Goal: Information Seeking & Learning: Learn about a topic

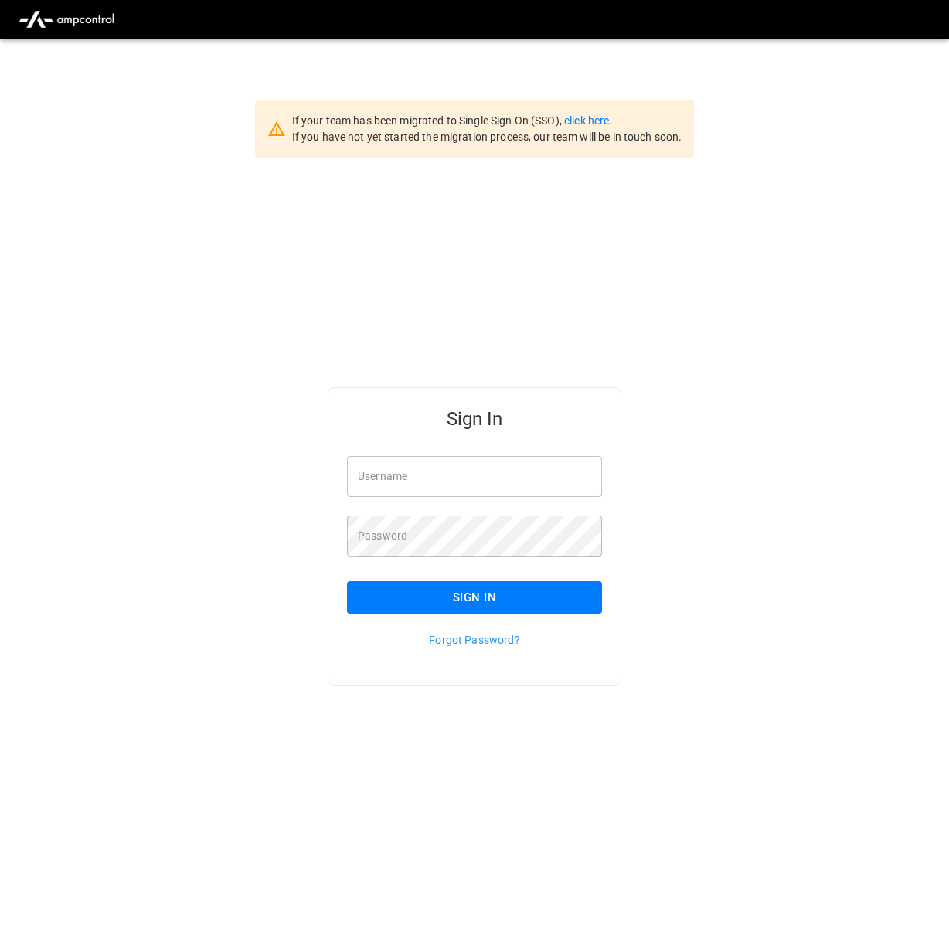
click at [488, 488] on input "Username" at bounding box center [474, 476] width 255 height 41
type input "**********"
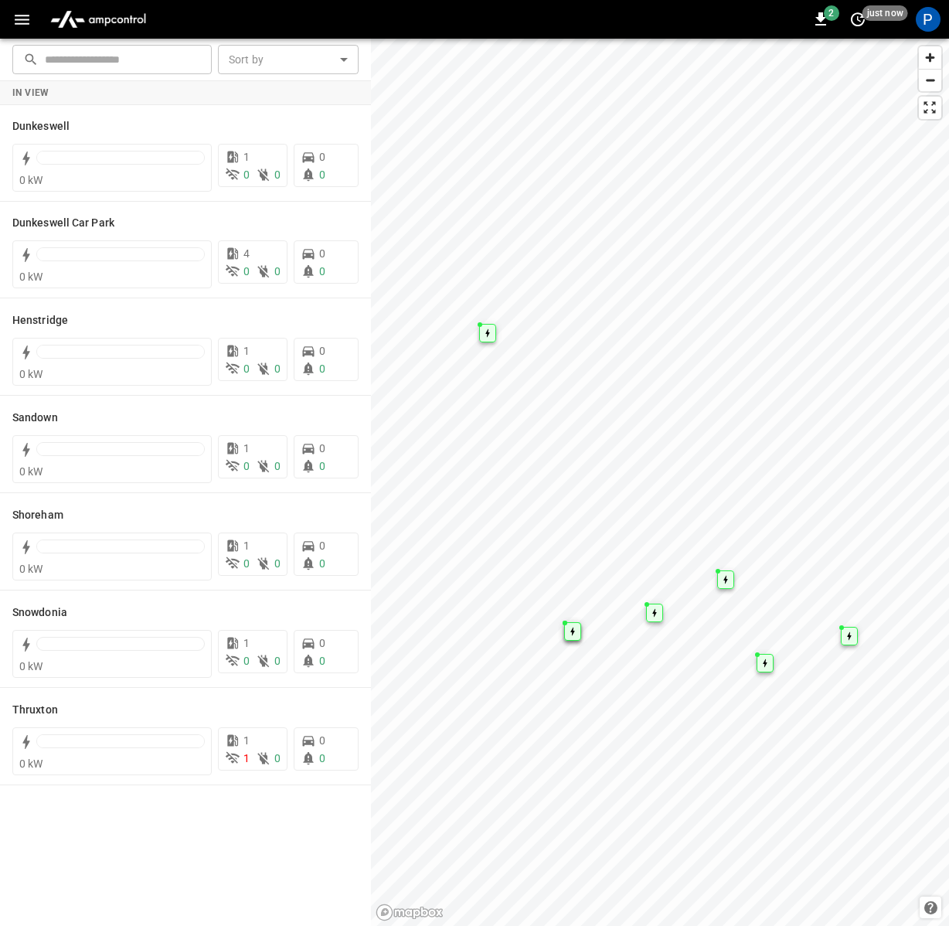
click at [22, 17] on icon "button" at bounding box center [21, 19] width 19 height 19
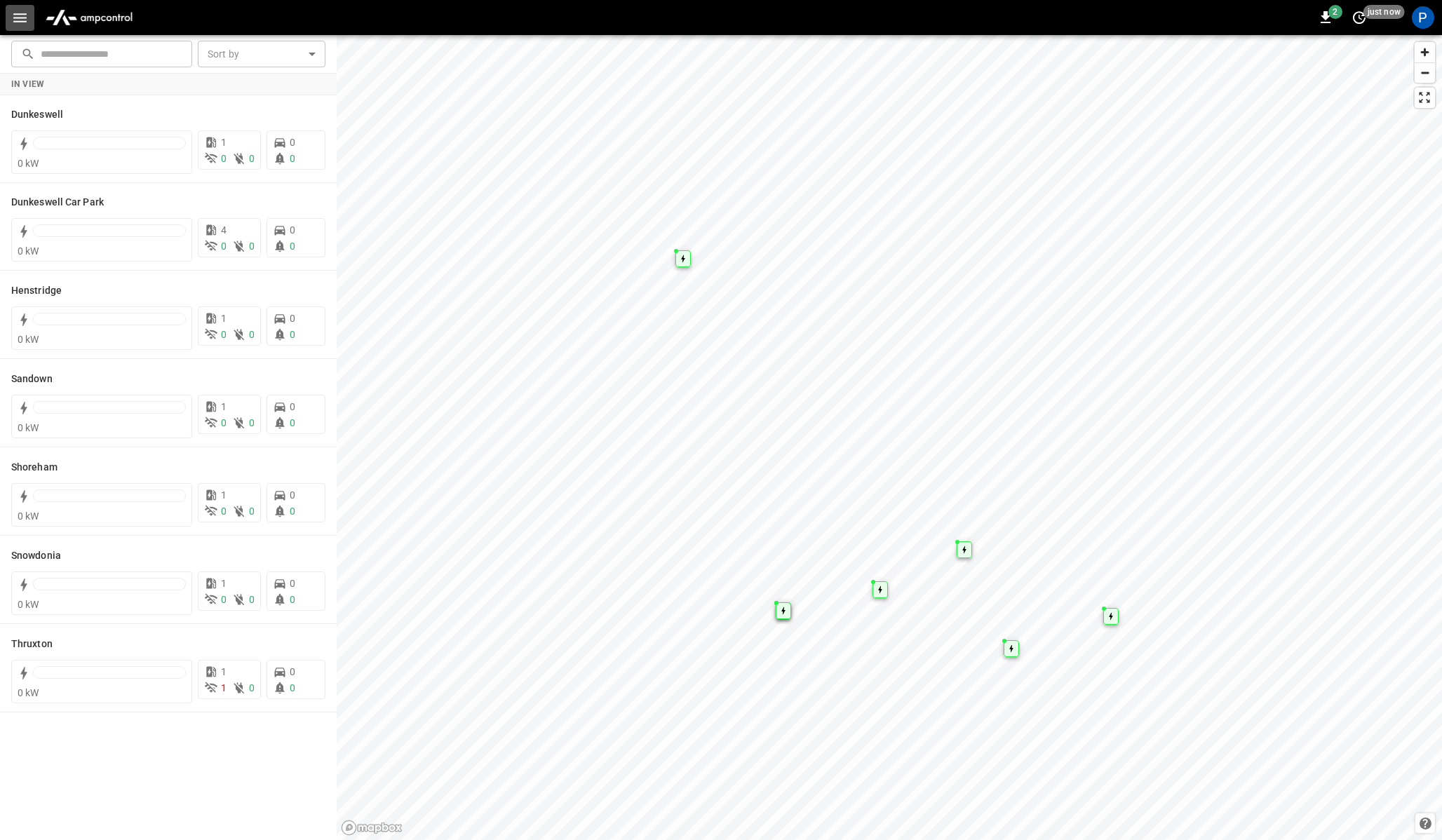
click at [16, 20] on icon "button" at bounding box center [20, 18] width 14 height 9
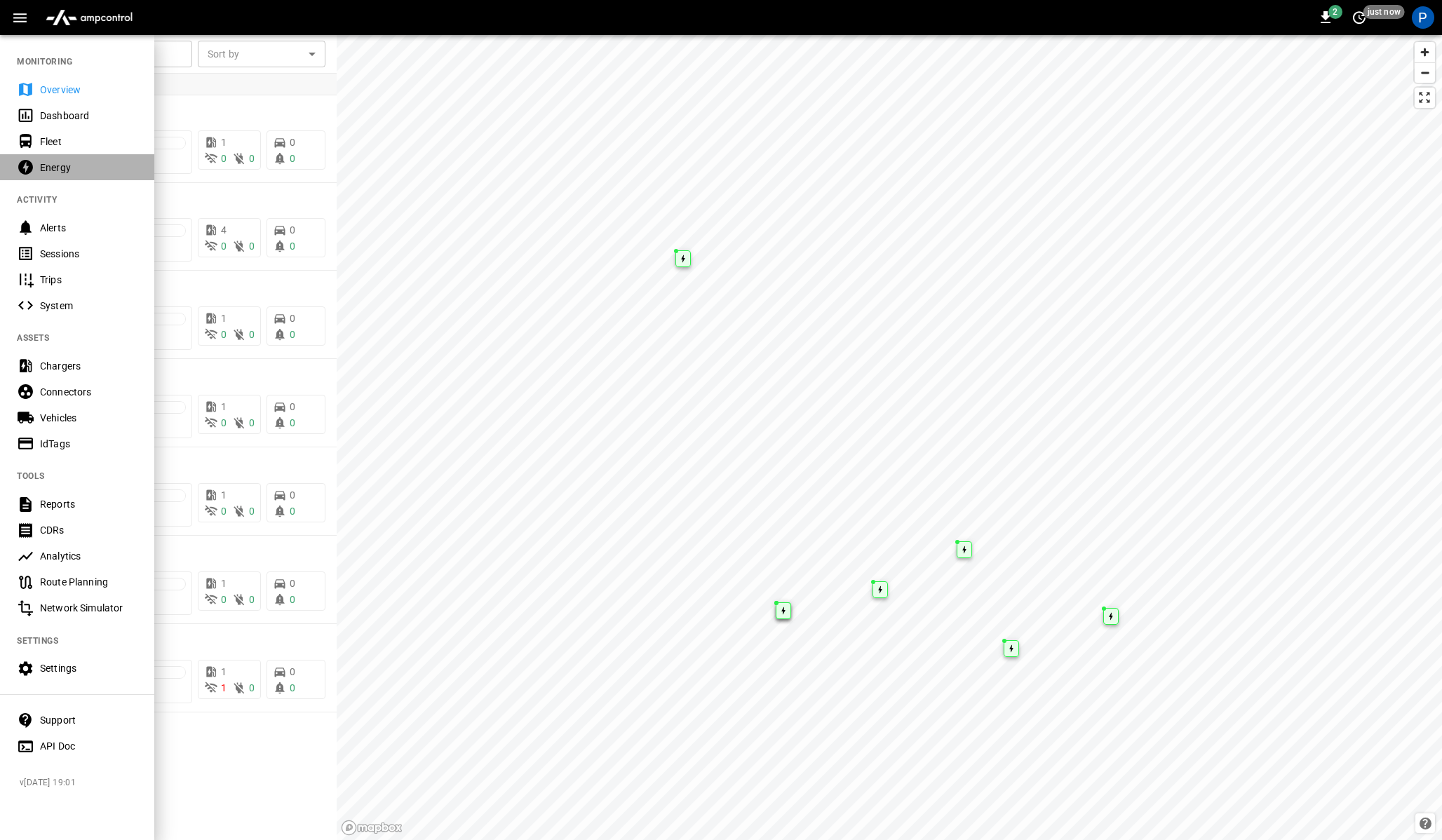
click at [76, 156] on div "Energy" at bounding box center [77, 167] width 154 height 26
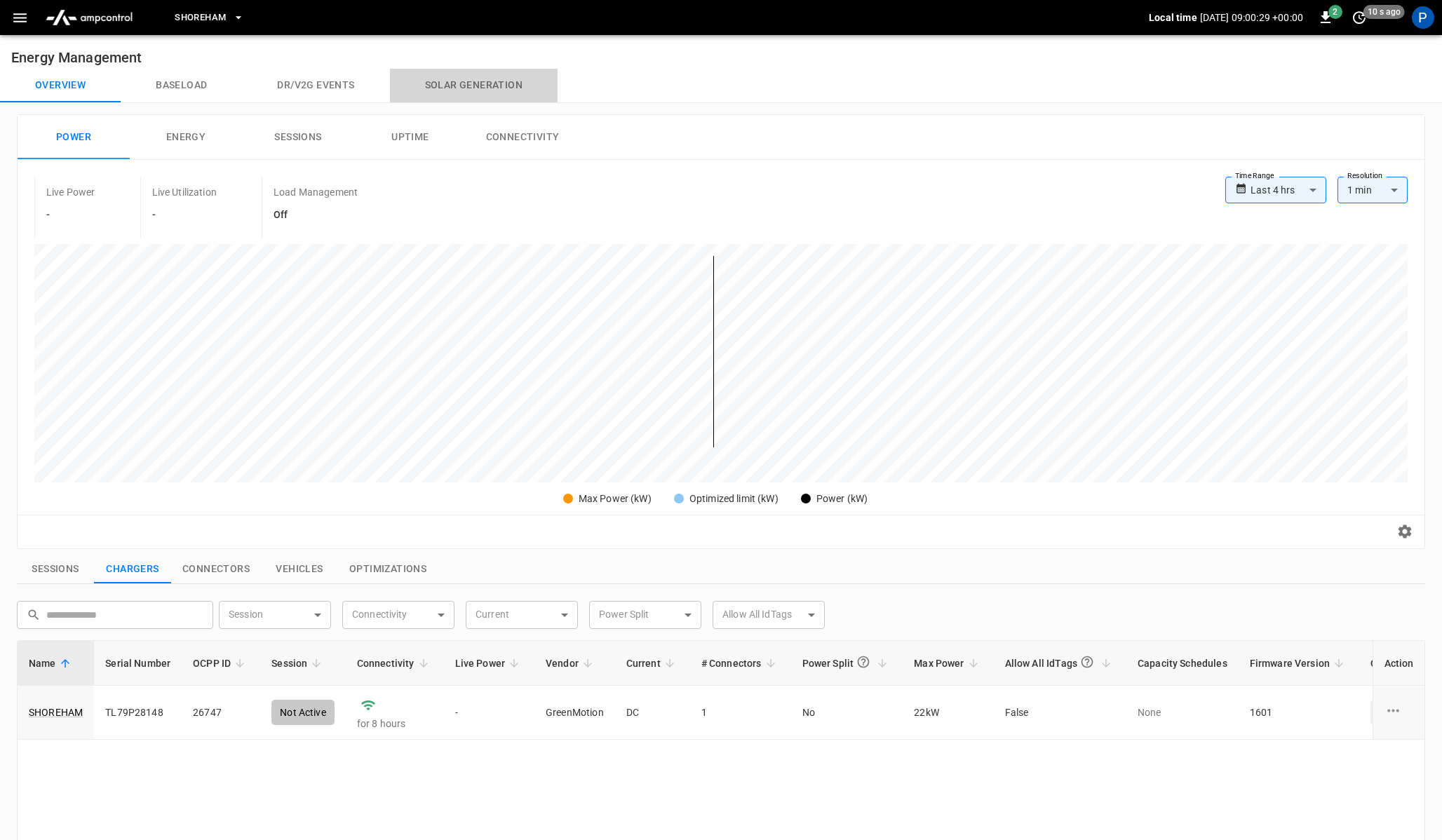
click at [474, 88] on button "Solar generation" at bounding box center [474, 85] width 168 height 34
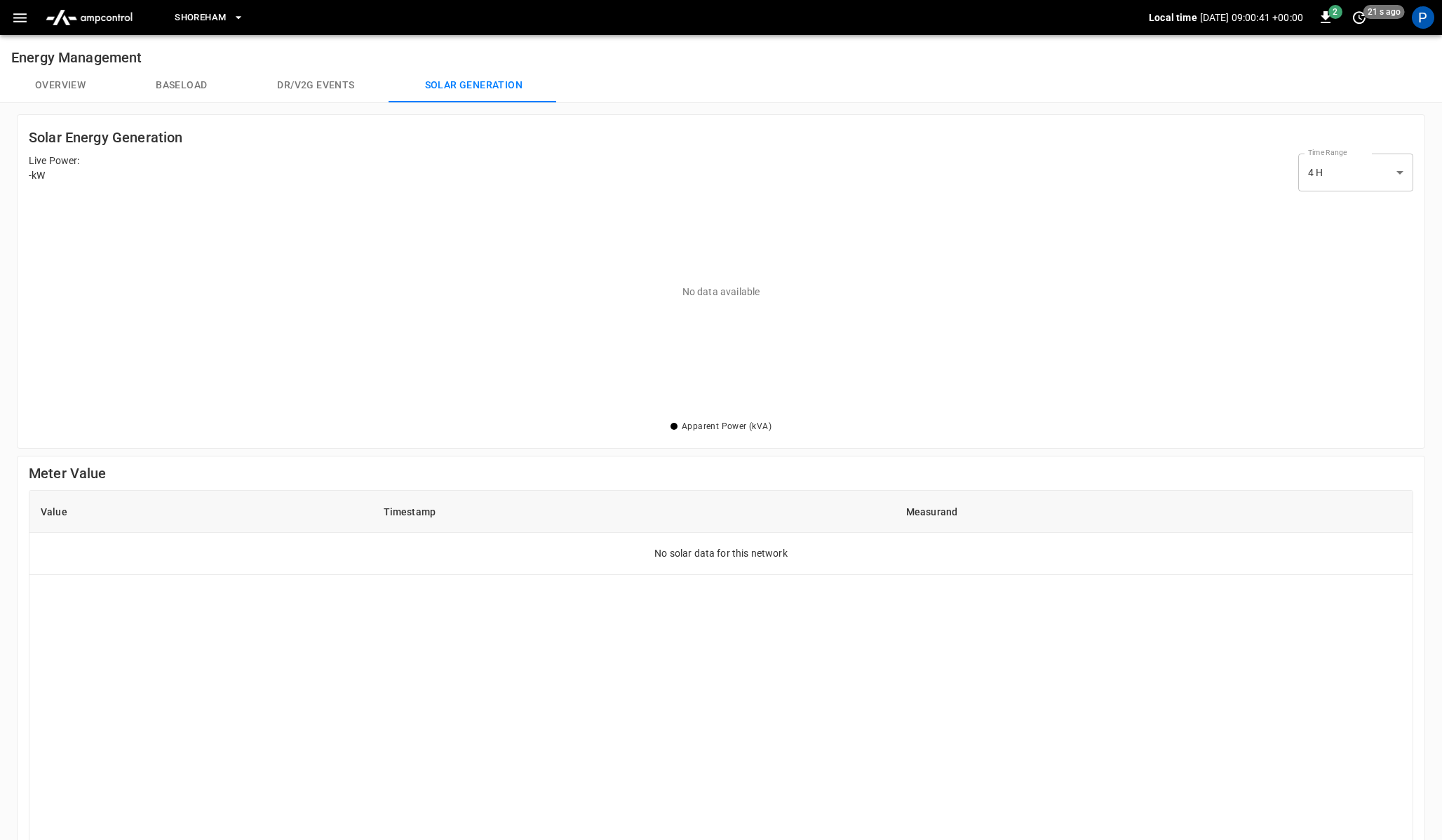
click at [171, 89] on button "Baseload" at bounding box center [181, 85] width 122 height 34
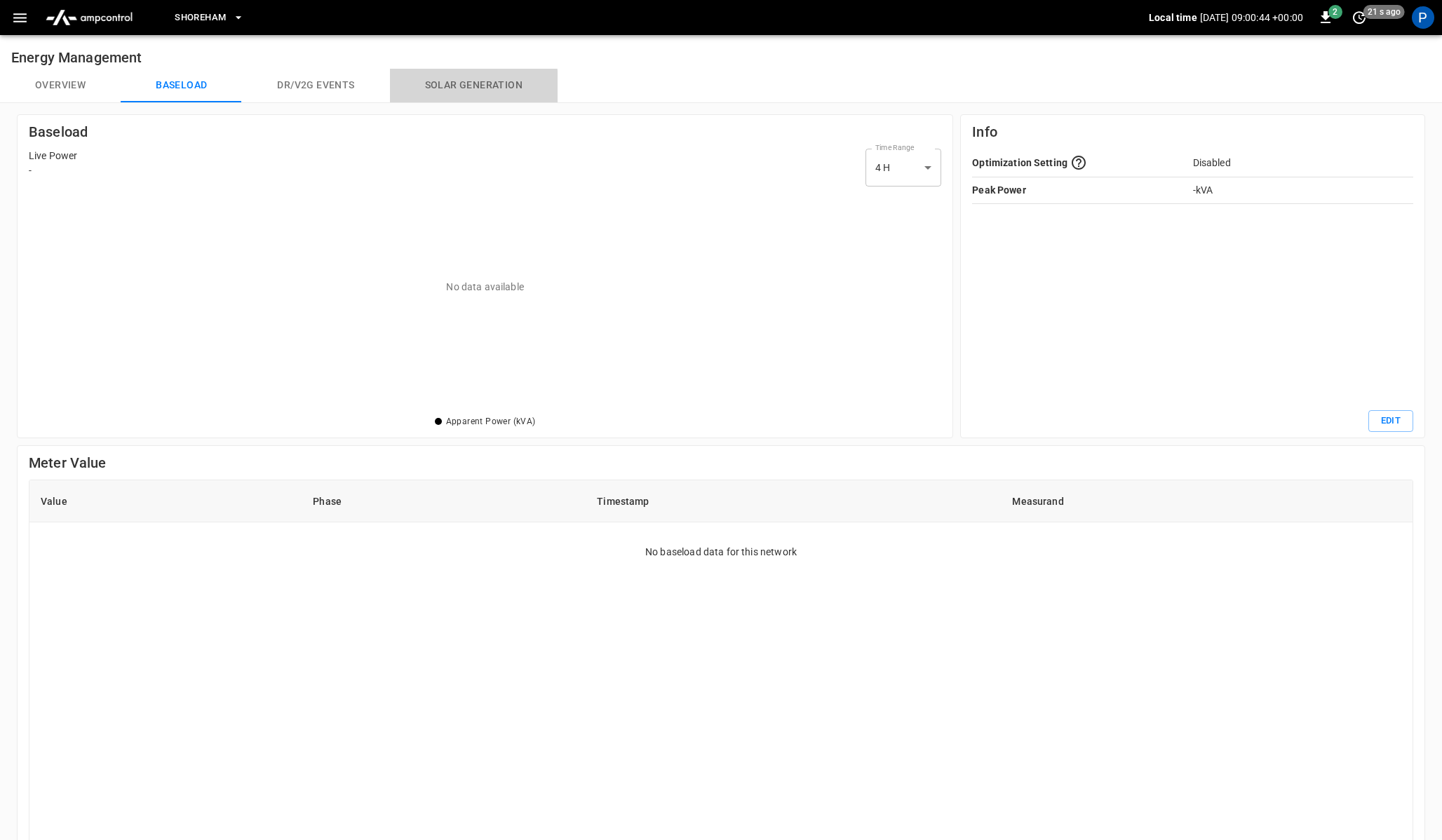
click at [446, 88] on button "Solar generation" at bounding box center [474, 85] width 168 height 34
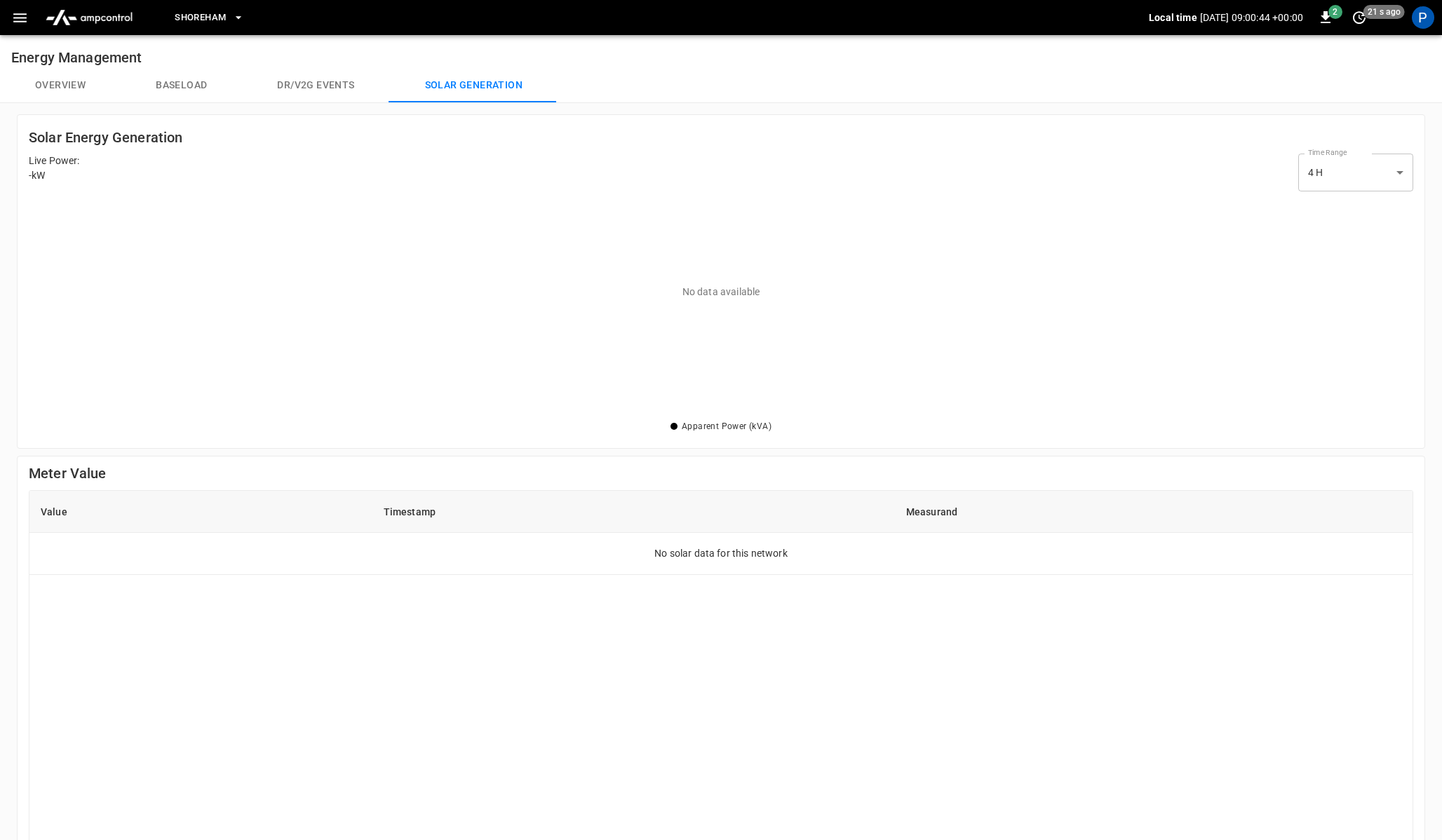
scroll to position [220, 1385]
click at [1426, 23] on div "P" at bounding box center [1423, 17] width 23 height 23
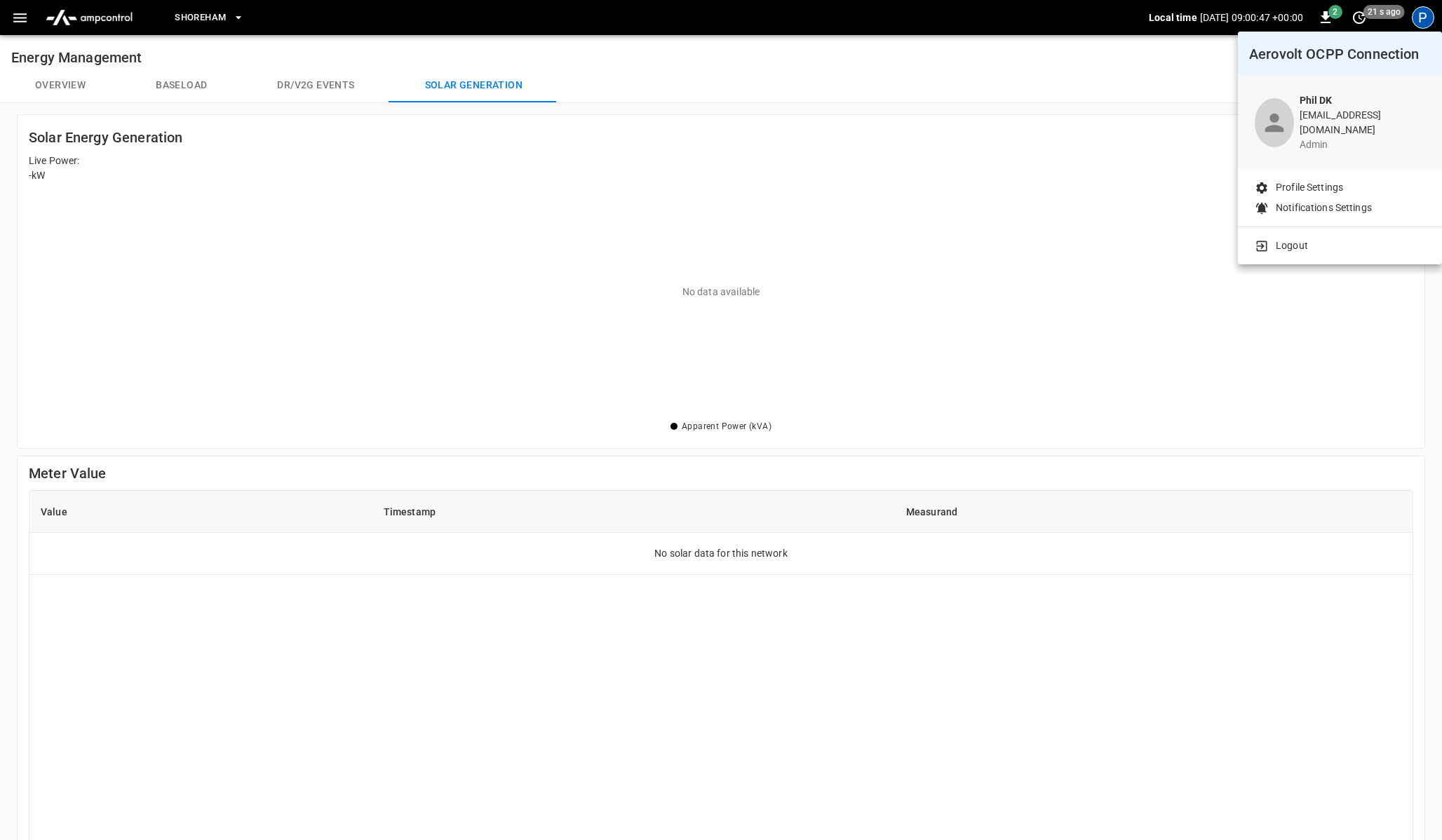
click at [1270, 239] on li "Logout" at bounding box center [1340, 246] width 171 height 15
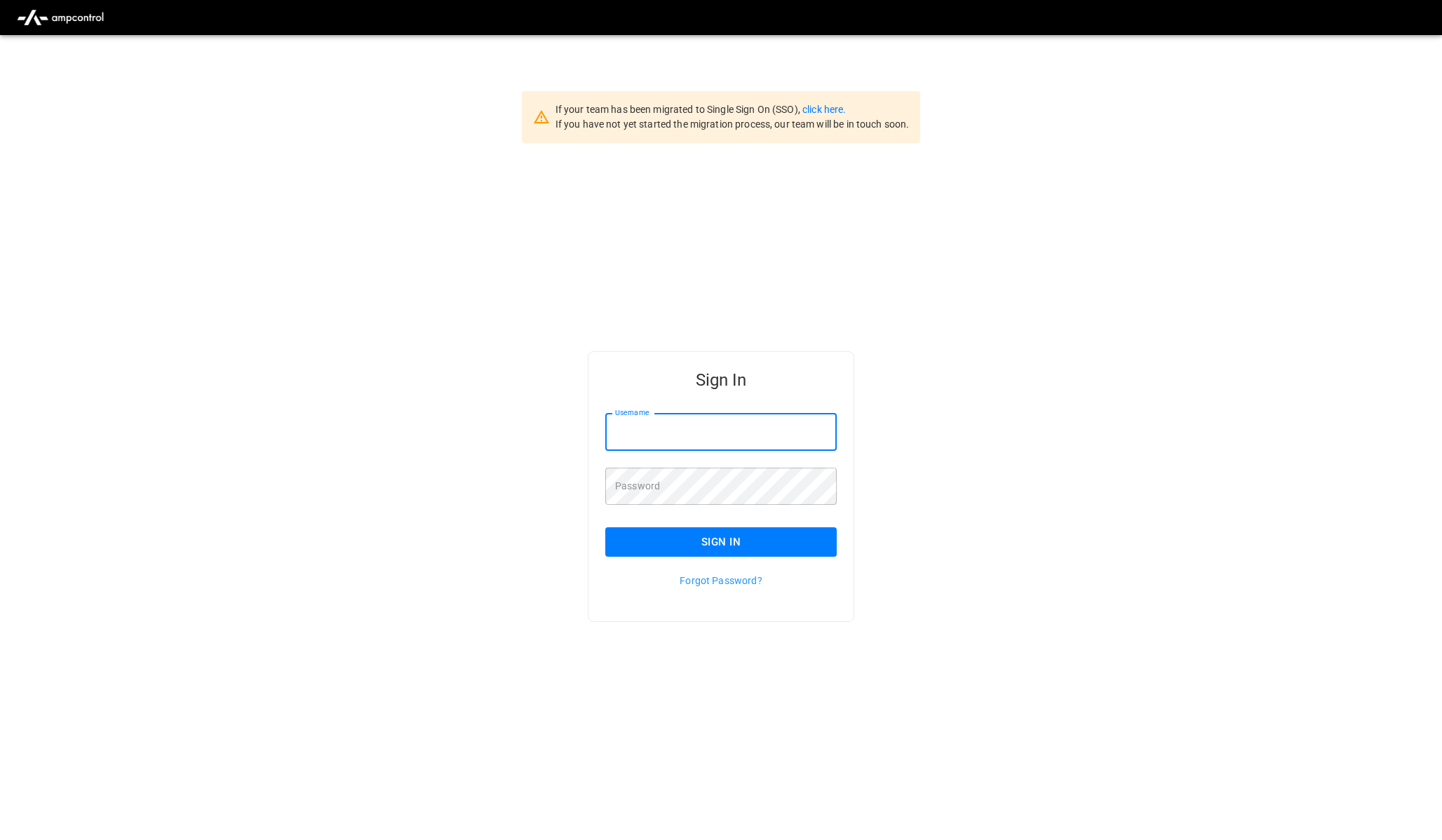
click at [715, 423] on input "Username" at bounding box center [721, 432] width 231 height 37
type input "**********"
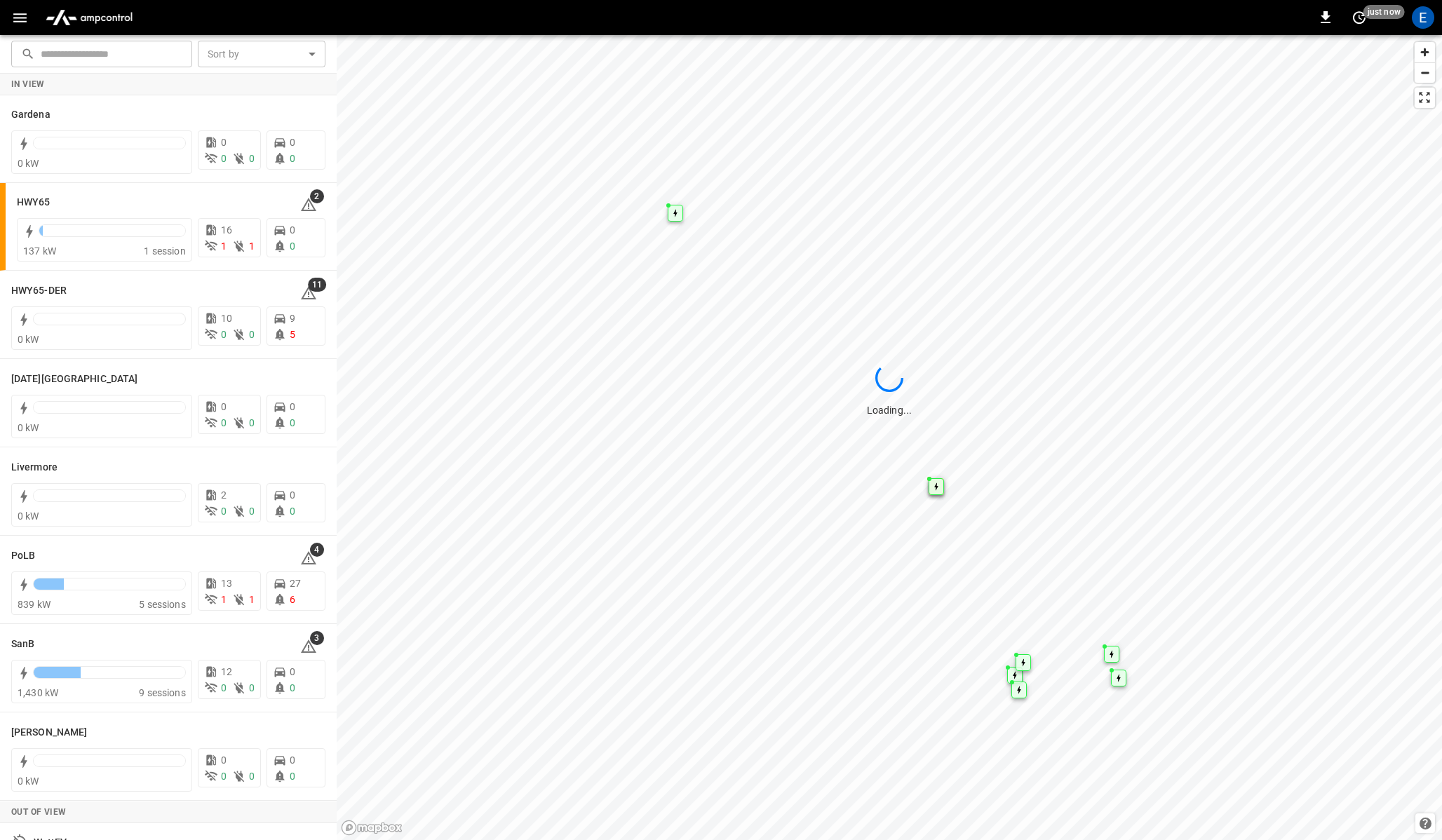
click at [466, 14] on div "0 just now E" at bounding box center [721, 17] width 1442 height 35
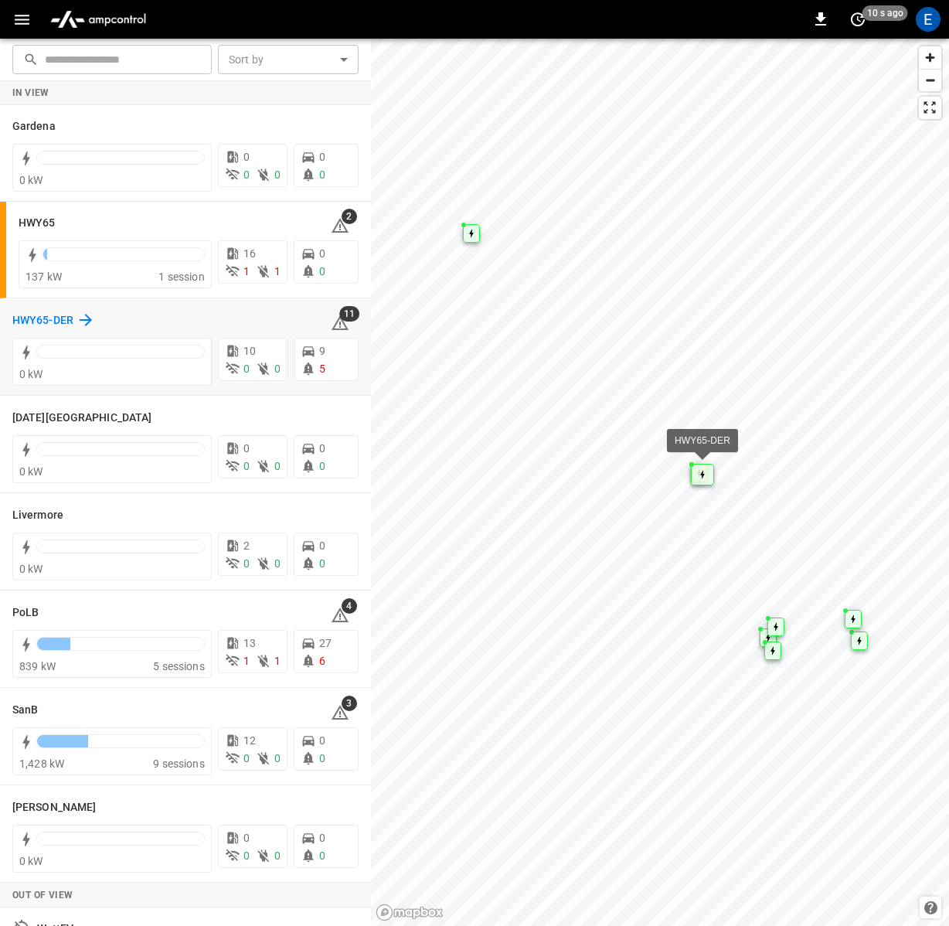
click at [40, 318] on h6 "HWY65-DER" at bounding box center [42, 320] width 61 height 17
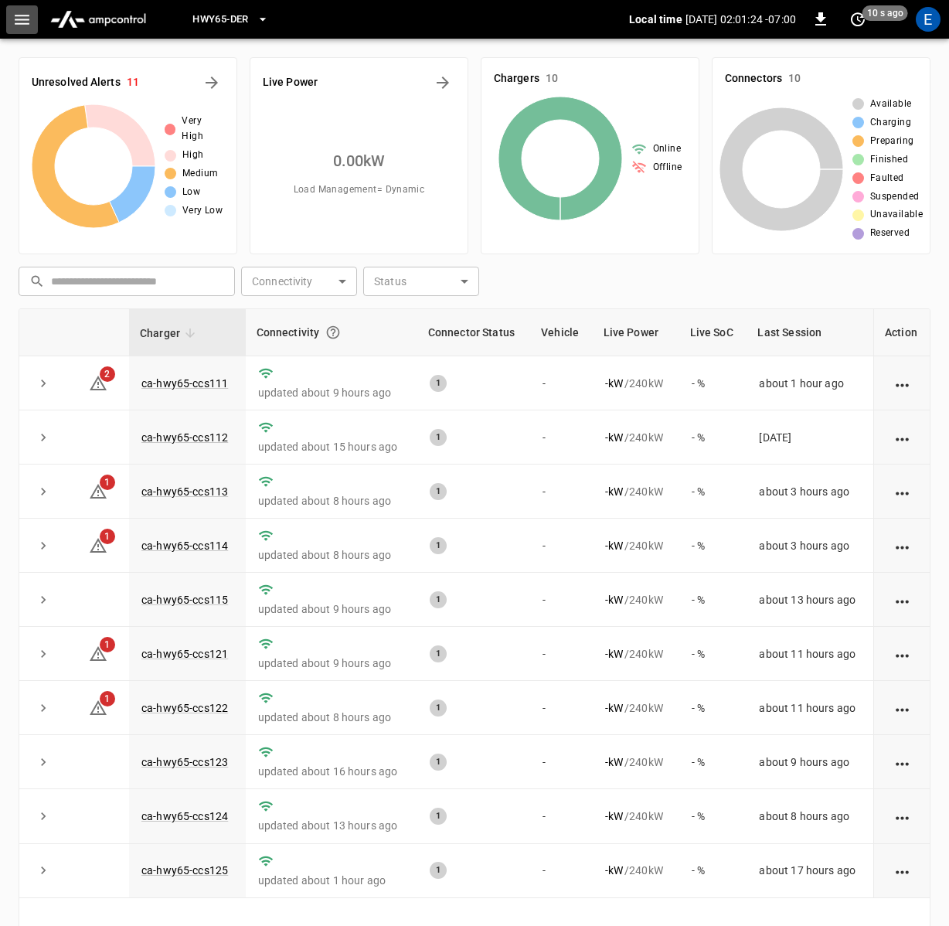
click at [27, 22] on icon "button" at bounding box center [22, 20] width 15 height 10
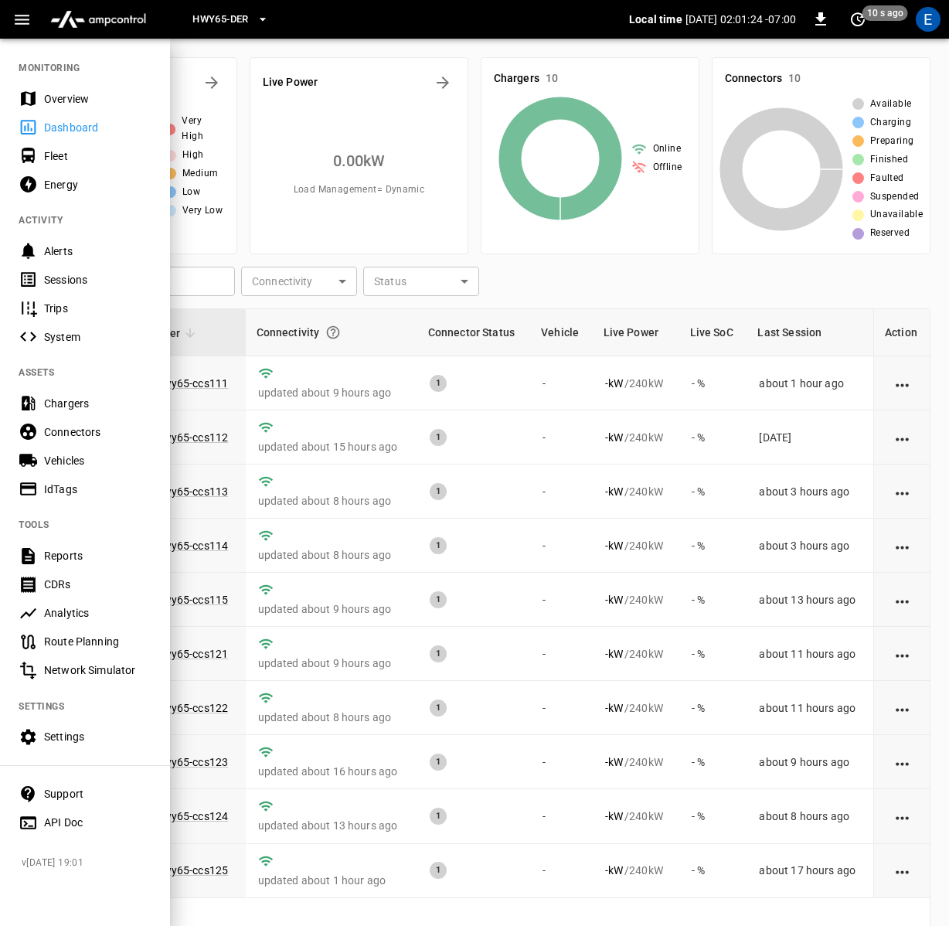
click at [49, 187] on div "Energy" at bounding box center [97, 184] width 107 height 15
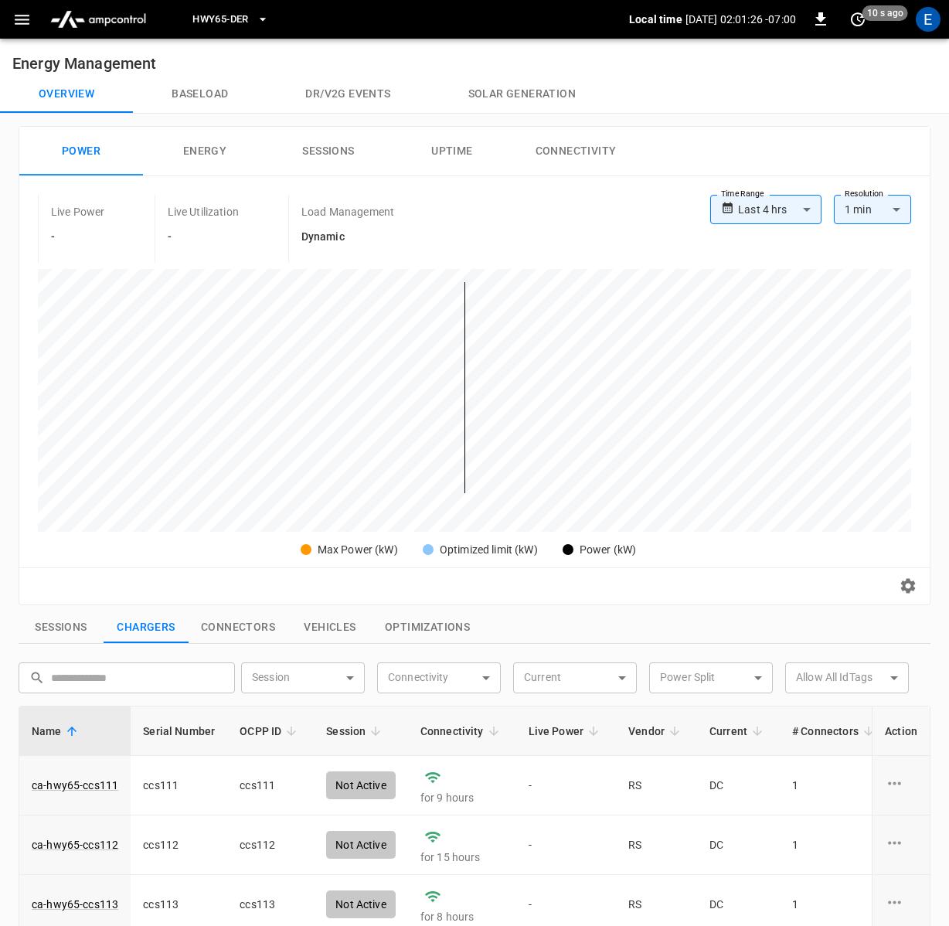
click at [201, 100] on button "Baseload" at bounding box center [200, 94] width 134 height 37
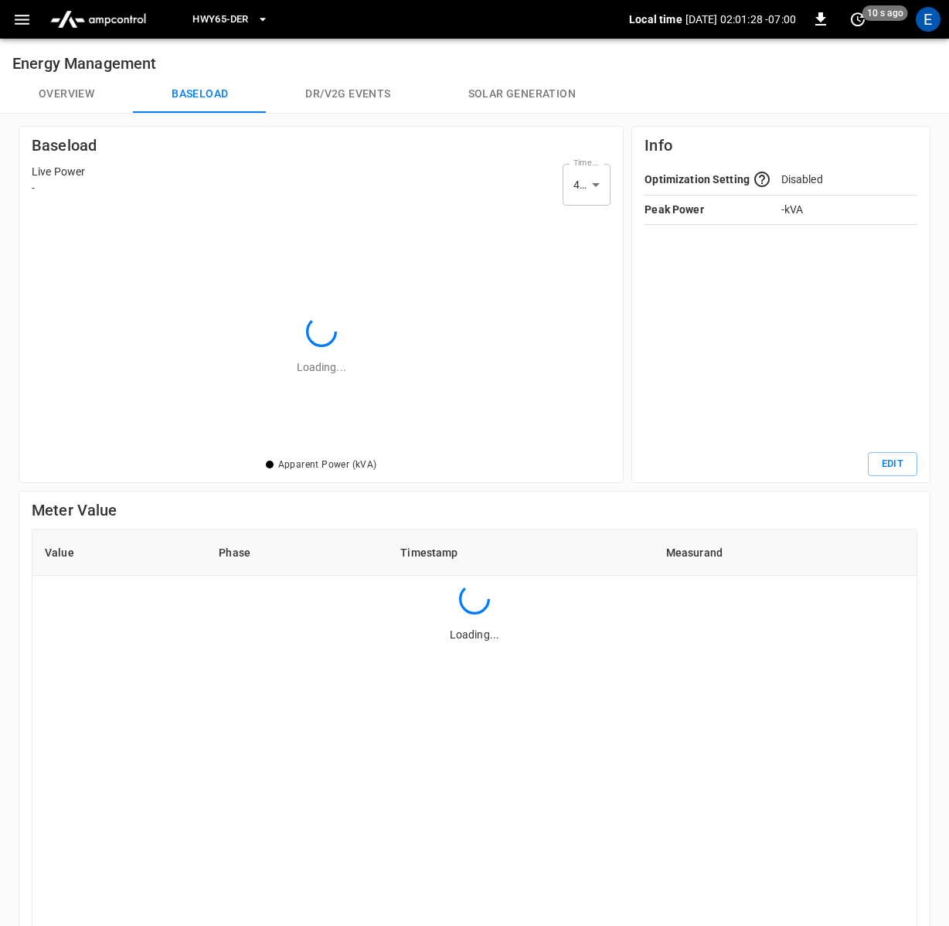
scroll to position [2, 2]
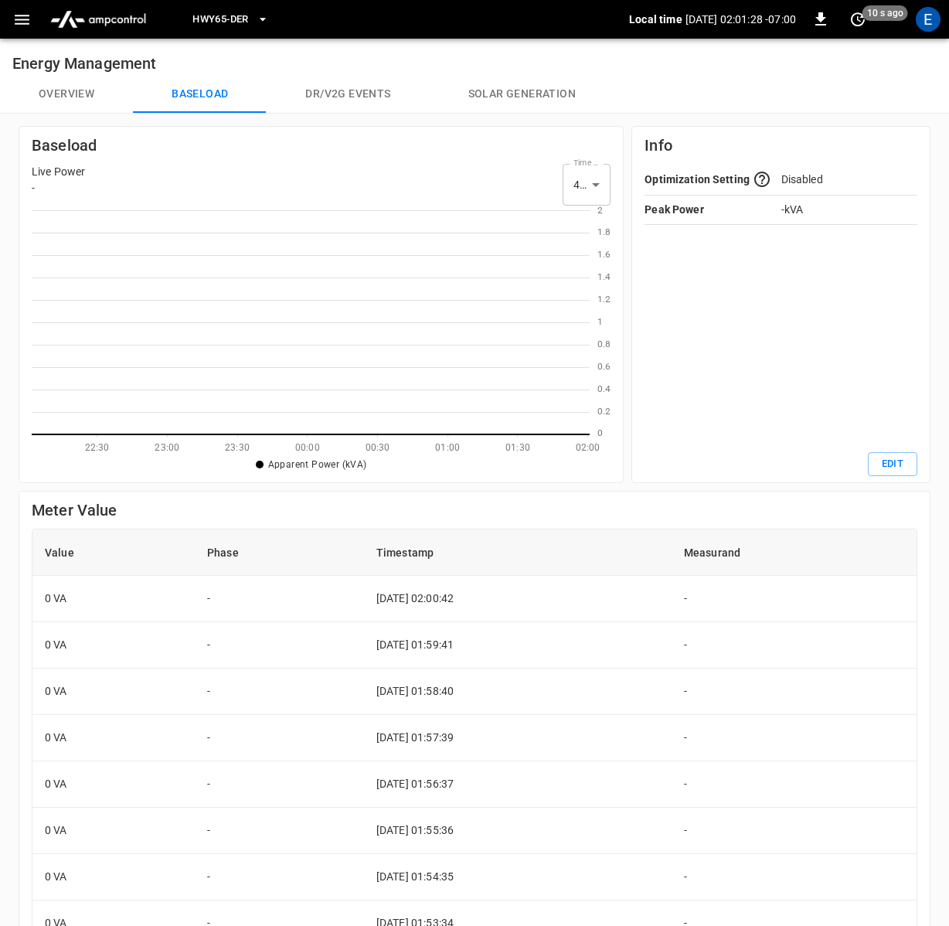
click at [94, 100] on button "Overview" at bounding box center [66, 94] width 133 height 37
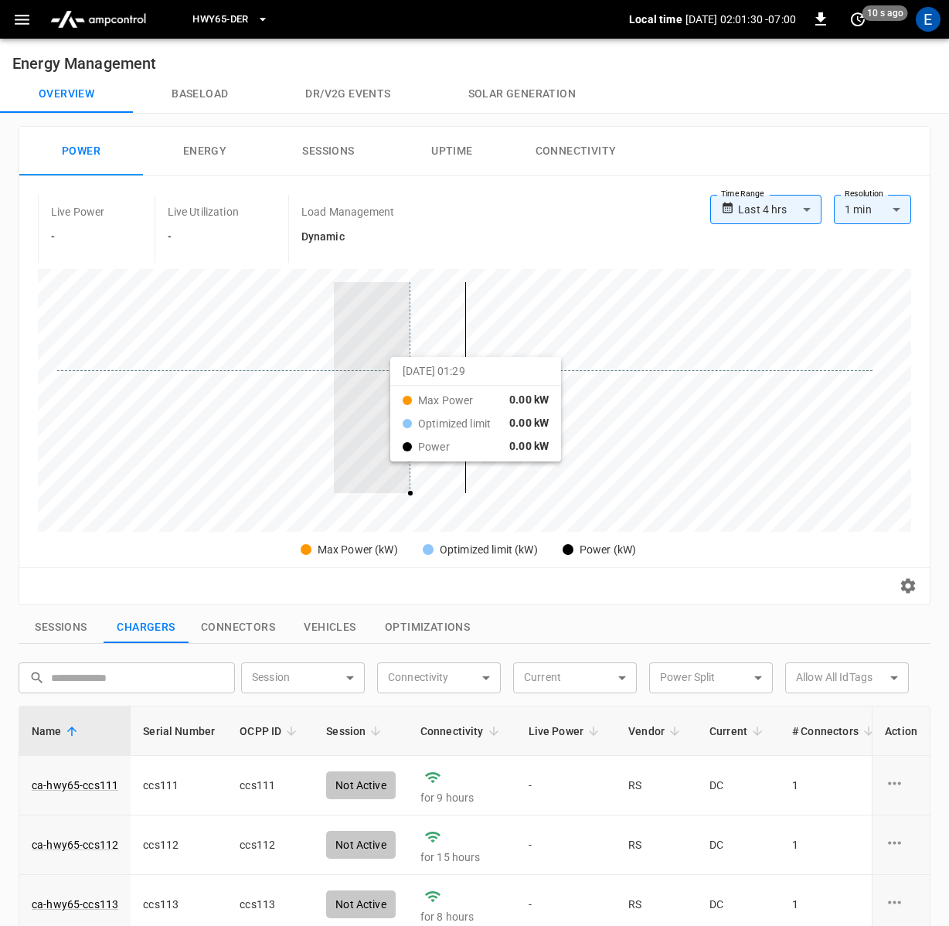
drag, startPoint x: 334, startPoint y: 371, endPoint x: 410, endPoint y: 370, distance: 75.7
click at [410, 370] on div at bounding box center [464, 387] width 815 height 211
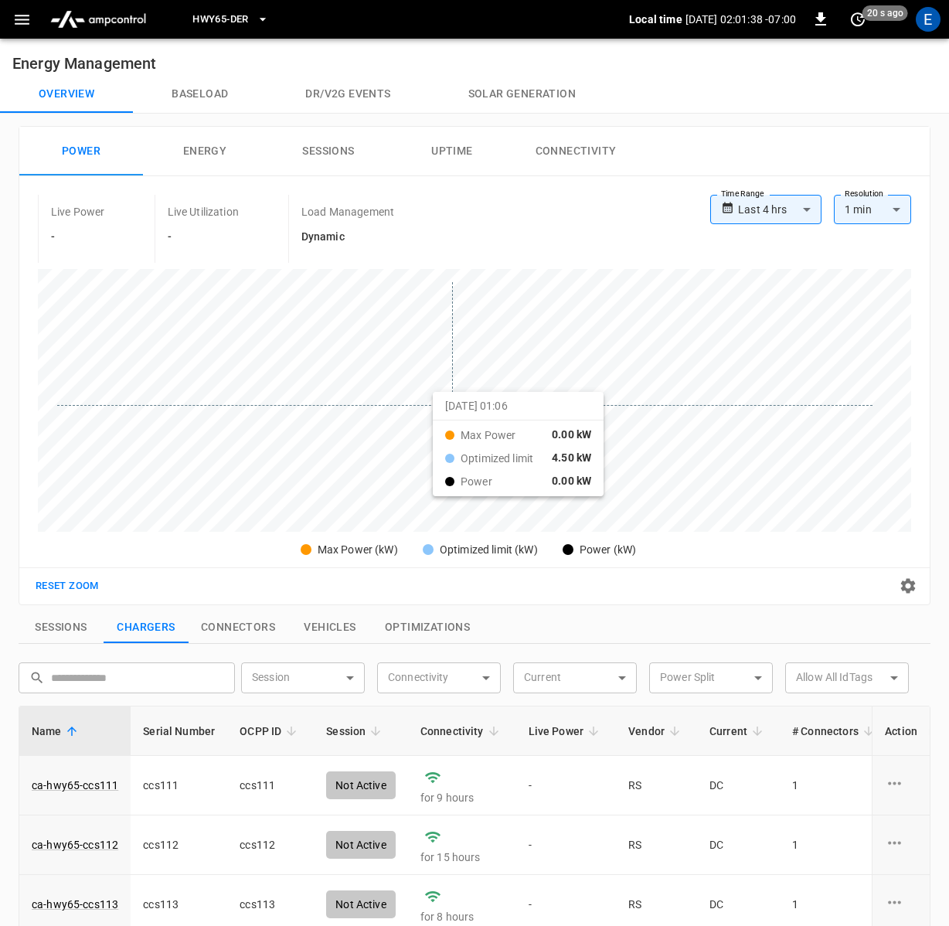
click at [452, 405] on div at bounding box center [464, 387] width 815 height 211
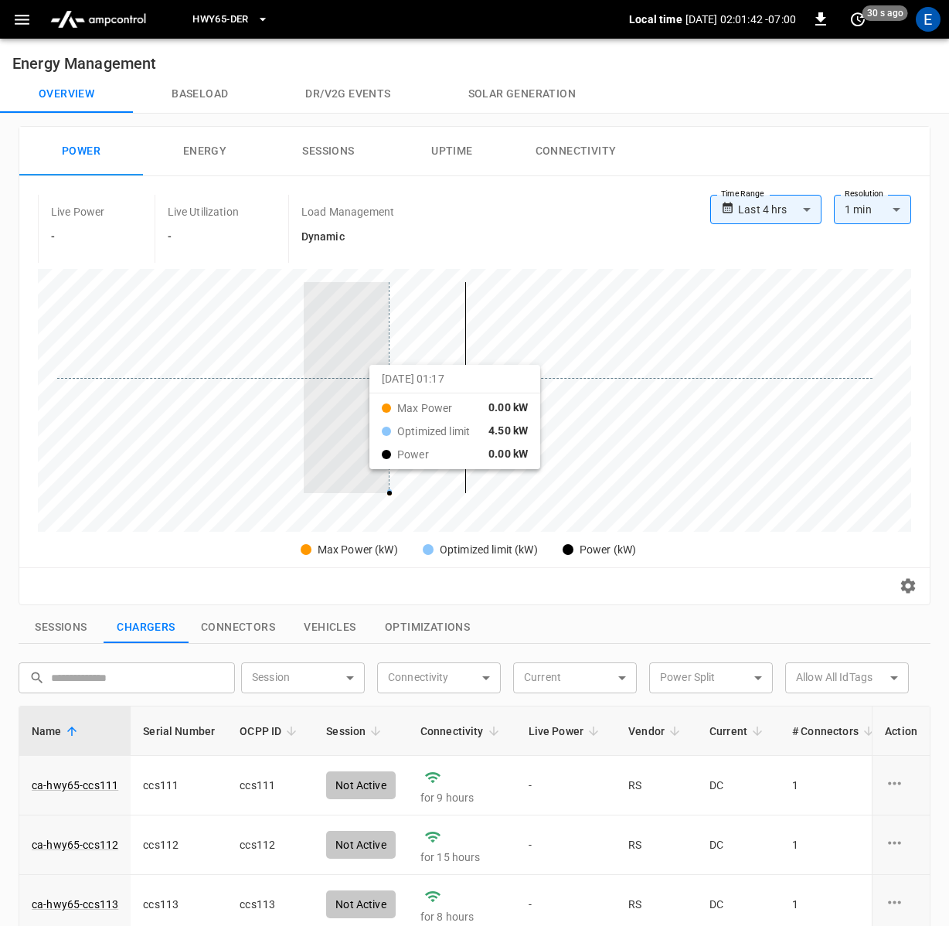
drag, startPoint x: 304, startPoint y: 371, endPoint x: 398, endPoint y: 379, distance: 94.6
click at [398, 379] on div at bounding box center [464, 387] width 815 height 211
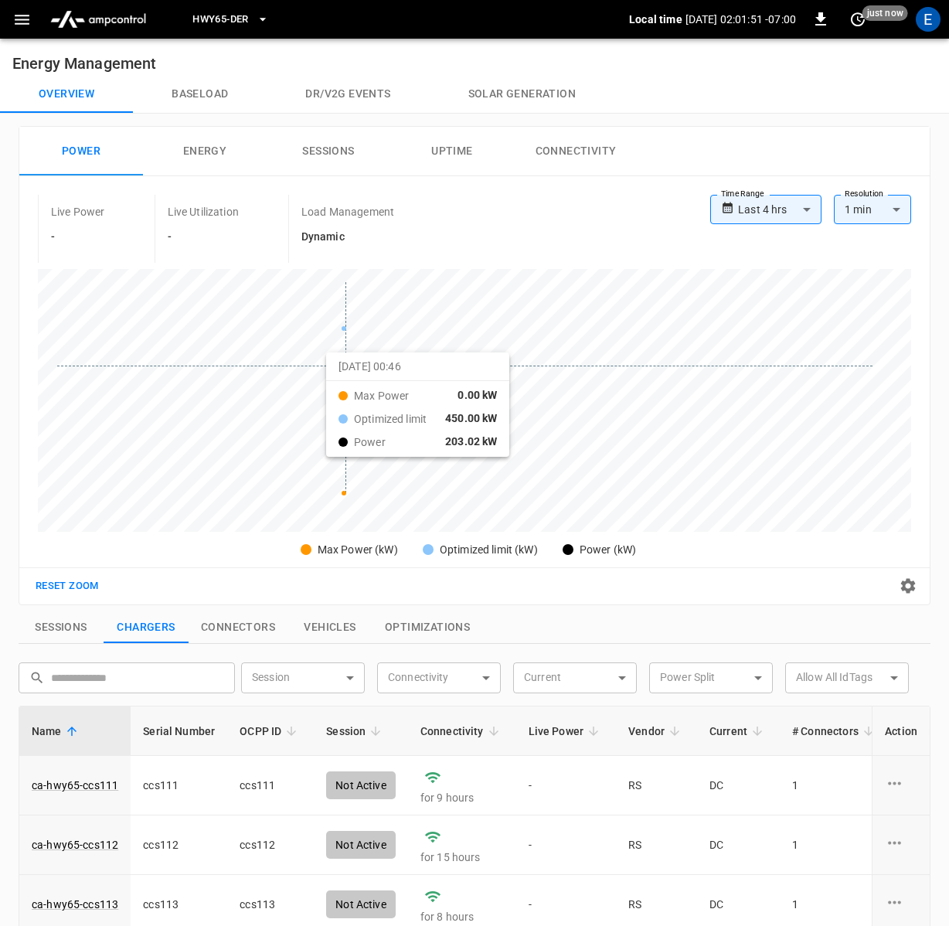
click at [345, 366] on div at bounding box center [464, 387] width 815 height 211
click at [199, 92] on button "Baseload" at bounding box center [200, 94] width 134 height 37
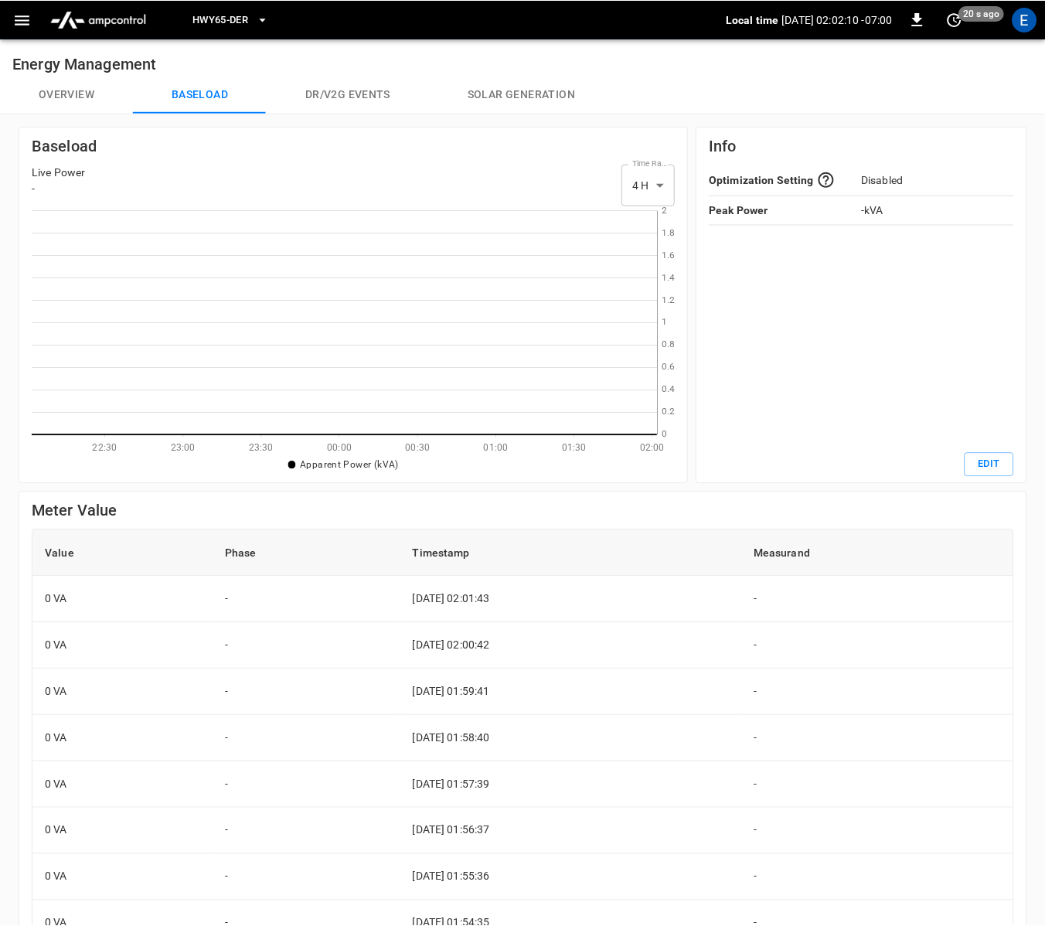
scroll to position [224, 622]
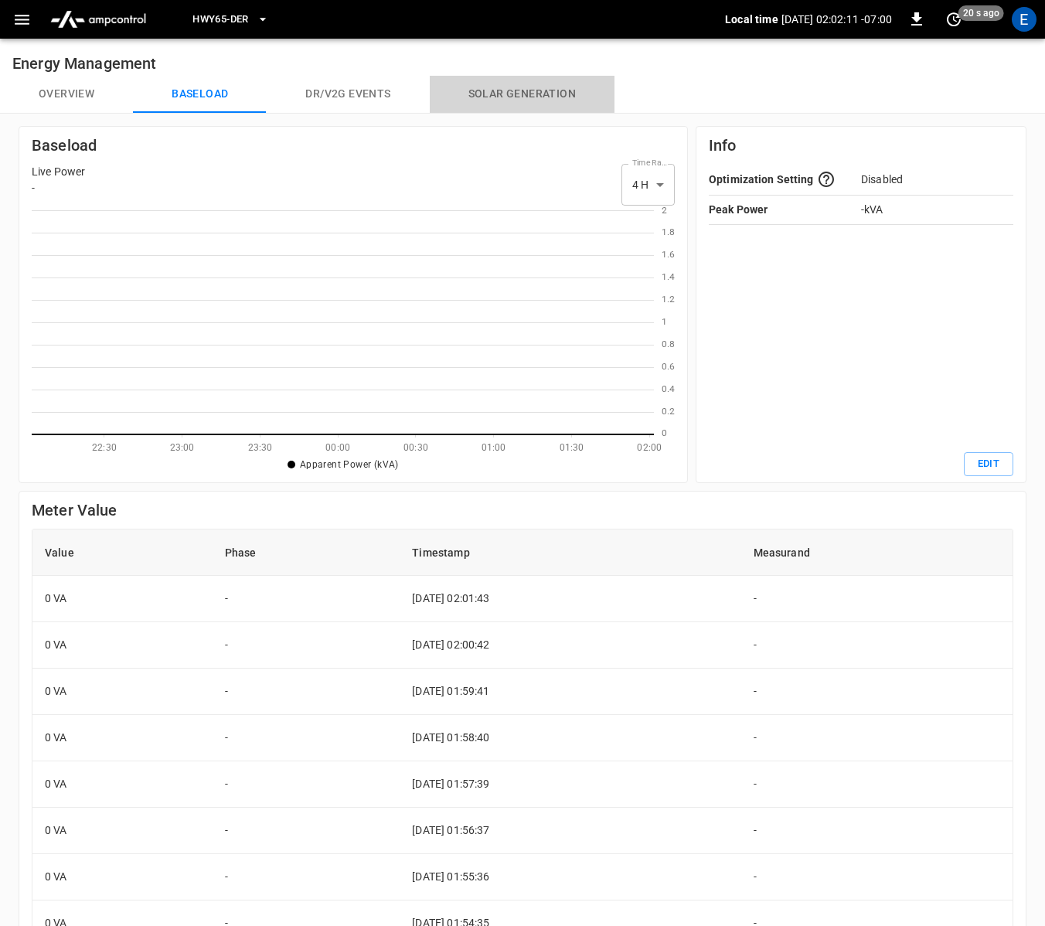
click at [512, 87] on button "Solar generation" at bounding box center [522, 94] width 185 height 37
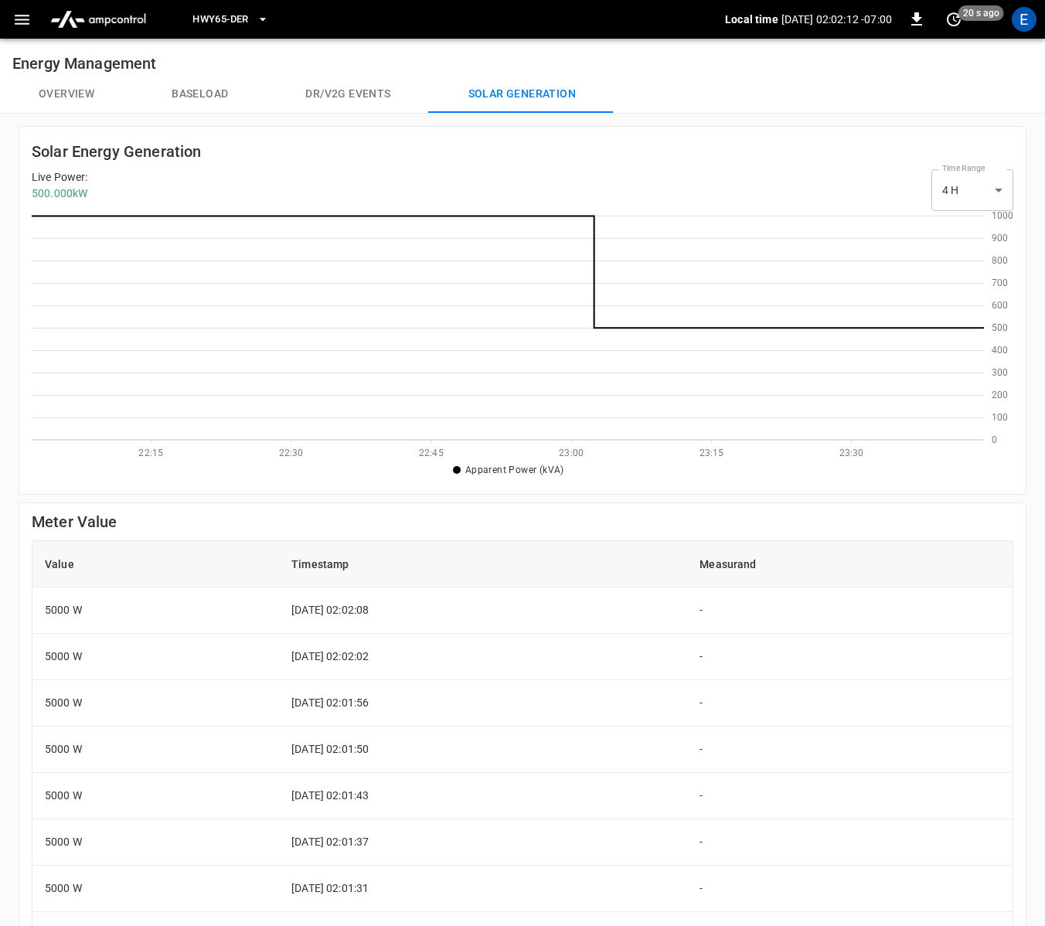
scroll to position [2, 1]
click at [1010, 333] on icon "0 100 200 300 400 500 600 700 800 900 1000" at bounding box center [998, 328] width 29 height 224
click at [69, 211] on div "0 100 200 300 400 500 600 700 800 900 1000 22:15 22:30 22:45 23:00 23:15 23:30 …" at bounding box center [522, 346] width 981 height 270
click at [53, 216] on icon at bounding box center [508, 272] width 952 height 112
click at [190, 427] on icon at bounding box center [508, 328] width 952 height 224
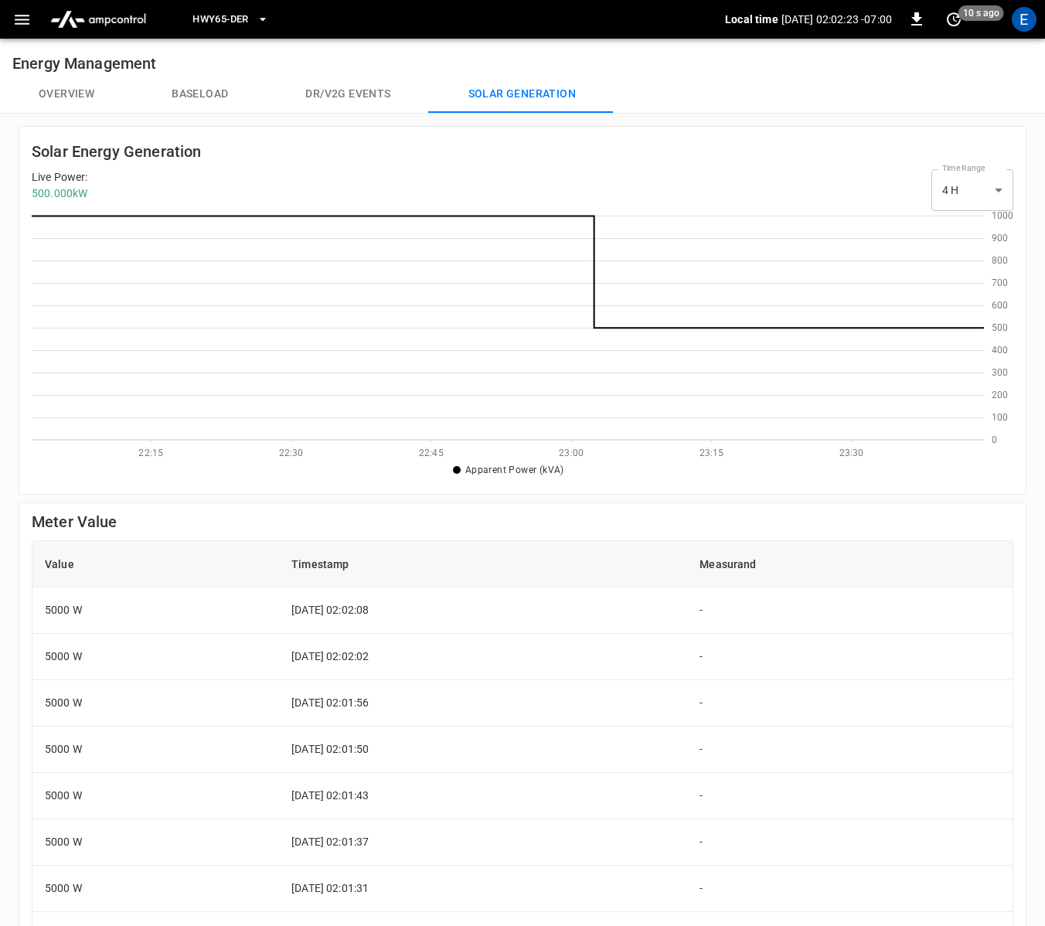
click at [99, 415] on icon at bounding box center [508, 328] width 952 height 224
click at [978, 196] on body "HWY65-DER Local time 2025-08-29 02:02:24 -07:00 0 10 s ago E Energy Management …" at bounding box center [522, 625] width 1045 height 1250
click at [950, 253] on li "24 H" at bounding box center [972, 256] width 82 height 26
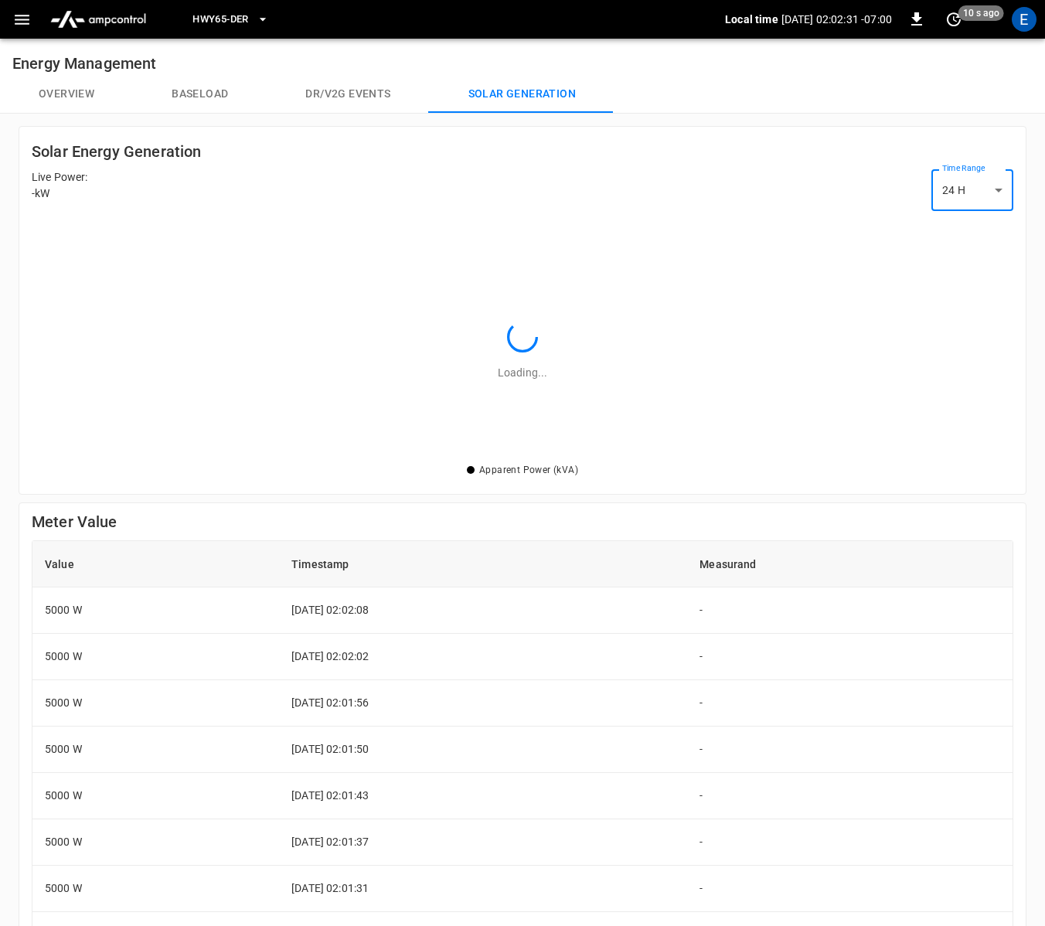
type input "***"
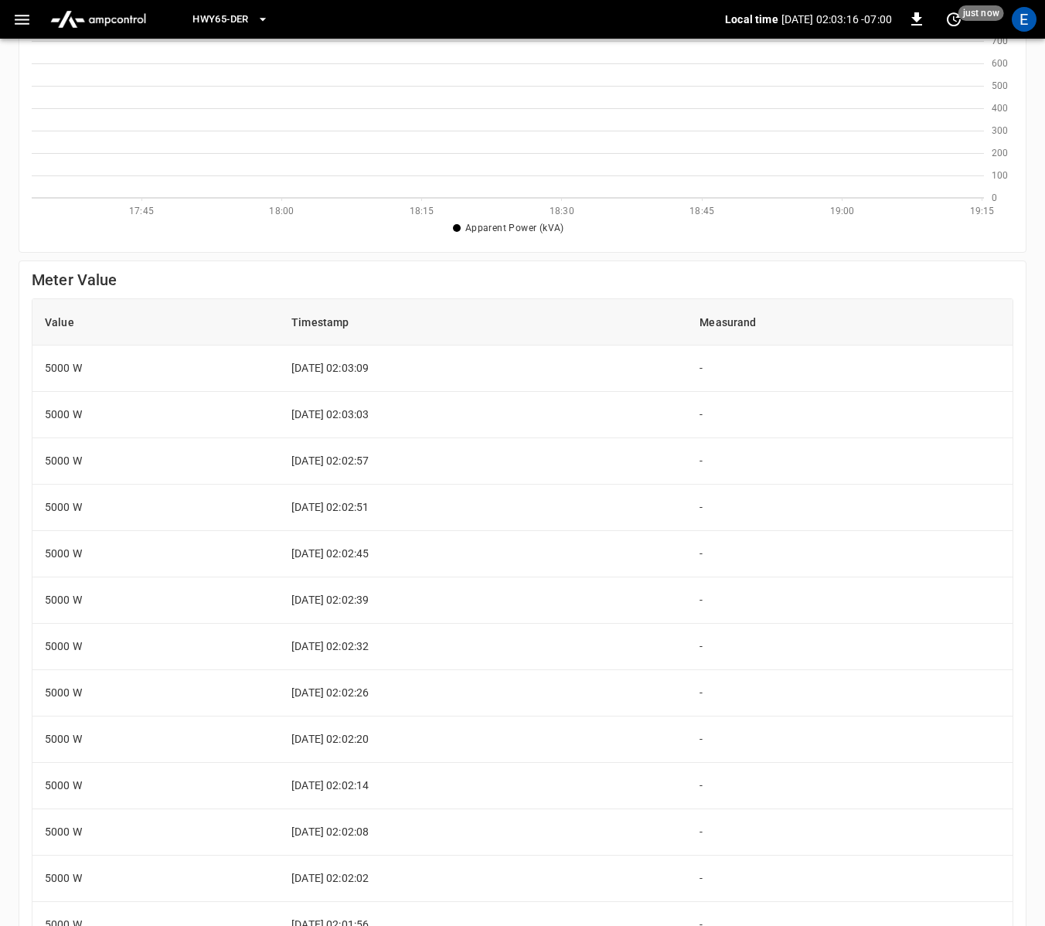
scroll to position [0, 0]
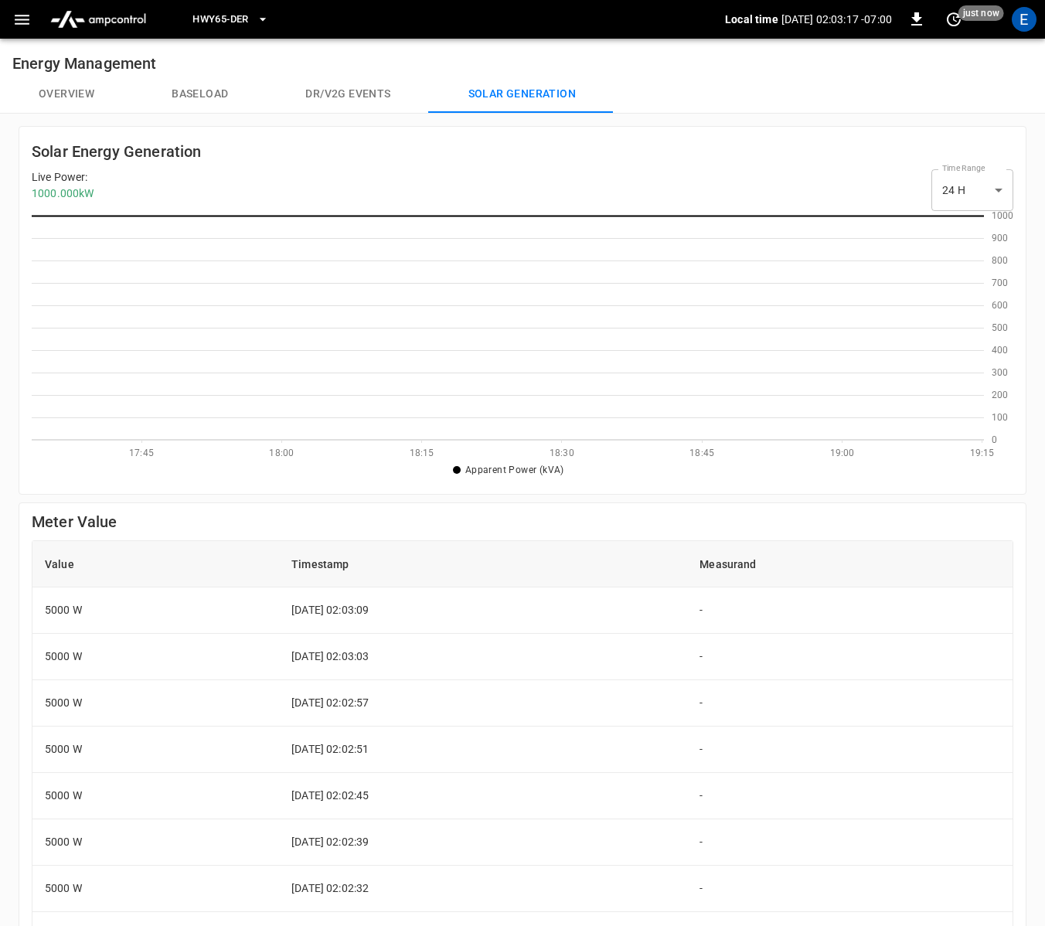
click at [673, 498] on div "Solar Energy Generation Live Power : 1000.000 kW Time Range 24 H *** select-tim…" at bounding box center [523, 314] width 1008 height 376
click at [645, 491] on div "Solar Energy Generation Live Power : 1000.000 kW Time Range 24 H *** select-tim…" at bounding box center [523, 310] width 1008 height 369
drag, startPoint x: 474, startPoint y: 471, endPoint x: 536, endPoint y: 471, distance: 62.6
click at [536, 471] on span "Apparent Power (kVA)" at bounding box center [514, 469] width 99 height 11
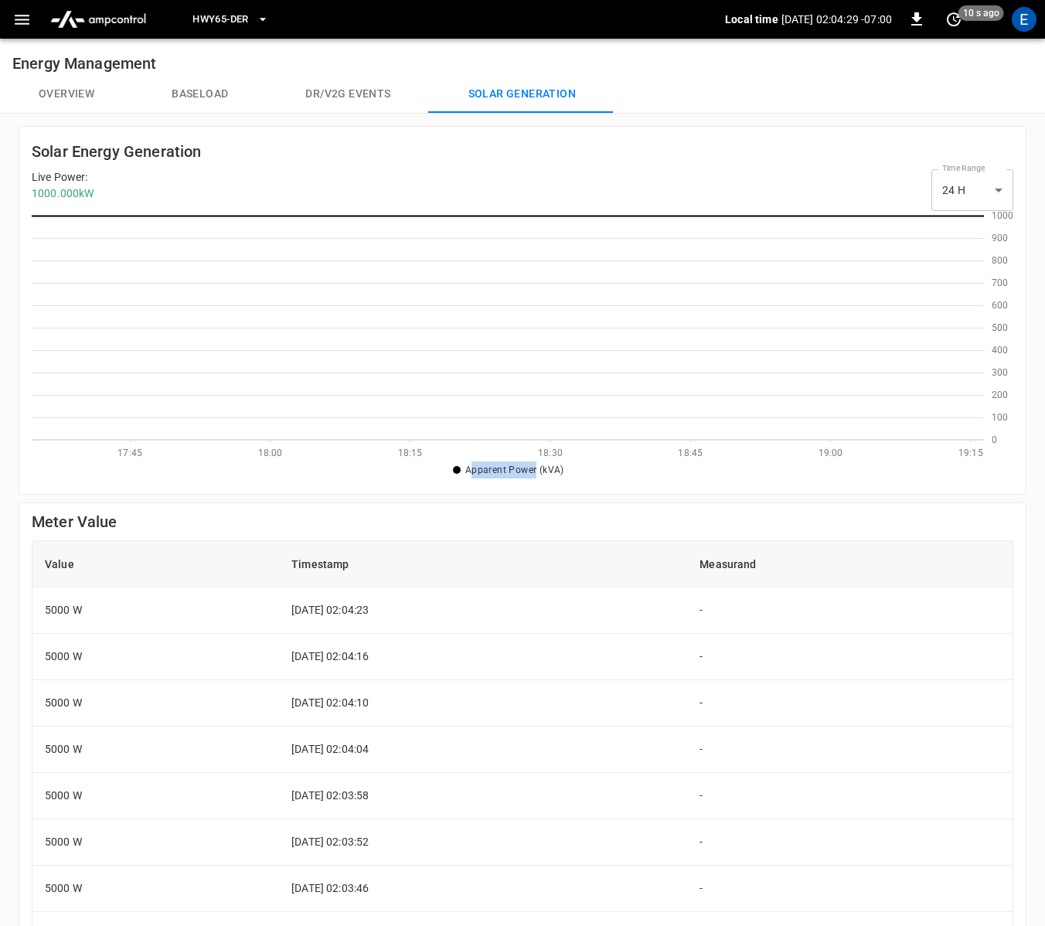
click at [559, 471] on span "Apparent Power (kVA)" at bounding box center [514, 469] width 99 height 11
click at [631, 481] on ul "Apparent Power (kVA) Current time" at bounding box center [509, 469] width 954 height 23
click at [636, 487] on div "Solar Energy Generation Live Power : 1000.000 kW Time Range 24 H *** select-tim…" at bounding box center [523, 310] width 1008 height 369
click at [626, 494] on div "Solar Energy Generation Live Power : 1000.000 kW Time Range 24 H *** select-tim…" at bounding box center [523, 310] width 1008 height 369
click at [985, 194] on body "HWY65-DER Local time 2025-08-29 02:04:36 -07:00 0 20 s ago E Energy Management …" at bounding box center [522, 625] width 1045 height 1250
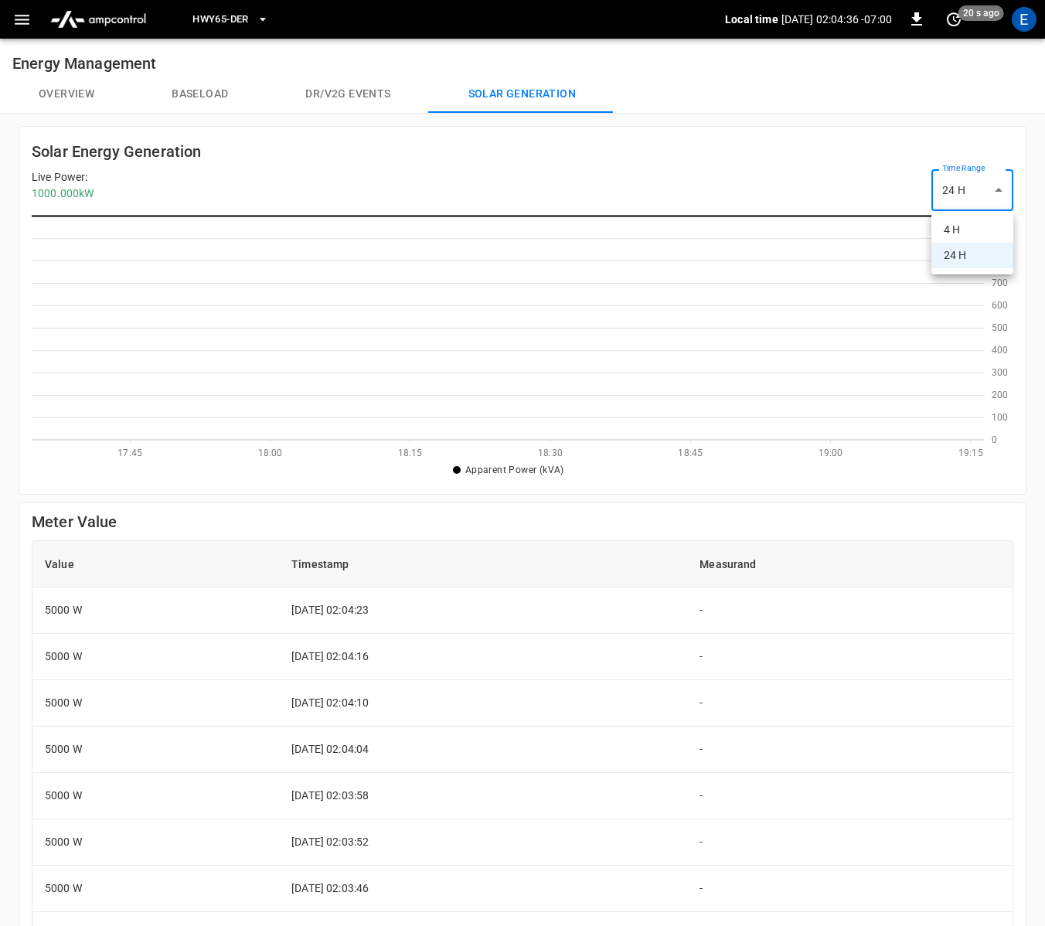
click at [848, 176] on div at bounding box center [522, 463] width 1045 height 926
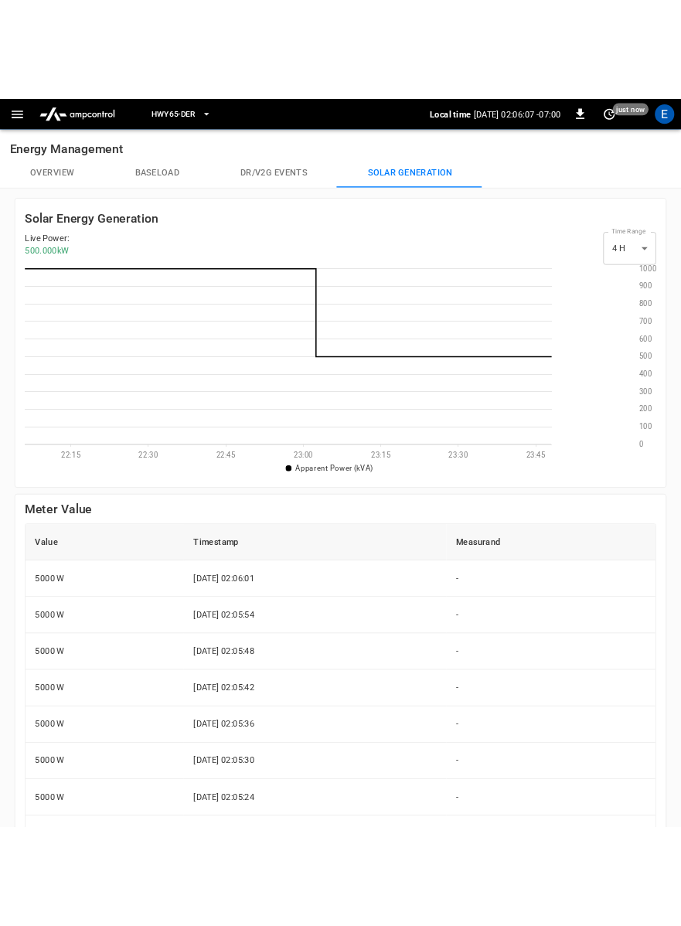
scroll to position [224, 588]
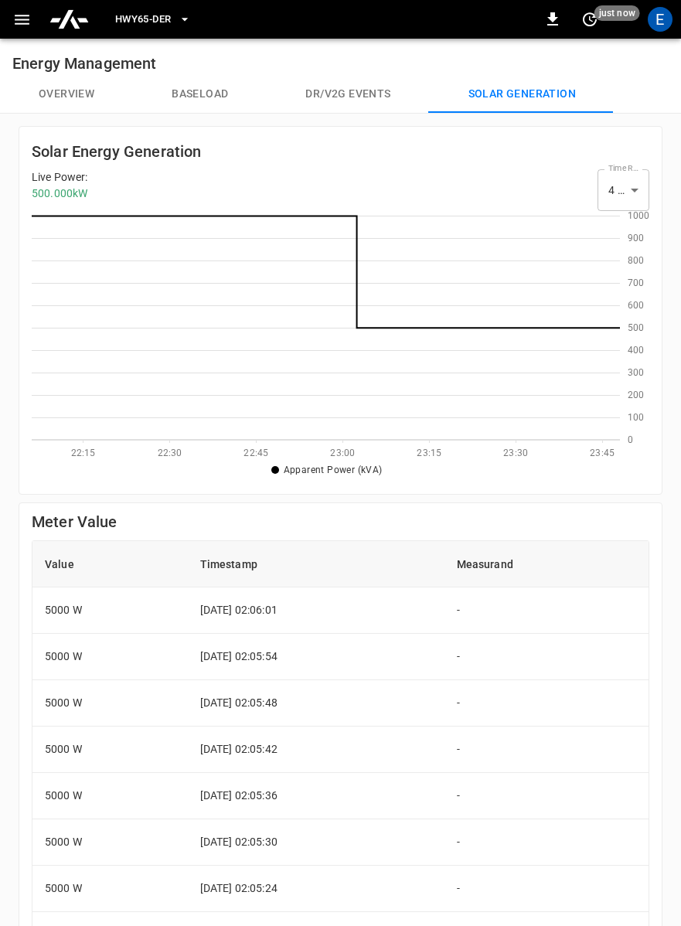
click at [641, 202] on body "HWY65-DER Local time [DATE] 02:06:09 -07:00 0 just now E Energy Management Over…" at bounding box center [340, 636] width 681 height 1273
click at [623, 251] on li "24 H" at bounding box center [623, 256] width 52 height 26
type input "***"
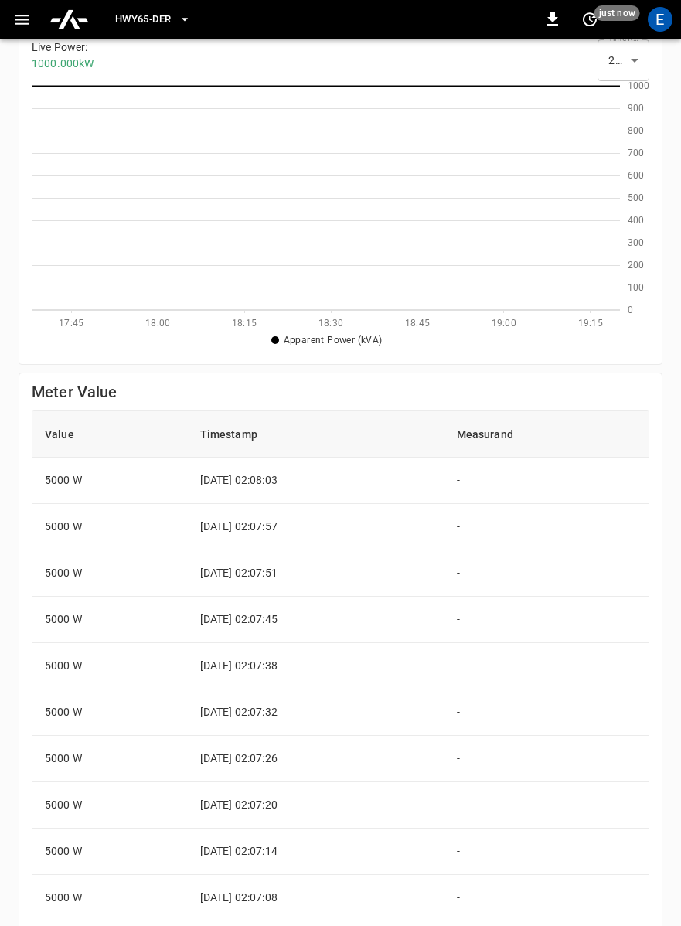
scroll to position [0, 0]
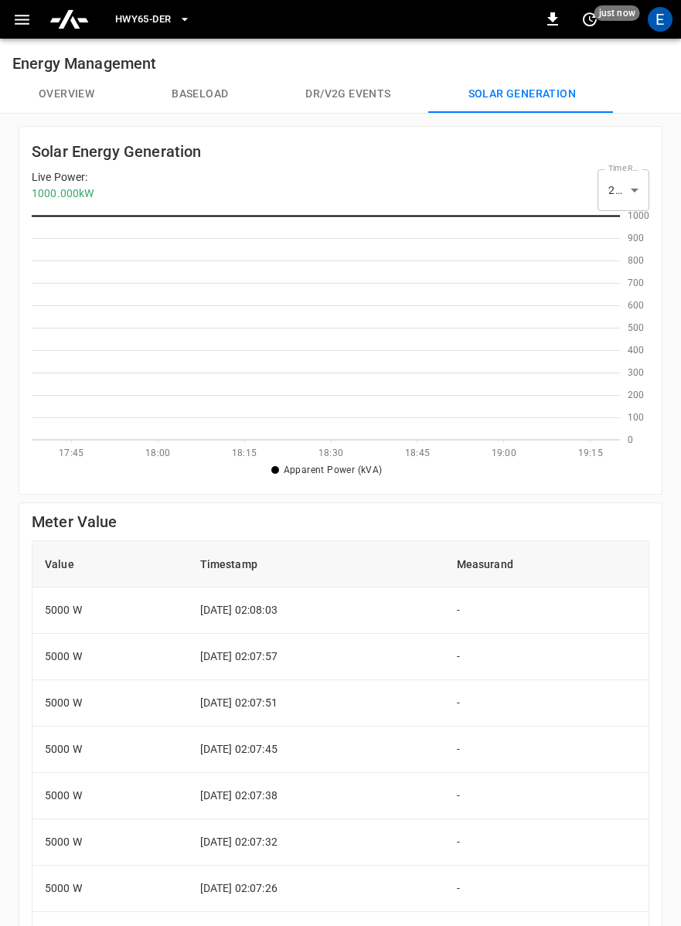
click at [29, 212] on div "Solar Energy Generation Live Power : 1000.000 kW Time Range 24 H *** select-tim…" at bounding box center [341, 310] width 644 height 369
click at [33, 216] on icon at bounding box center [326, 216] width 588 height 0
click at [493, 214] on div "0 100 200 300 400 500 600 700 800 900 1000 17:45 18:00 18:15 18:30 18:45 19:00 …" at bounding box center [340, 346] width 617 height 270
click at [431, 218] on icon at bounding box center [326, 328] width 588 height 224
click at [311, 332] on icon at bounding box center [326, 328] width 588 height 224
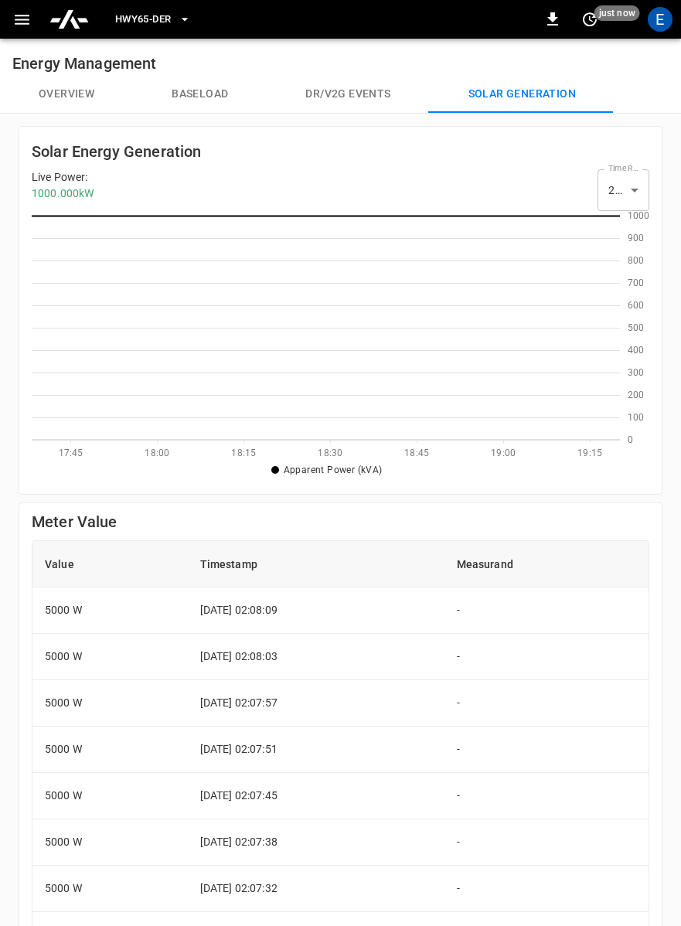
click at [322, 420] on icon at bounding box center [326, 328] width 588 height 224
click at [651, 508] on div "Meter Value Value Timestamp Measurand 5000 W 2025-08-29 02:08:09 - 5000 W 2025-…" at bounding box center [341, 881] width 644 height 758
click at [582, 25] on icon "set refresh interval" at bounding box center [589, 19] width 19 height 19
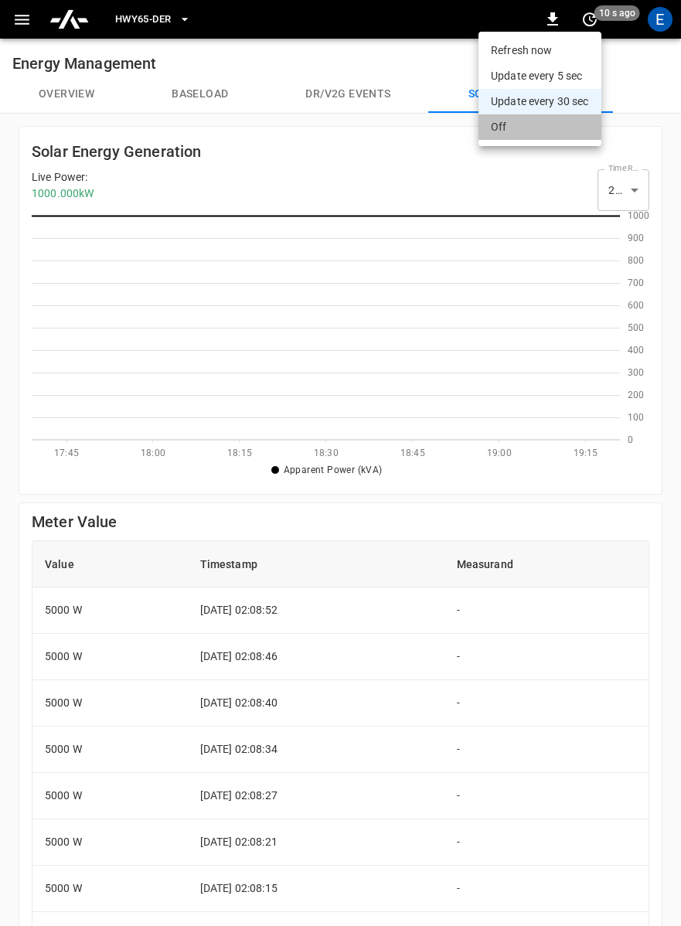
click at [526, 122] on li "Off" at bounding box center [539, 127] width 123 height 26
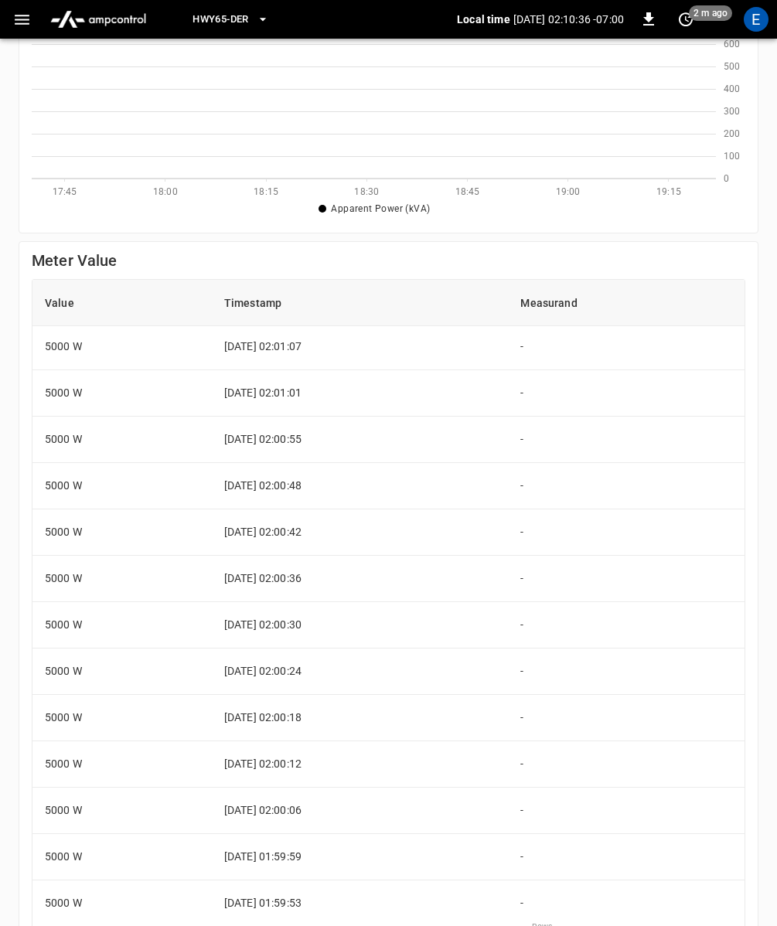
scroll to position [323, 0]
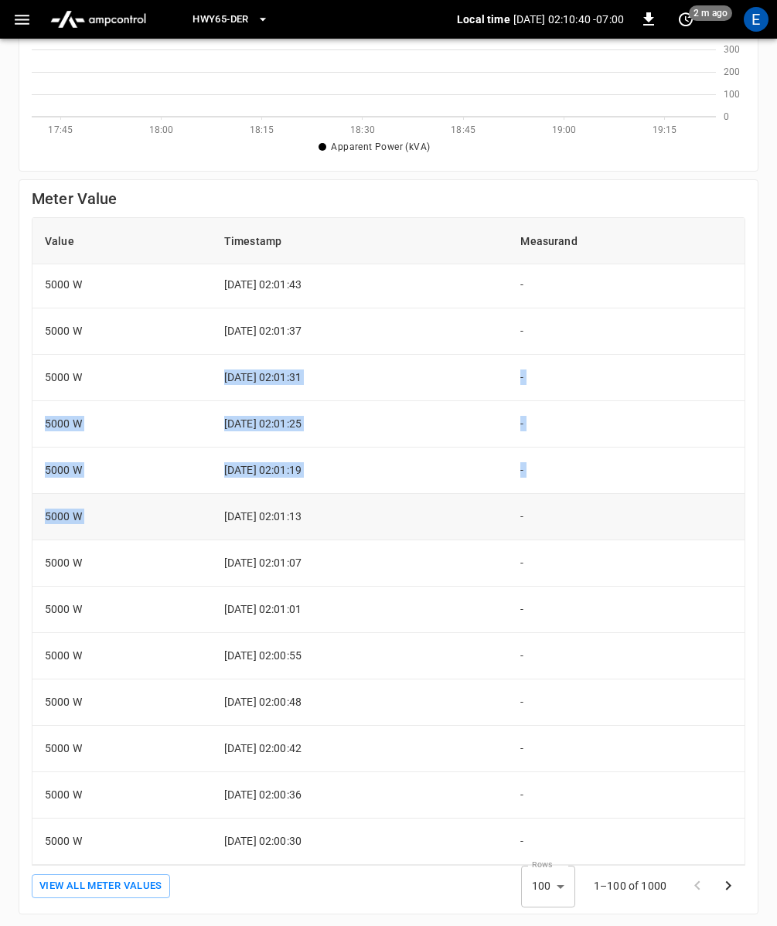
drag, startPoint x: 274, startPoint y: 371, endPoint x: 283, endPoint y: 495, distance: 124.0
click at [283, 512] on td "2025-08-29 02:01:13" at bounding box center [360, 517] width 297 height 46
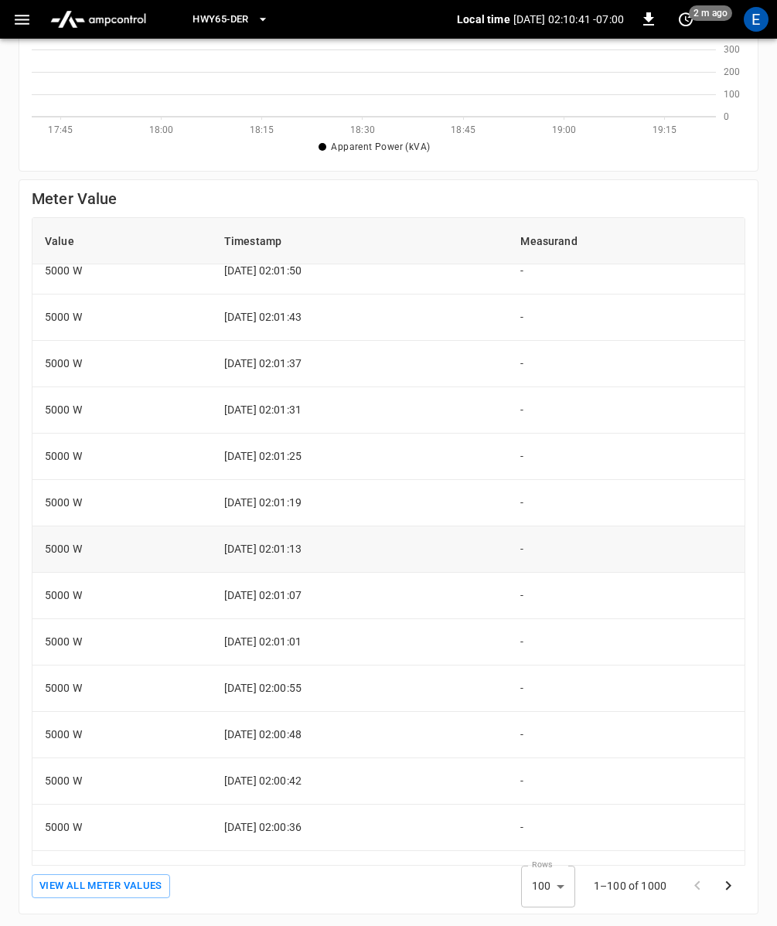
scroll to position [4036, 0]
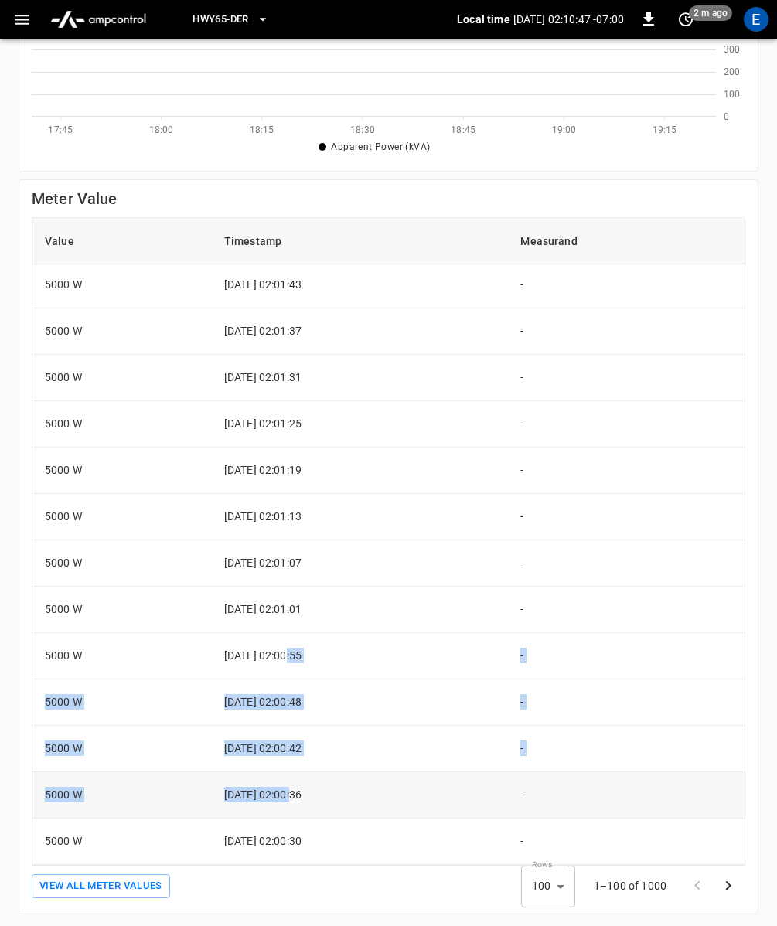
drag, startPoint x: 275, startPoint y: 649, endPoint x: 279, endPoint y: 789, distance: 139.9
click at [279, 797] on td "2025-08-29 02:00:36" at bounding box center [360, 795] width 297 height 46
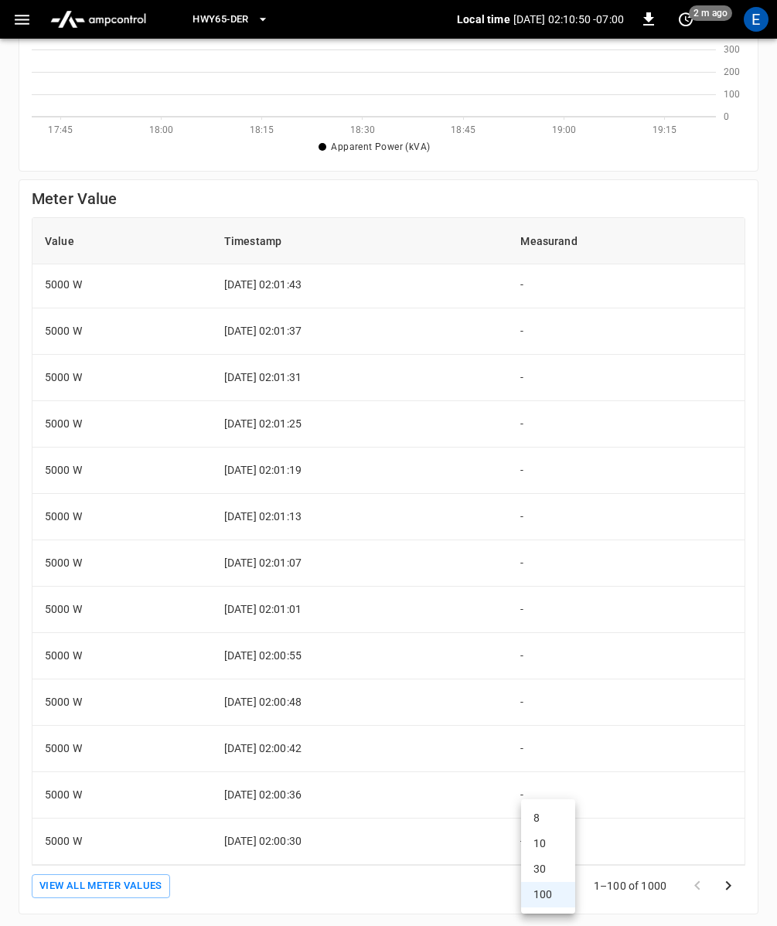
click at [564, 882] on body "HWY65-DER Local time 2025-08-29 02:10:50 -07:00 0 2 m ago E Energy Management O…" at bounding box center [388, 302] width 777 height 1250
click at [462, 897] on div at bounding box center [388, 463] width 777 height 926
click at [551, 878] on body "HWY65-DER Local time 2025-08-29 02:10:52 -07:00 0 2 m ago E Energy Management O…" at bounding box center [388, 302] width 777 height 1250
click at [472, 893] on div at bounding box center [388, 463] width 777 height 926
click at [417, 876] on div "Rows 100 *** Number of rows 1–100 of 1000" at bounding box center [567, 887] width 357 height 42
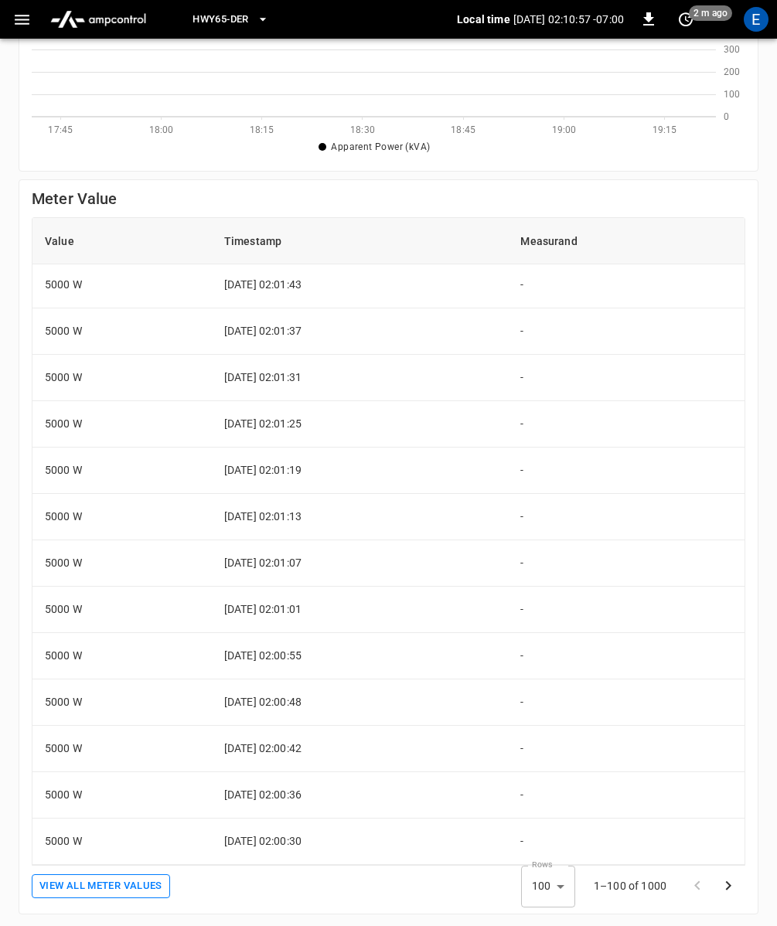
click at [145, 889] on button "View All meter values" at bounding box center [101, 886] width 138 height 24
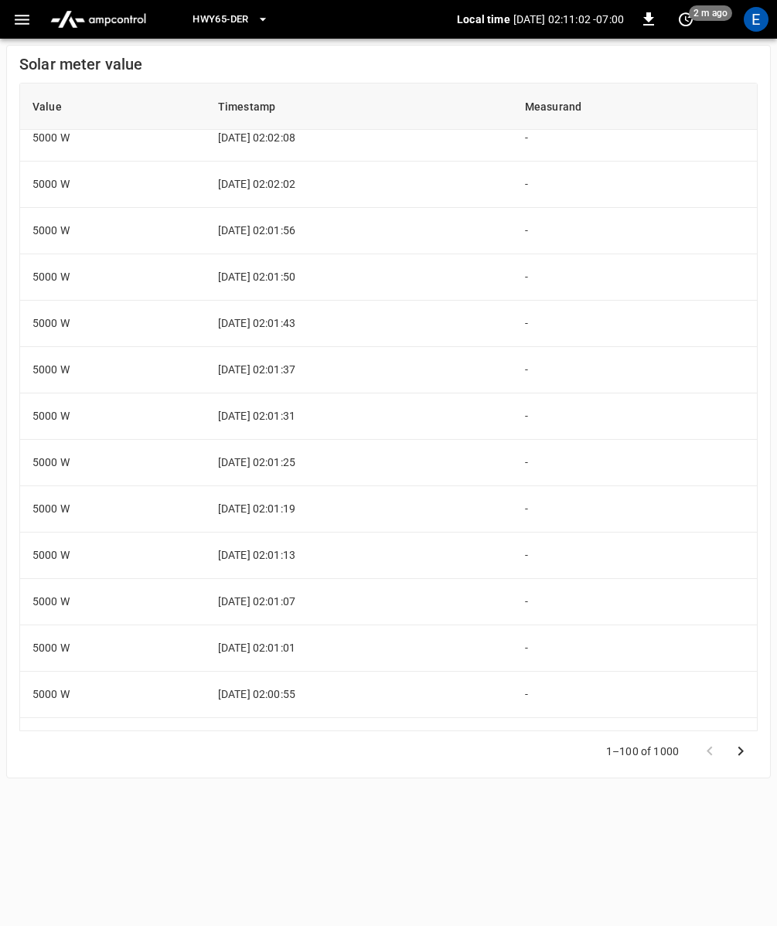
scroll to position [4036, 0]
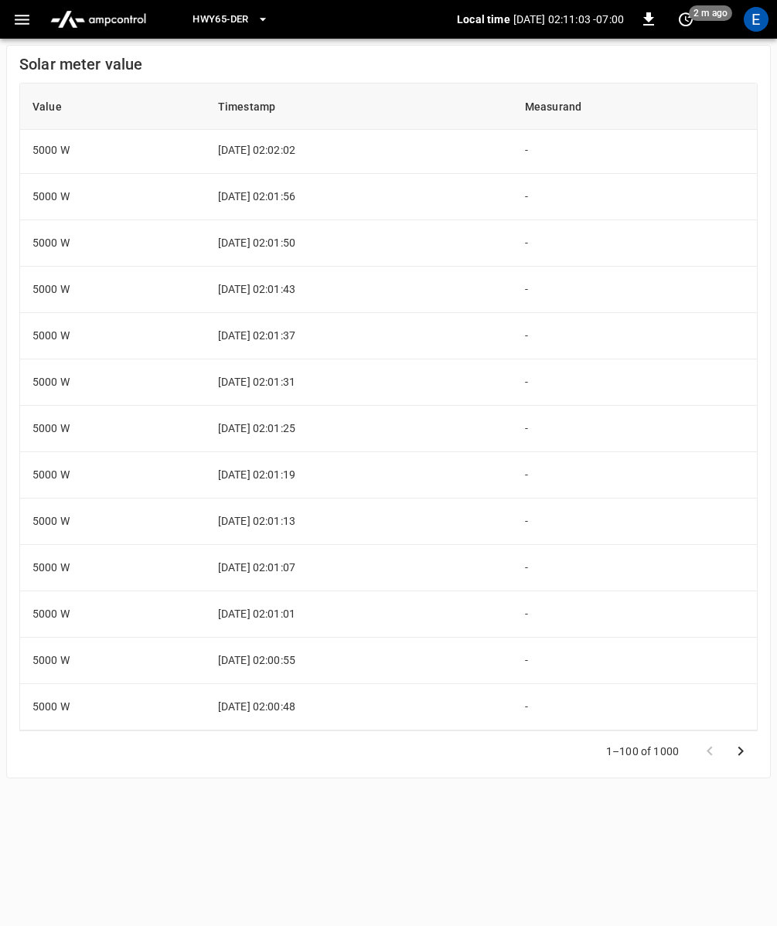
click at [740, 751] on icon "Go to next page" at bounding box center [740, 751] width 19 height 19
click at [752, 740] on div at bounding box center [725, 751] width 62 height 31
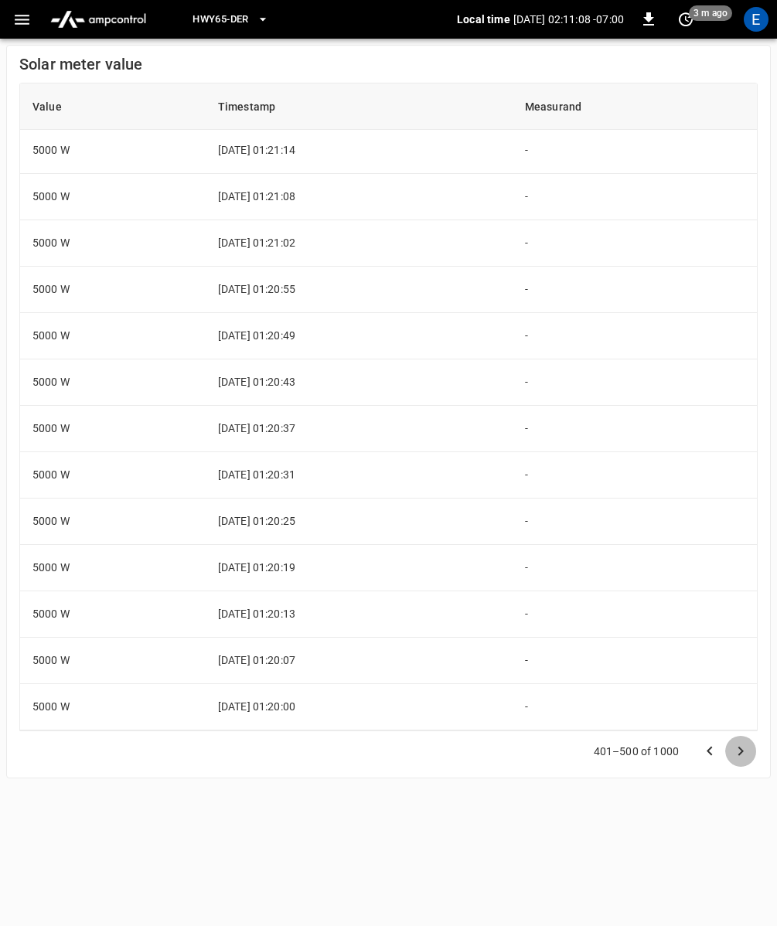
click at [745, 750] on icon "Go to next page" at bounding box center [740, 751] width 19 height 19
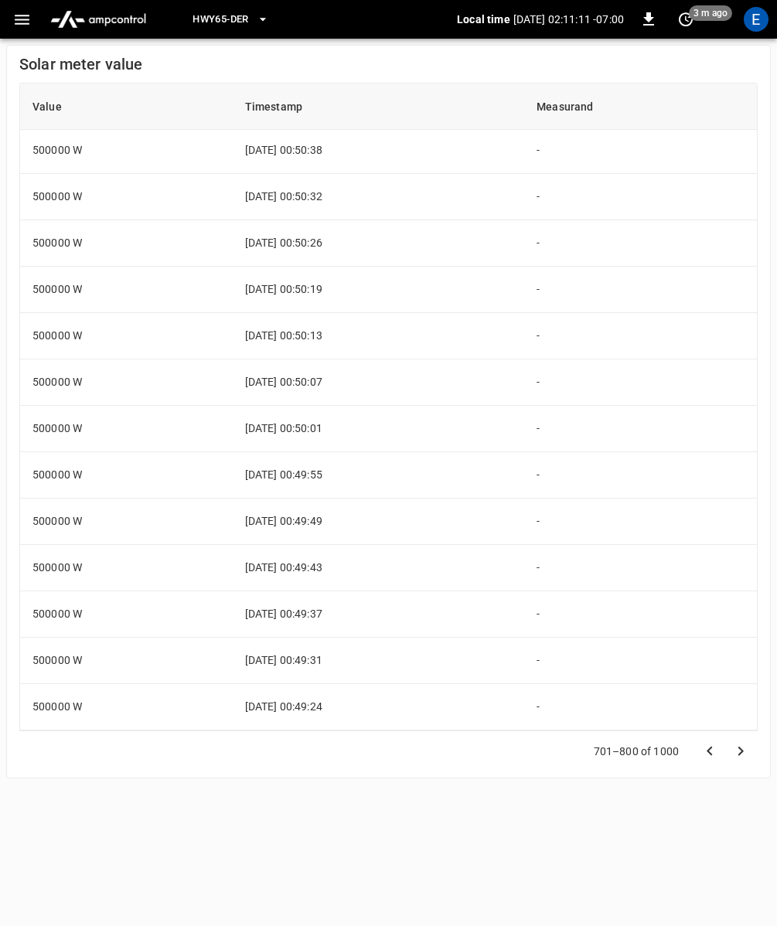
click at [745, 750] on icon "Go to next page" at bounding box center [740, 751] width 19 height 19
click at [745, 750] on div at bounding box center [725, 751] width 62 height 31
click at [628, 753] on p "901–1000 of 1000" at bounding box center [632, 750] width 91 height 15
click at [743, 753] on div at bounding box center [725, 751] width 62 height 31
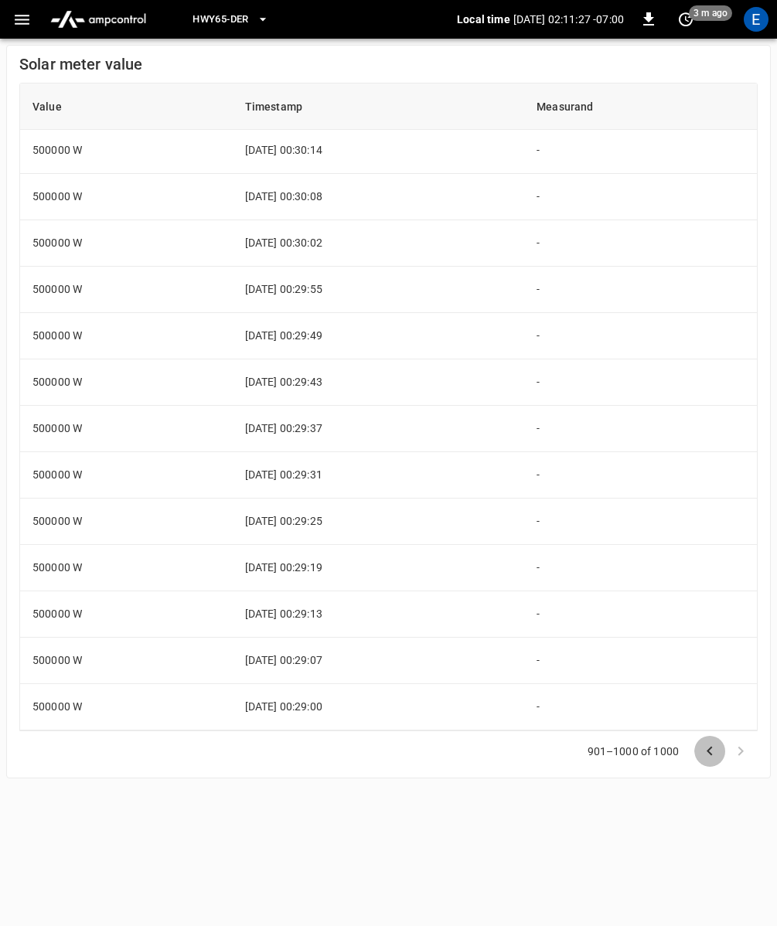
click at [711, 753] on icon "Go to previous page" at bounding box center [708, 750] width 5 height 9
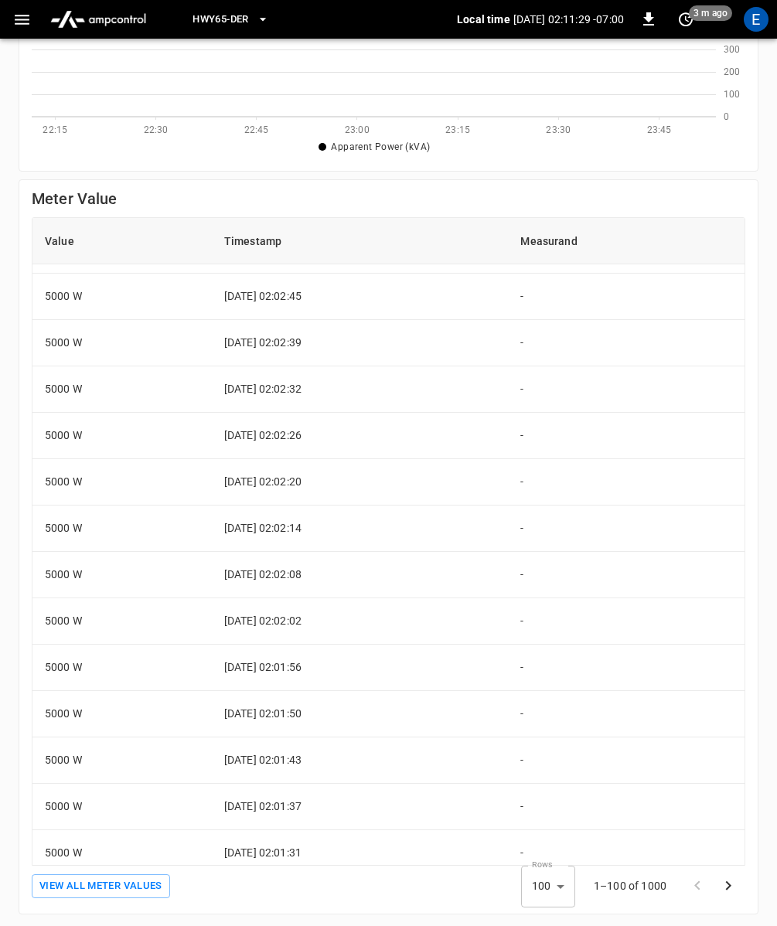
scroll to position [4036, 0]
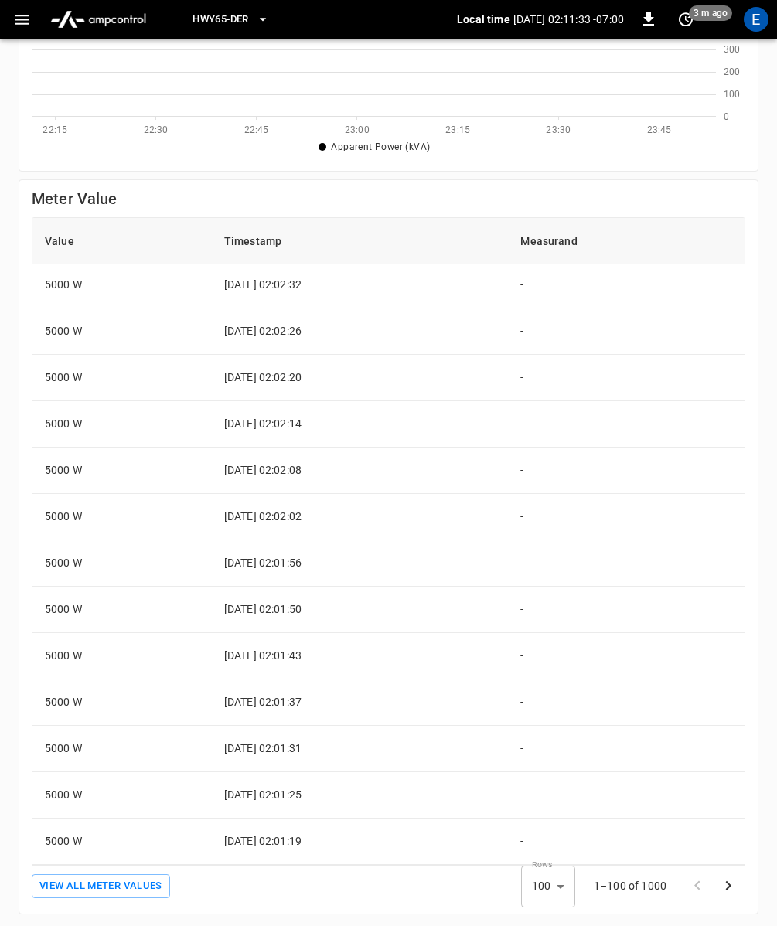
click at [725, 884] on icon "Go to next page" at bounding box center [728, 885] width 19 height 19
click at [730, 883] on icon "Go to next page" at bounding box center [728, 885] width 19 height 19
click at [730, 886] on icon "Go to next page" at bounding box center [728, 885] width 19 height 19
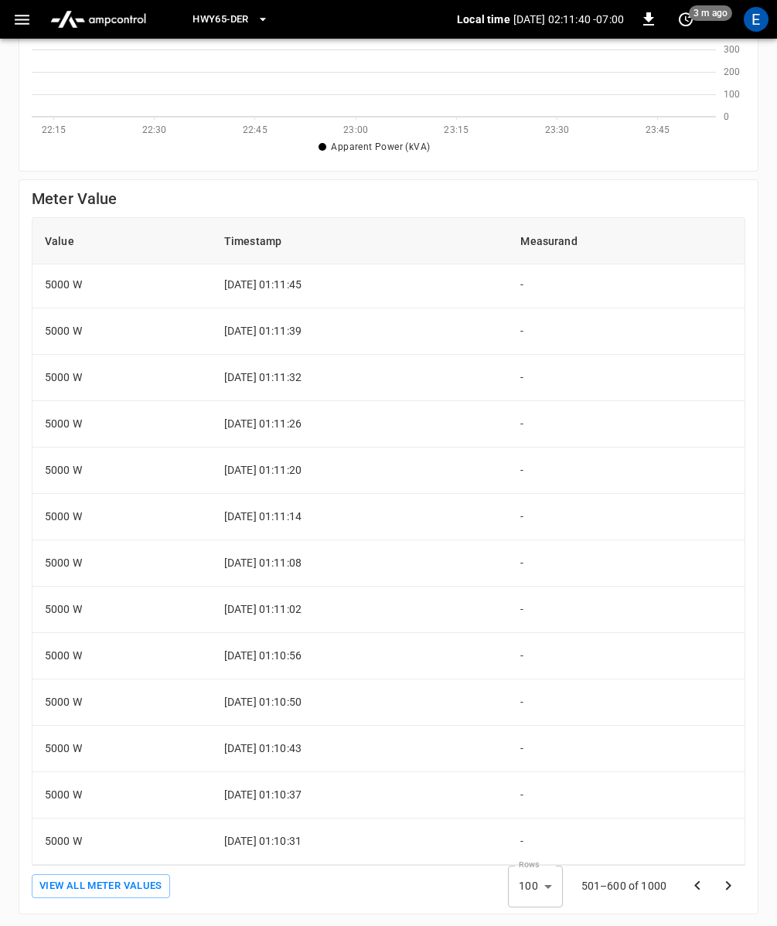
click at [730, 886] on icon "Go to next page" at bounding box center [728, 885] width 19 height 19
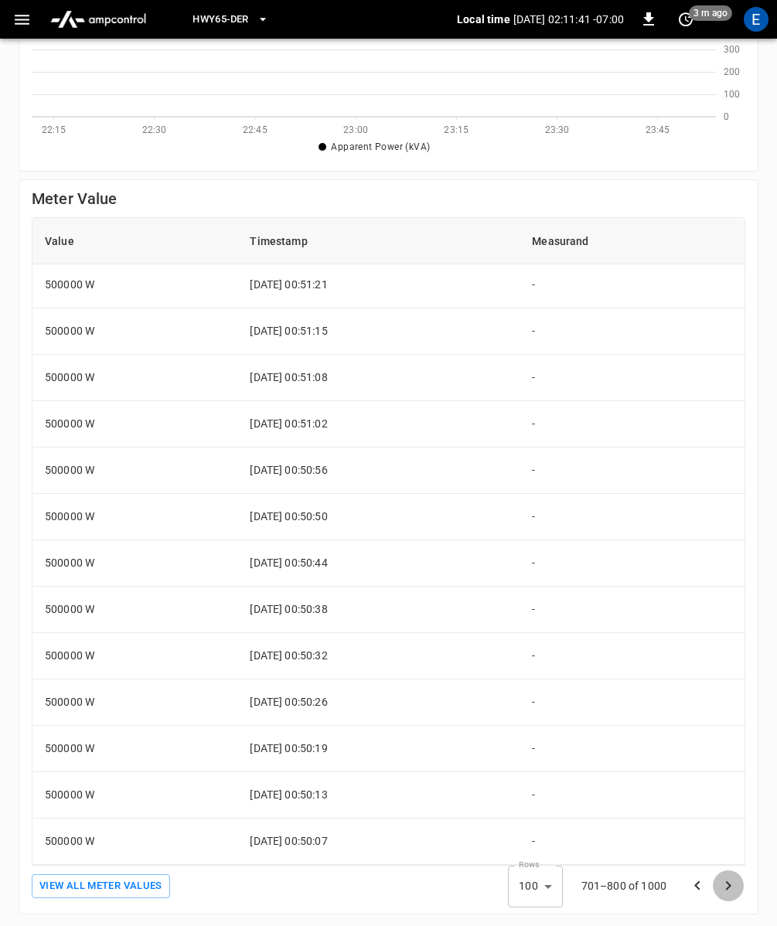
click at [730, 886] on icon "Go to next page" at bounding box center [728, 885] width 19 height 19
click at [730, 886] on div at bounding box center [713, 885] width 62 height 31
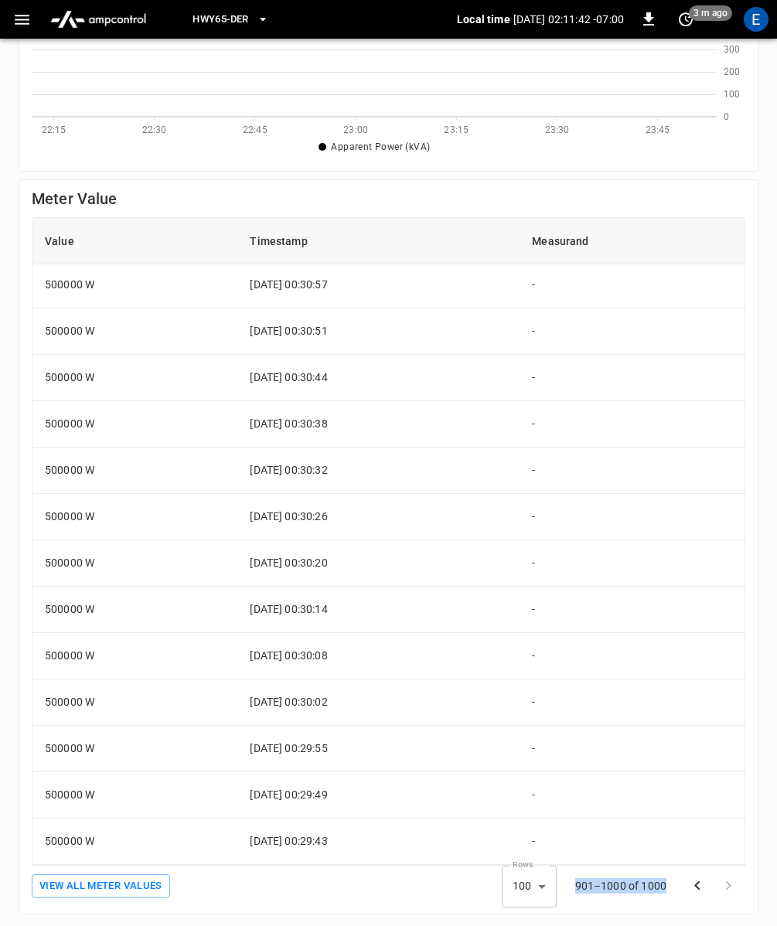
click at [730, 886] on div at bounding box center [713, 885] width 62 height 31
click at [574, 888] on div "901–1000 of 1000" at bounding box center [650, 886] width 189 height 40
drag, startPoint x: 578, startPoint y: 888, endPoint x: 651, endPoint y: 889, distance: 72.6
click at [651, 889] on p "901–1000 of 1000" at bounding box center [620, 885] width 91 height 15
click at [658, 888] on p "901–1000 of 1000" at bounding box center [620, 885] width 91 height 15
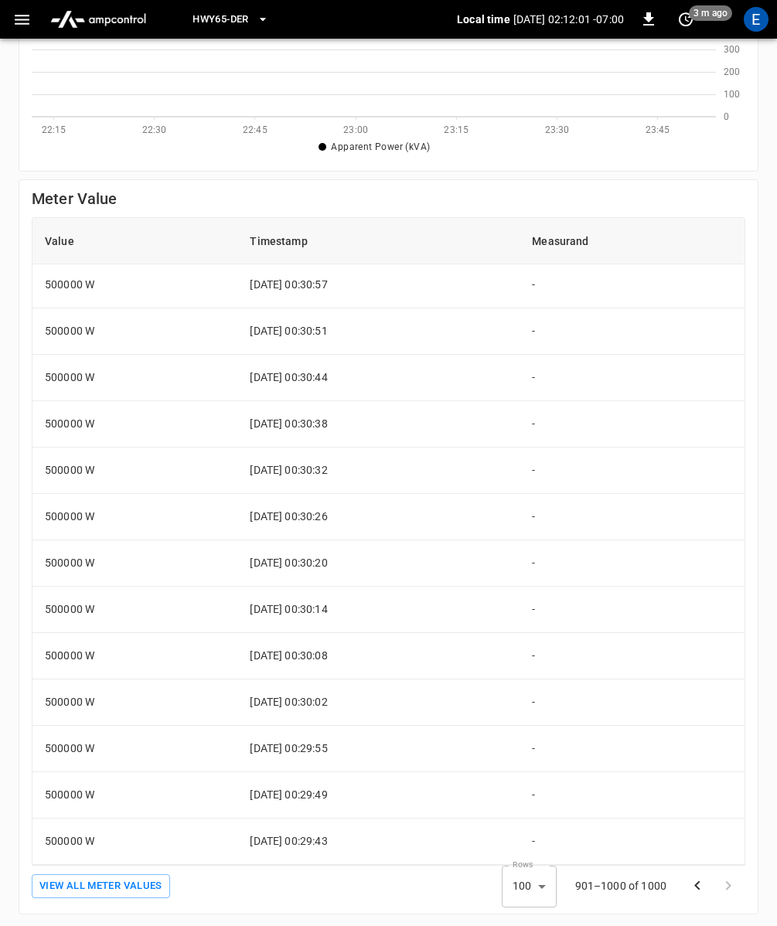
click at [486, 218] on th "Timestamp" at bounding box center [378, 241] width 282 height 46
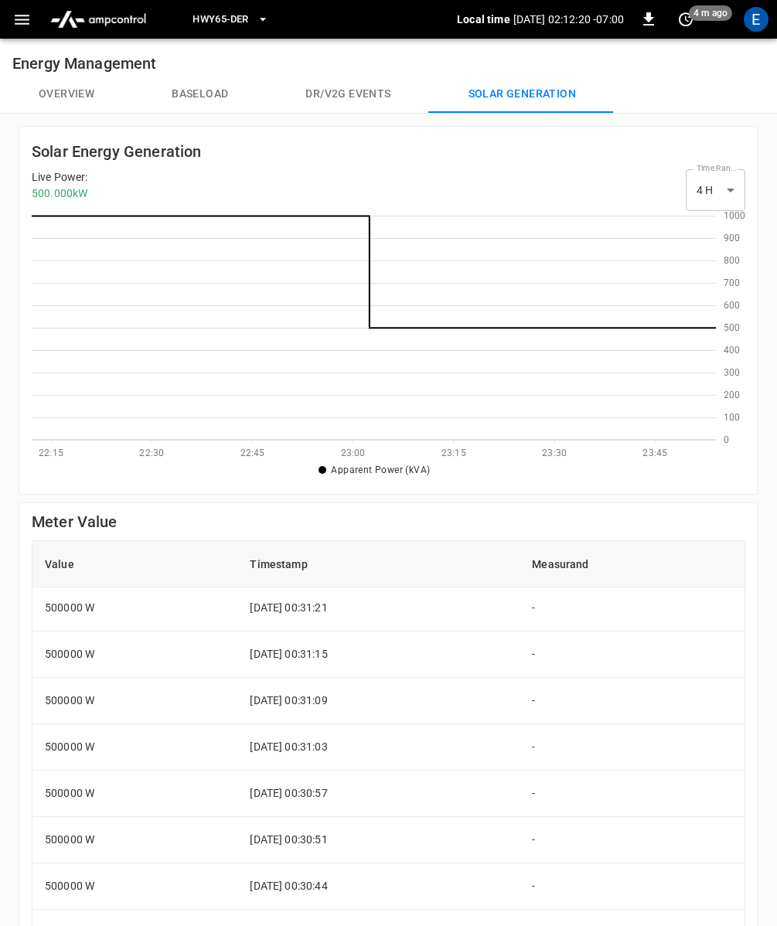
scroll to position [0, 0]
click at [15, 509] on div "Solar Energy Generation Live Power : 500.000 kW Time Range 4 H ** select-time-r…" at bounding box center [388, 682] width 777 height 1136
click at [14, 486] on div "Solar Energy Generation Live Power : 500.000 kW Time Range 4 H ** select-time-r…" at bounding box center [388, 682] width 777 height 1136
drag, startPoint x: 49, startPoint y: 160, endPoint x: 152, endPoint y: 161, distance: 103.6
click at [152, 161] on h6 "Solar Energy Generation" at bounding box center [116, 151] width 169 height 25
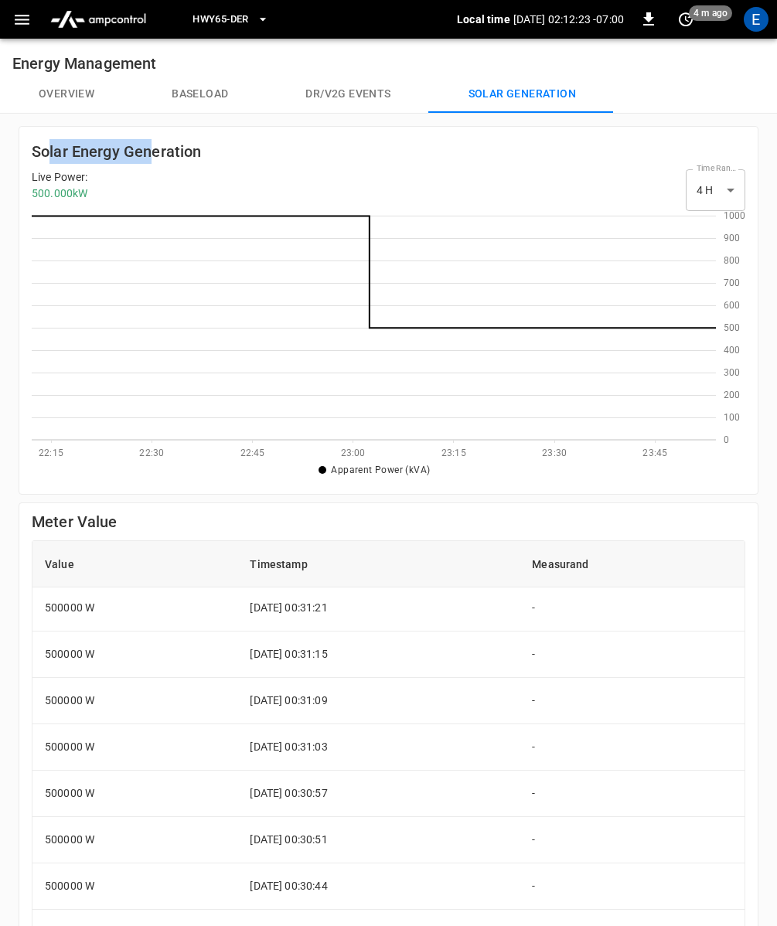
click at [41, 157] on h6 "Solar Energy Generation" at bounding box center [116, 151] width 169 height 25
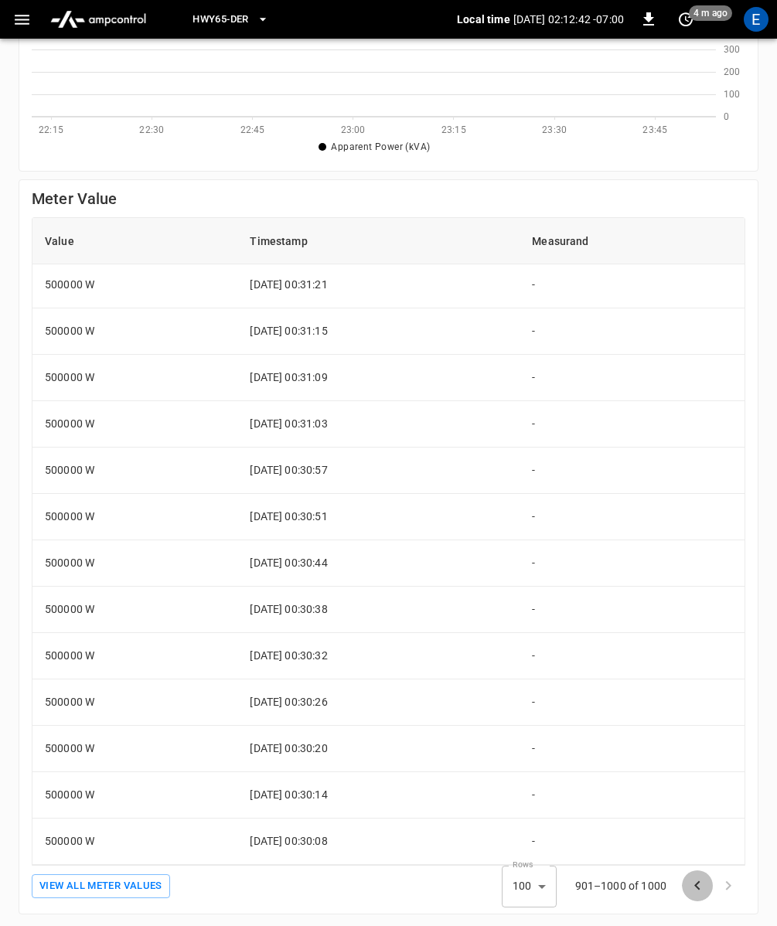
click at [699, 885] on icon "Go to previous page" at bounding box center [697, 885] width 19 height 19
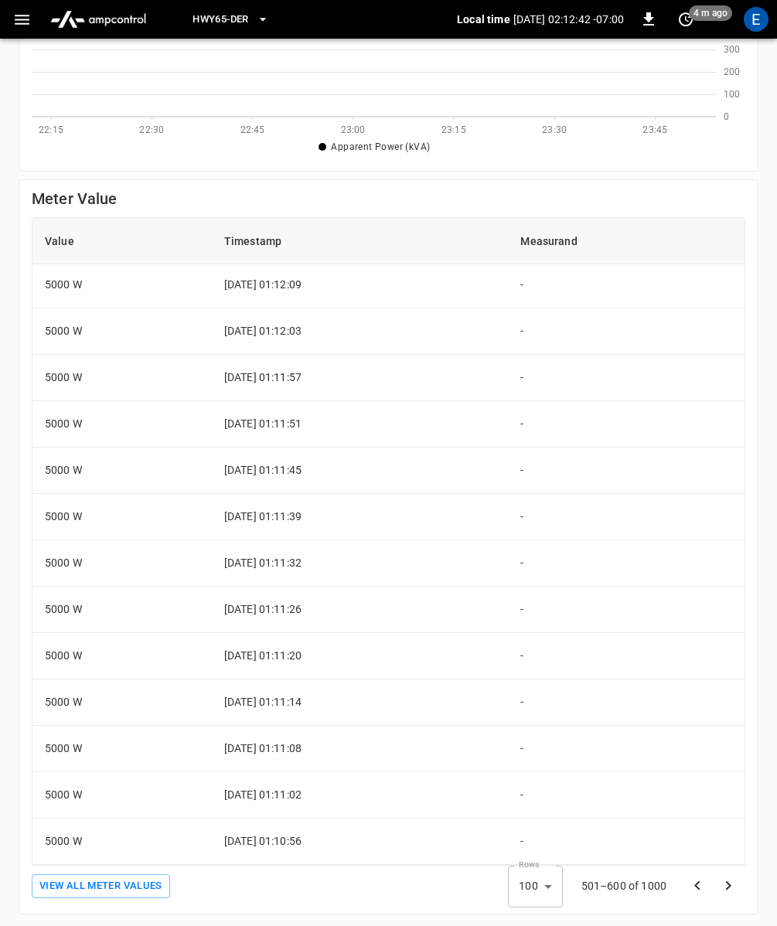
click at [699, 885] on icon "Go to previous page" at bounding box center [697, 885] width 19 height 19
click at [732, 886] on icon "Go to next page" at bounding box center [728, 885] width 19 height 19
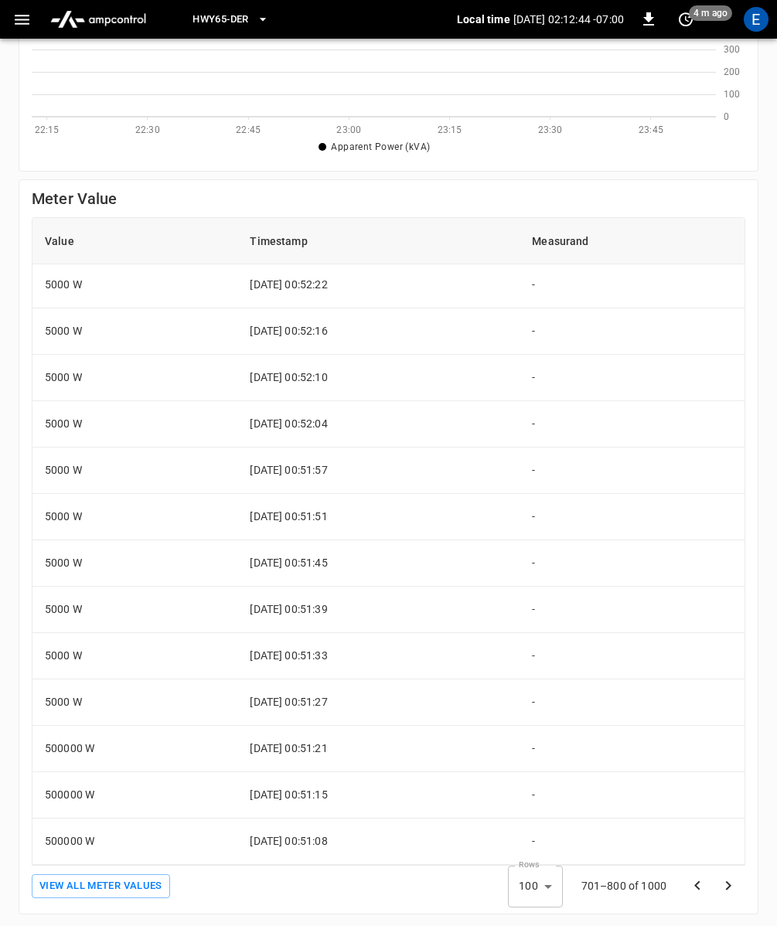
click at [732, 886] on icon "Go to next page" at bounding box center [728, 885] width 19 height 19
click at [732, 886] on div at bounding box center [713, 885] width 62 height 31
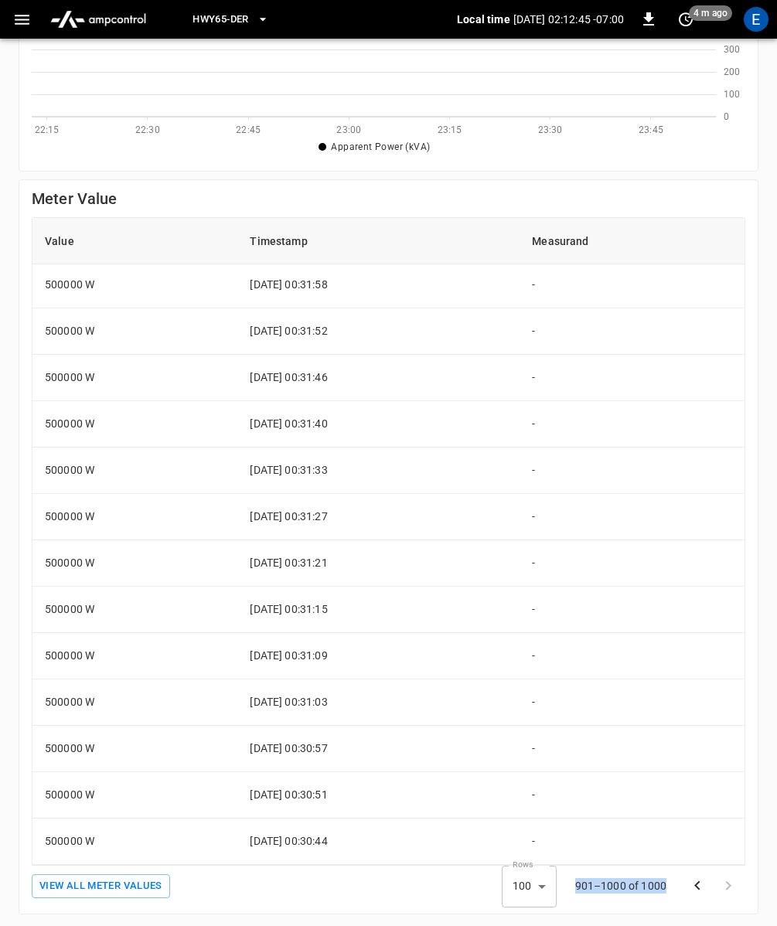
click at [732, 886] on div at bounding box center [713, 885] width 62 height 31
click at [759, 529] on div "Solar Energy Generation Live Power : 500.000 kW Time Range 4 H ** select-time-r…" at bounding box center [388, 359] width 777 height 1136
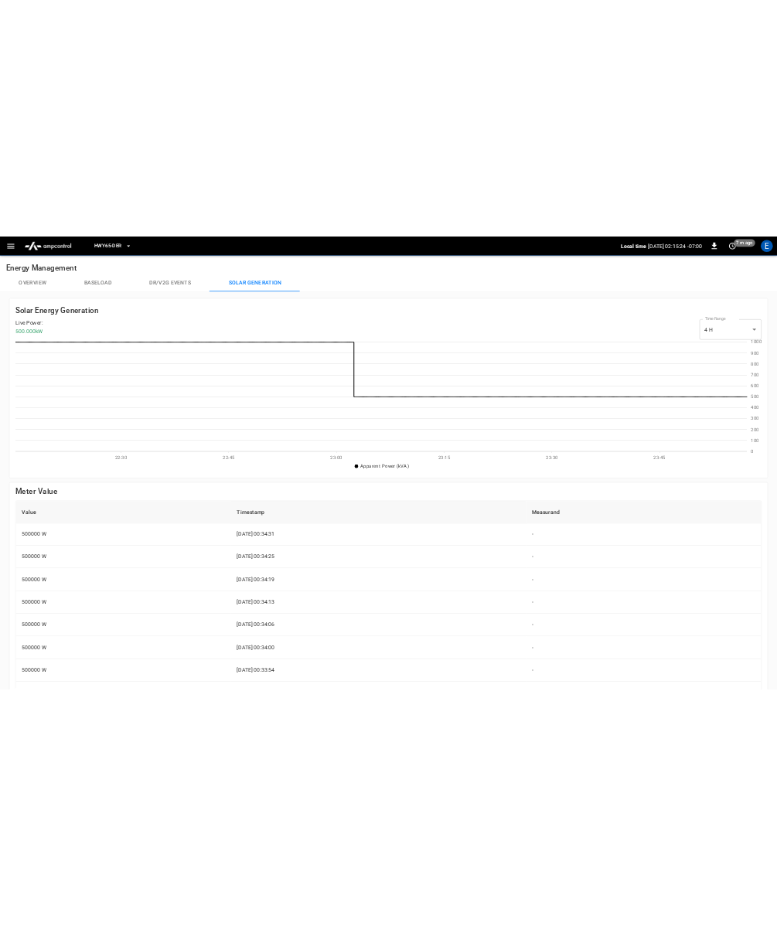
scroll to position [224, 684]
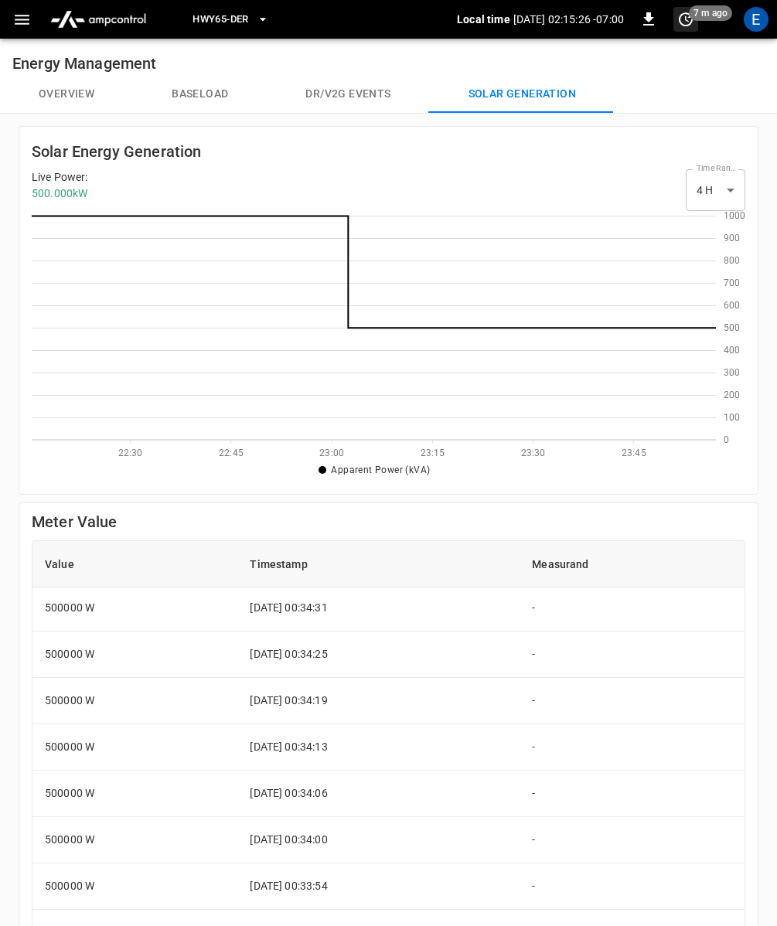
click at [684, 19] on icon "set refresh interval" at bounding box center [685, 19] width 19 height 19
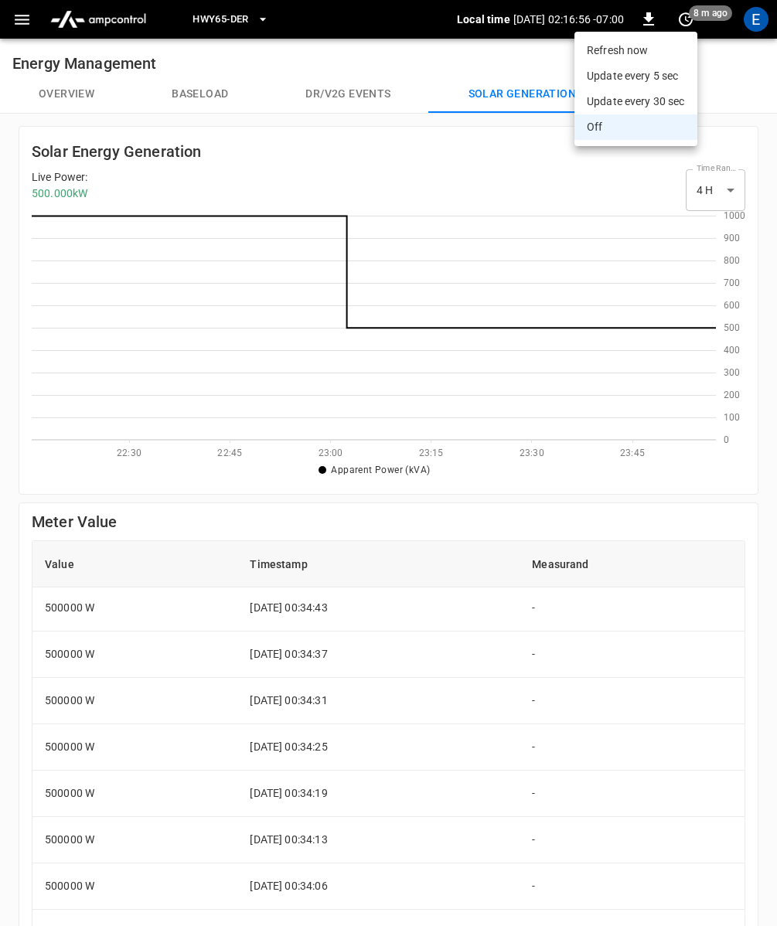
click at [757, 182] on div at bounding box center [388, 463] width 777 height 926
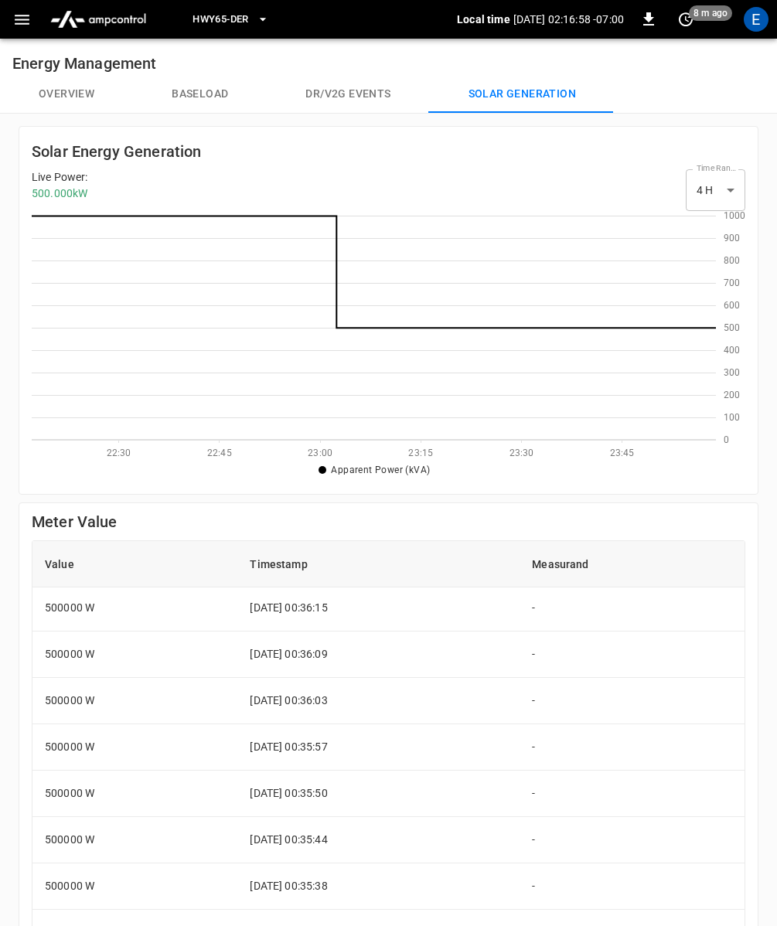
click at [733, 184] on body "HWY65-DER Local time 2025-08-29 02:16:58 -07:00 0 8 m ago E Energy Management O…" at bounding box center [388, 625] width 777 height 1250
click at [714, 259] on li "24 H" at bounding box center [715, 256] width 60 height 26
type input "***"
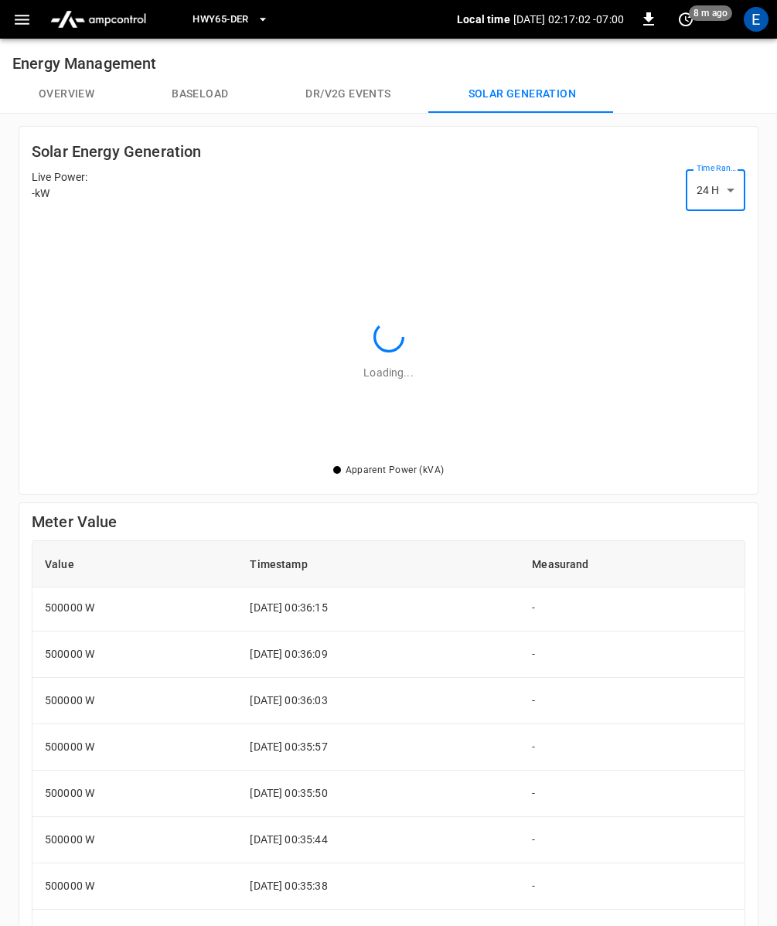
scroll to position [2, 1]
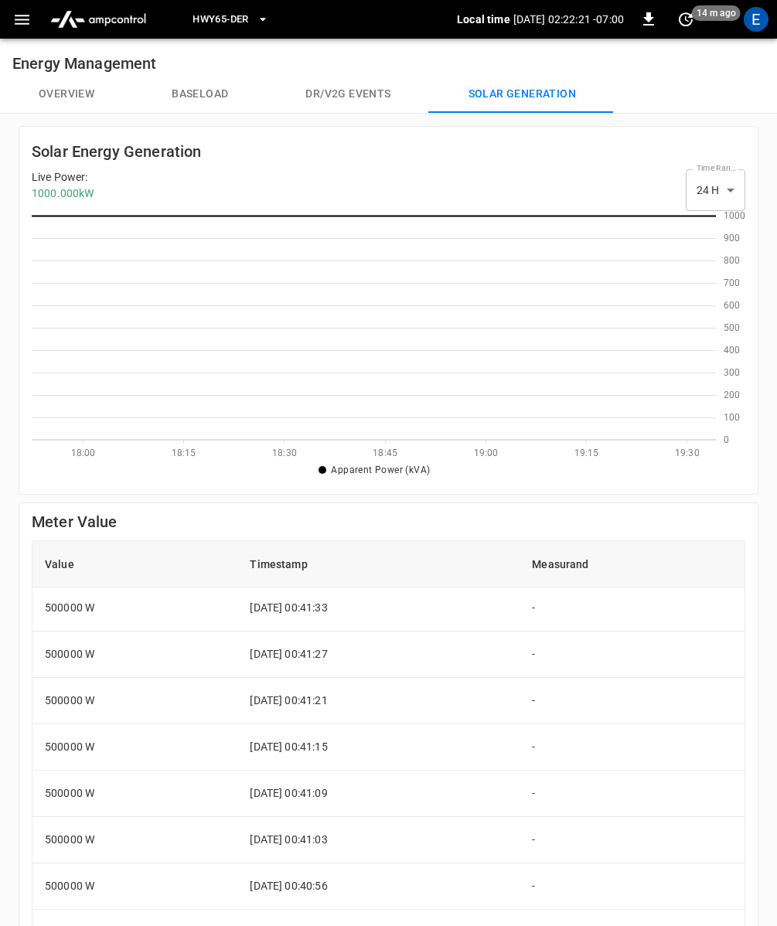
click at [196, 97] on button "Baseload" at bounding box center [200, 94] width 134 height 37
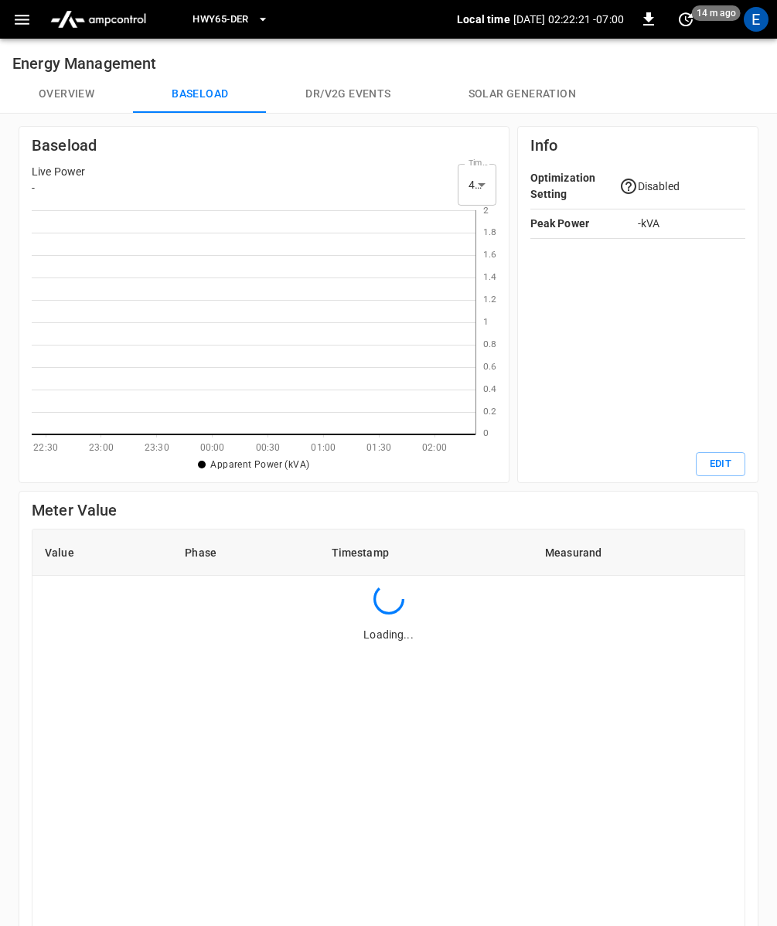
scroll to position [224, 443]
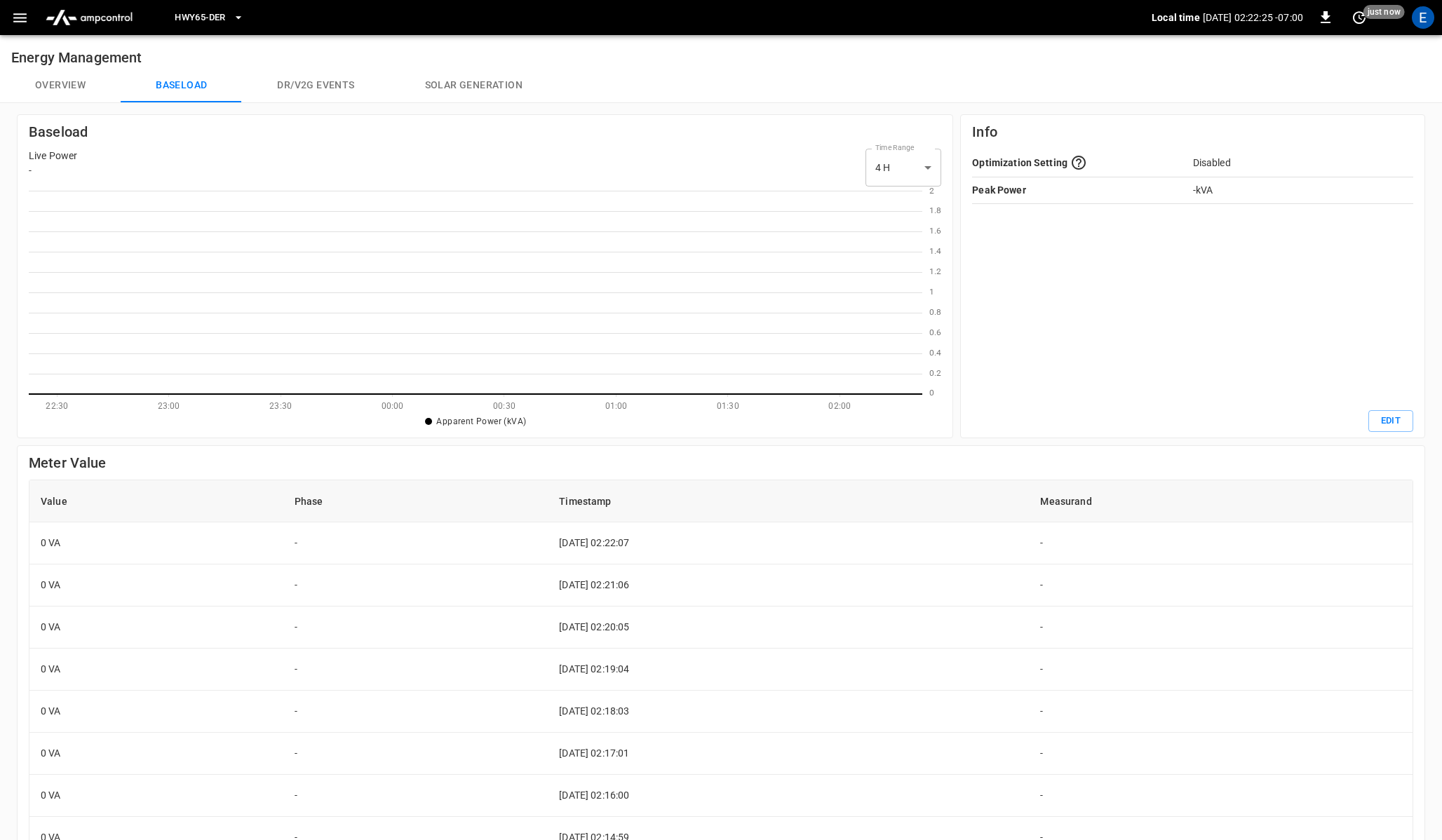
scroll to position [2, 2]
click at [440, 93] on button "Solar generation" at bounding box center [474, 85] width 168 height 34
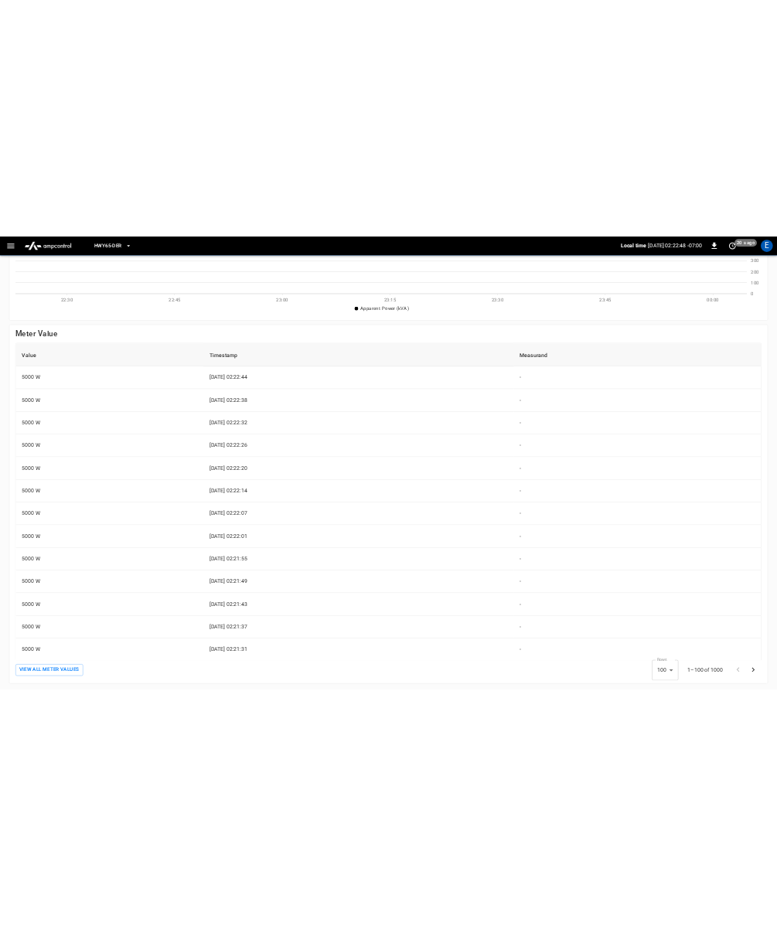
scroll to position [224, 684]
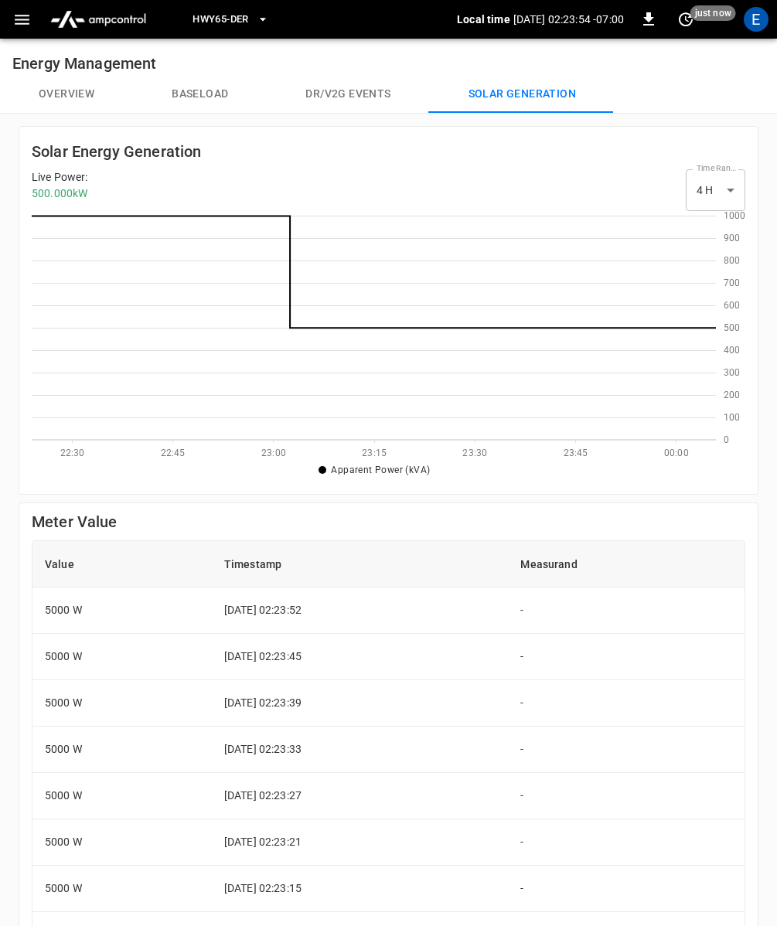
click at [196, 92] on button "Baseload" at bounding box center [200, 94] width 134 height 37
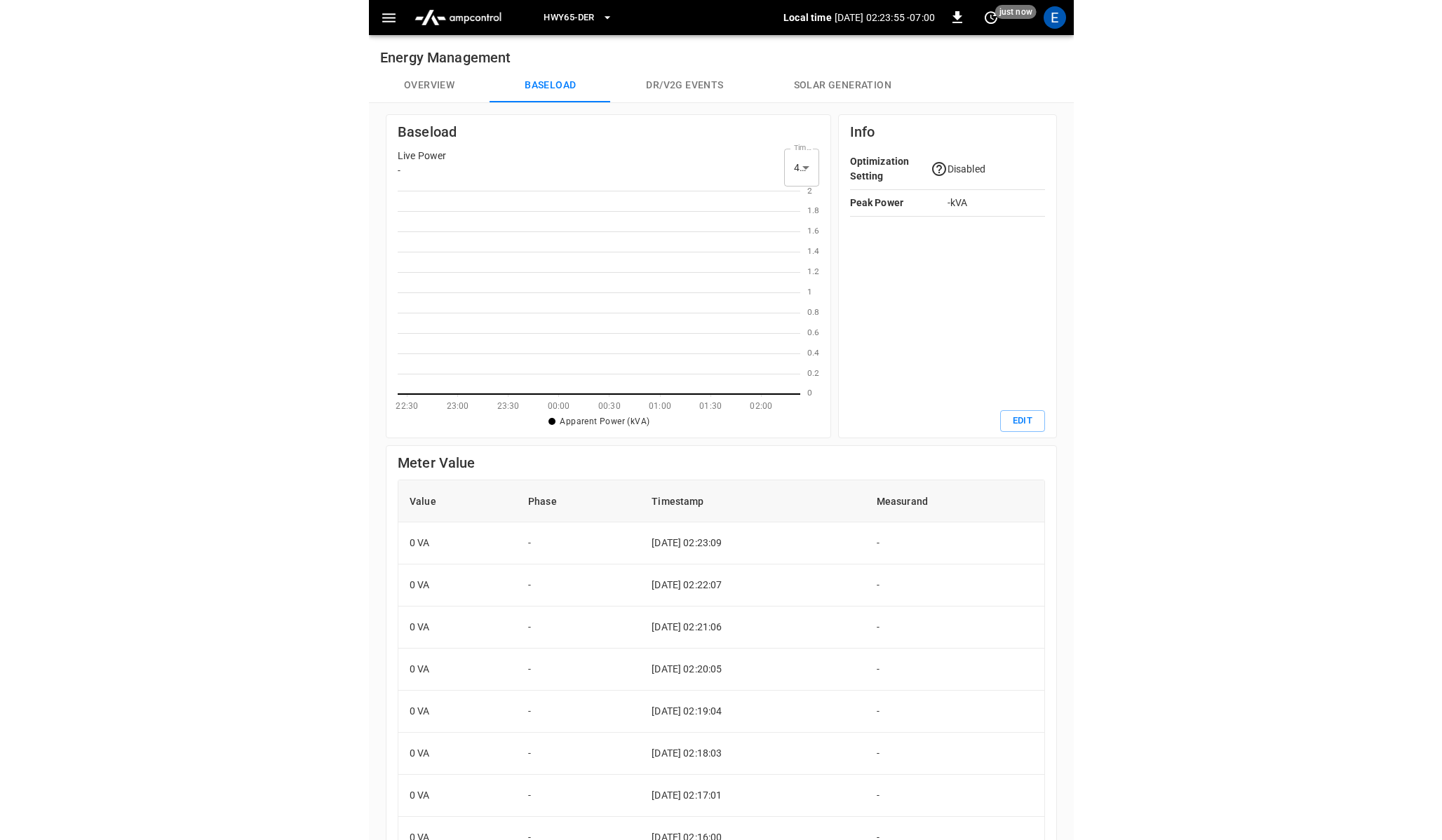
scroll to position [203, 894]
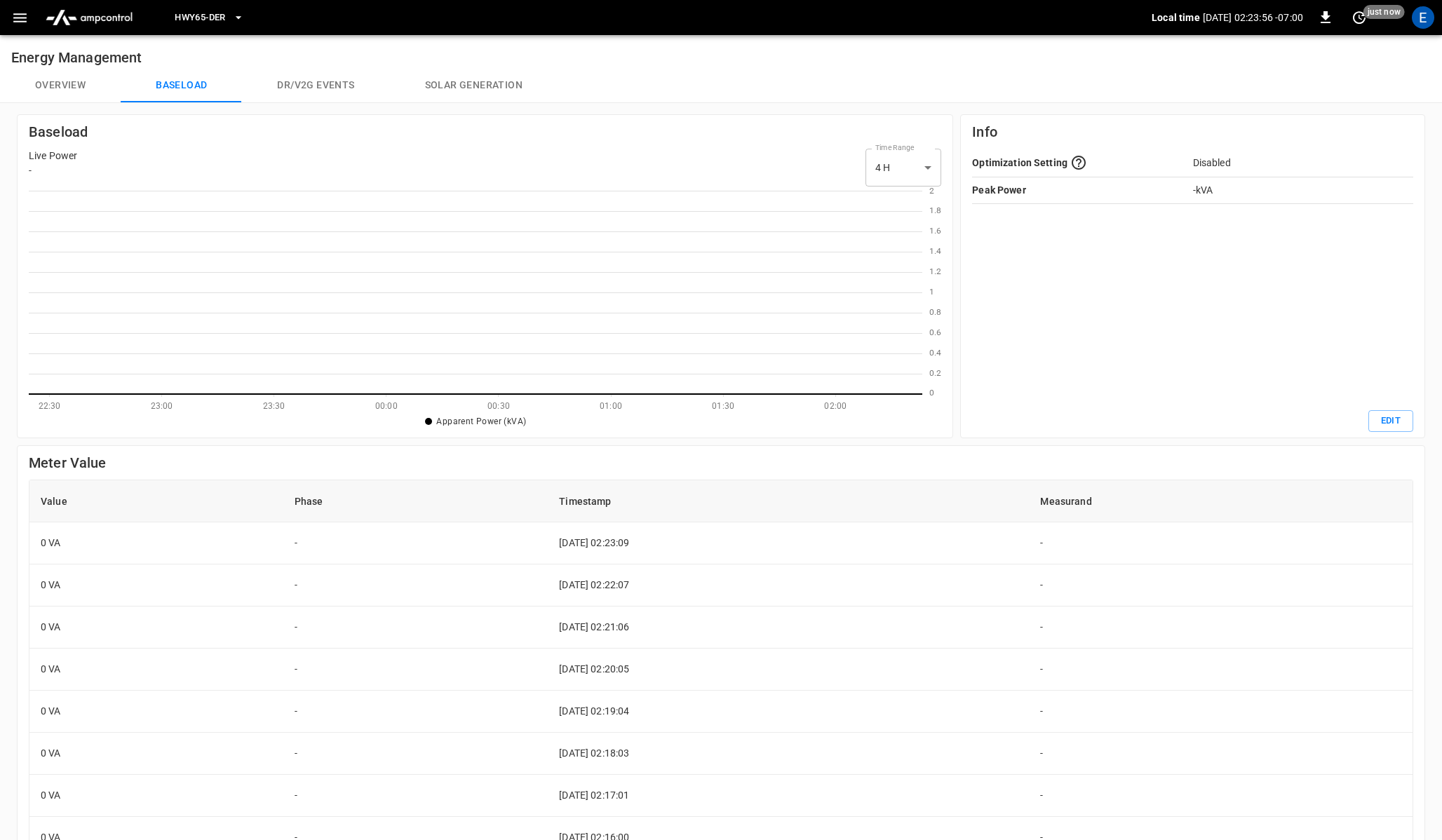
click at [361, 133] on h6 "Baseload" at bounding box center [485, 132] width 912 height 23
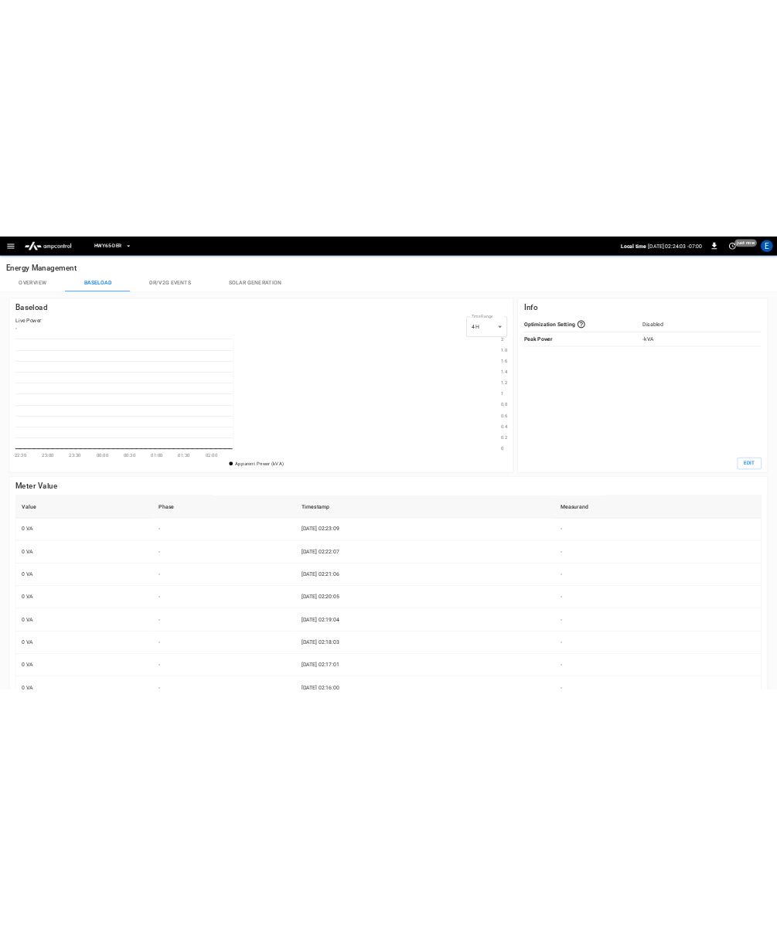
scroll to position [224, 443]
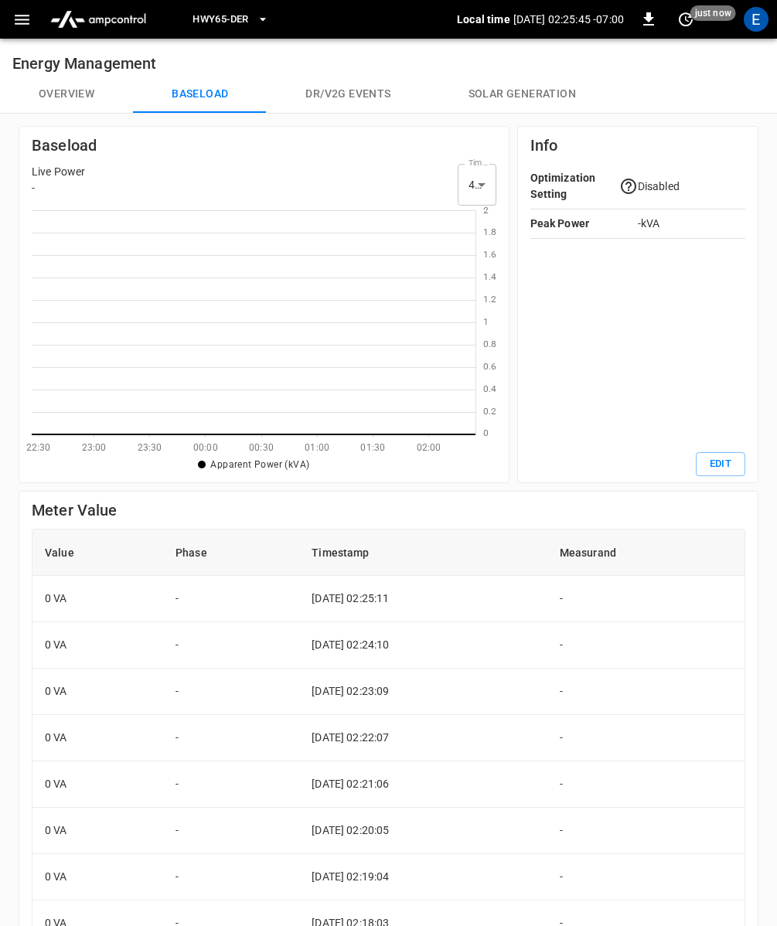
scroll to position [224, 985]
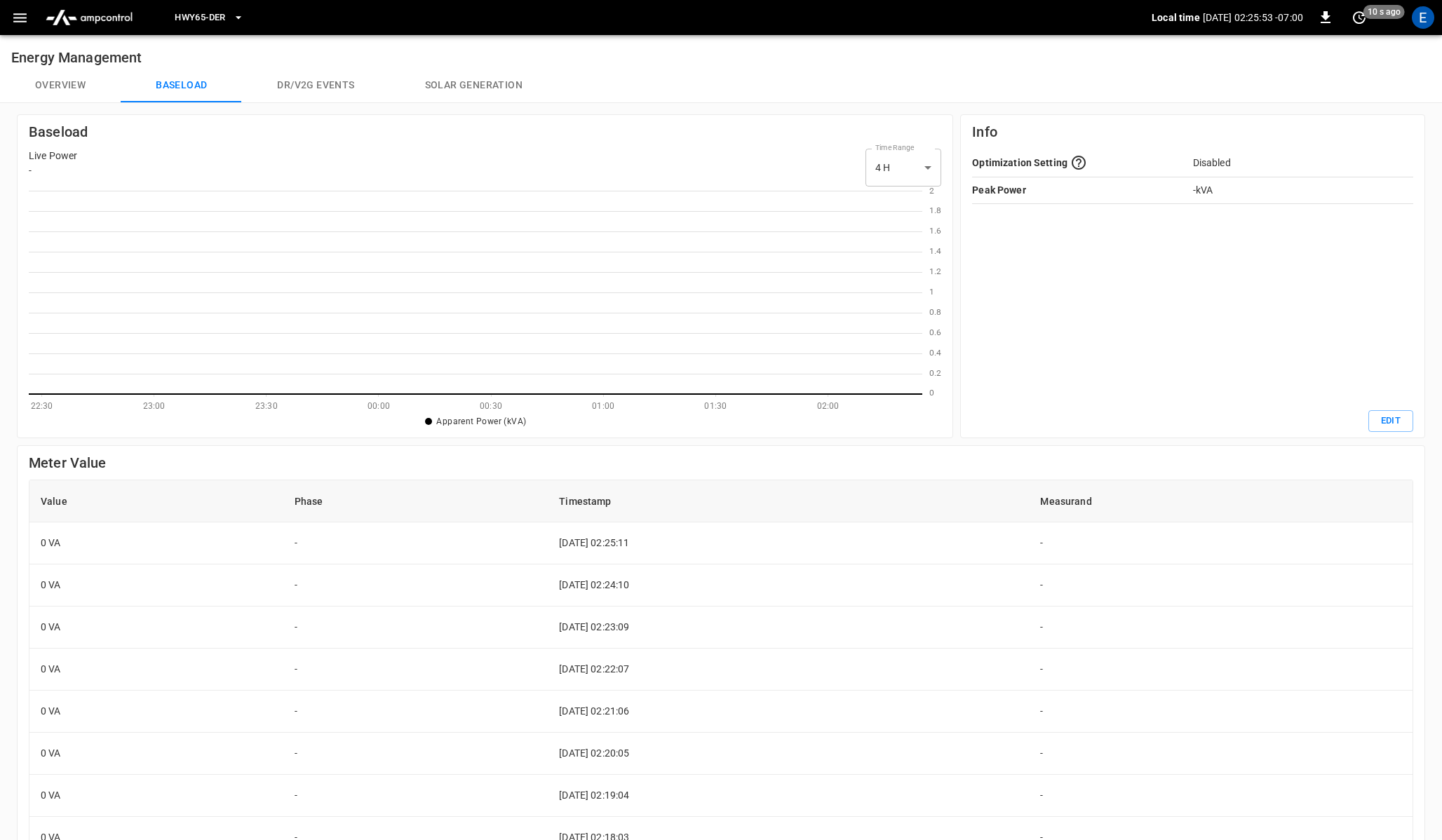
click at [686, 161] on div "Live Power - Time Range 4 H ** select-time-range" at bounding box center [485, 168] width 912 height 38
click at [641, 105] on div "Baseload Live Power - Time Range 4 H ** select-time-range 0 0.2 0.4 0.6 0.8 1 1…" at bounding box center [717, 610] width 1449 height 1029
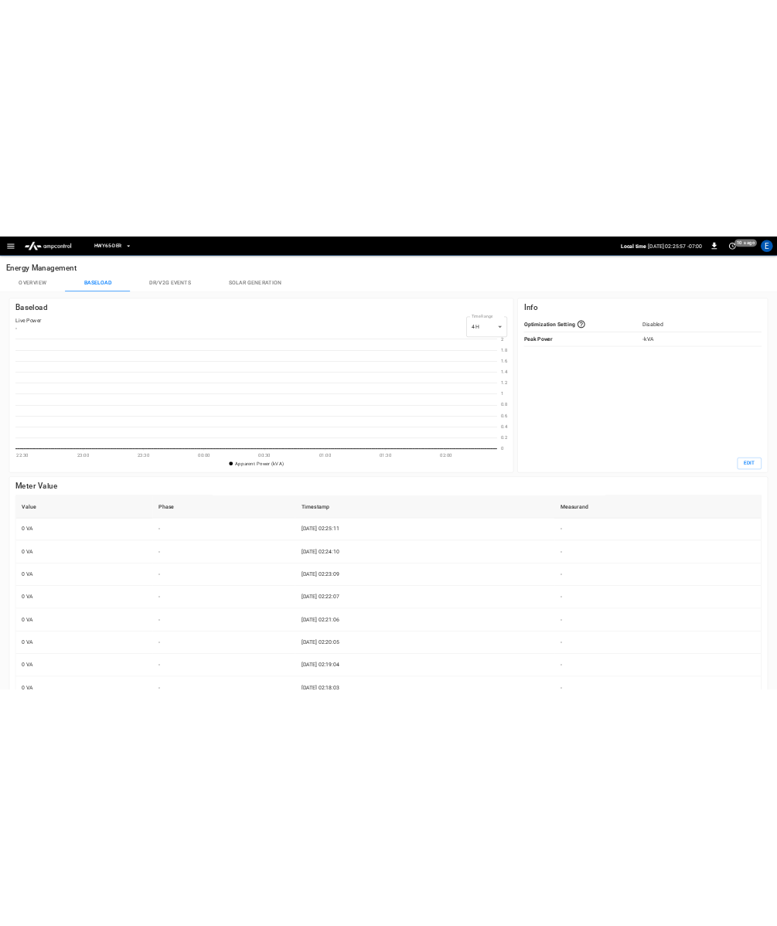
scroll to position [224, 443]
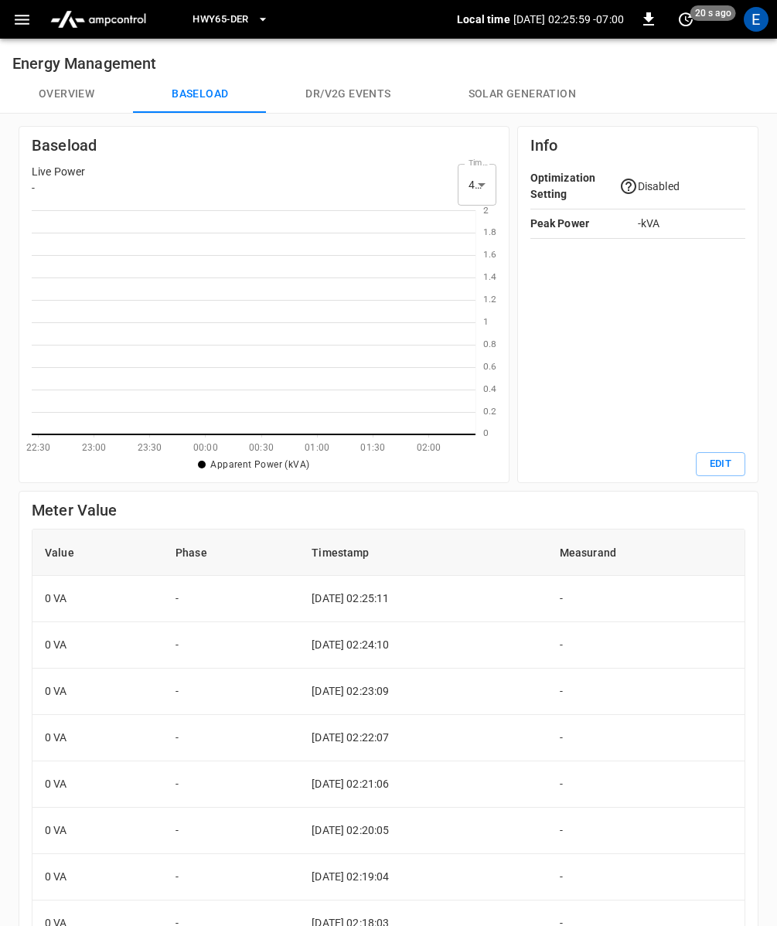
click at [480, 172] on body "HWY65-DER Local time [DATE] 02:25:59 -07:00 0 20 s ago E Energy Management Over…" at bounding box center [388, 620] width 777 height 1240
click at [475, 247] on li "24 H" at bounding box center [477, 250] width 48 height 26
type input "***"
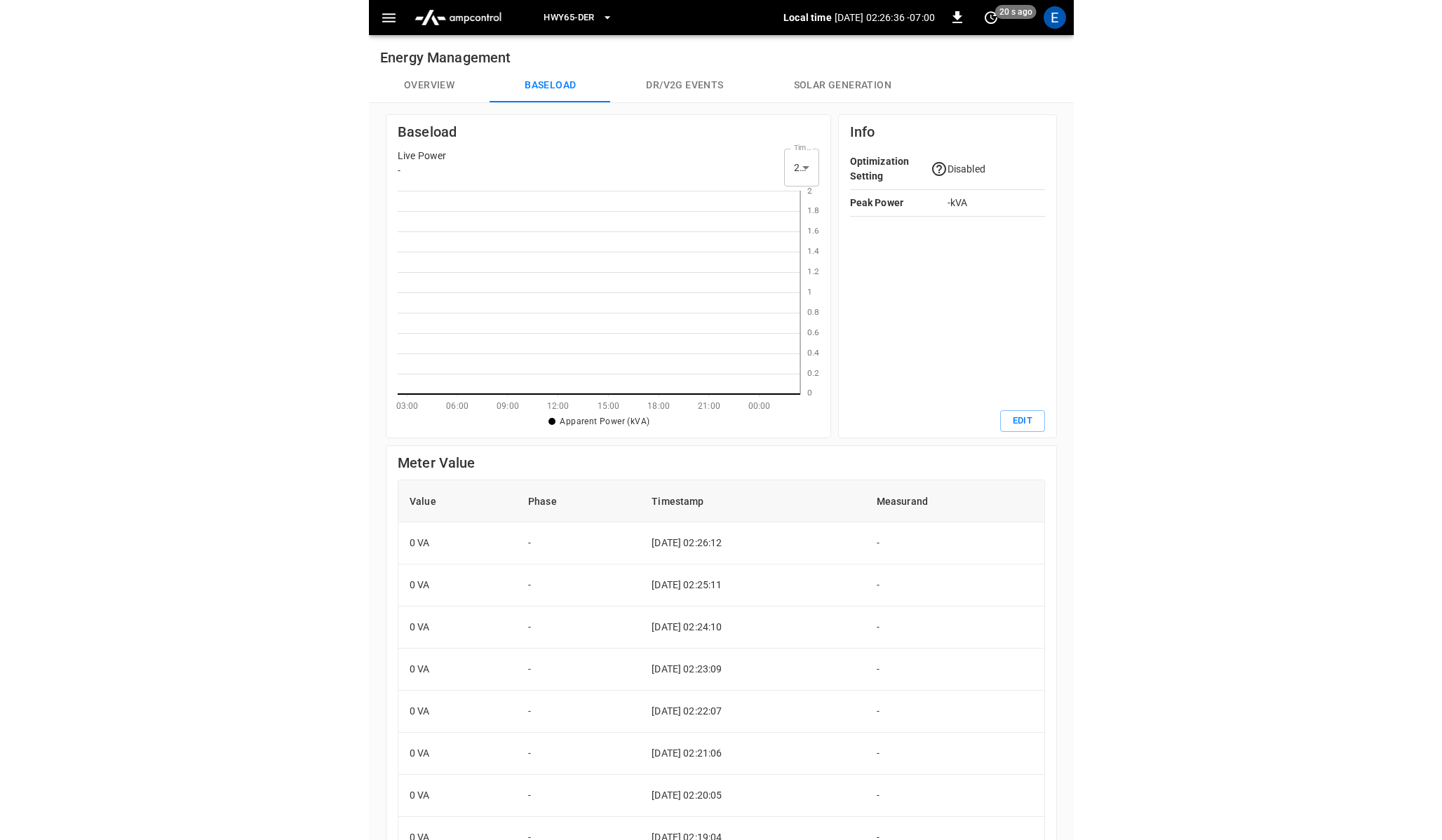
scroll to position [203, 894]
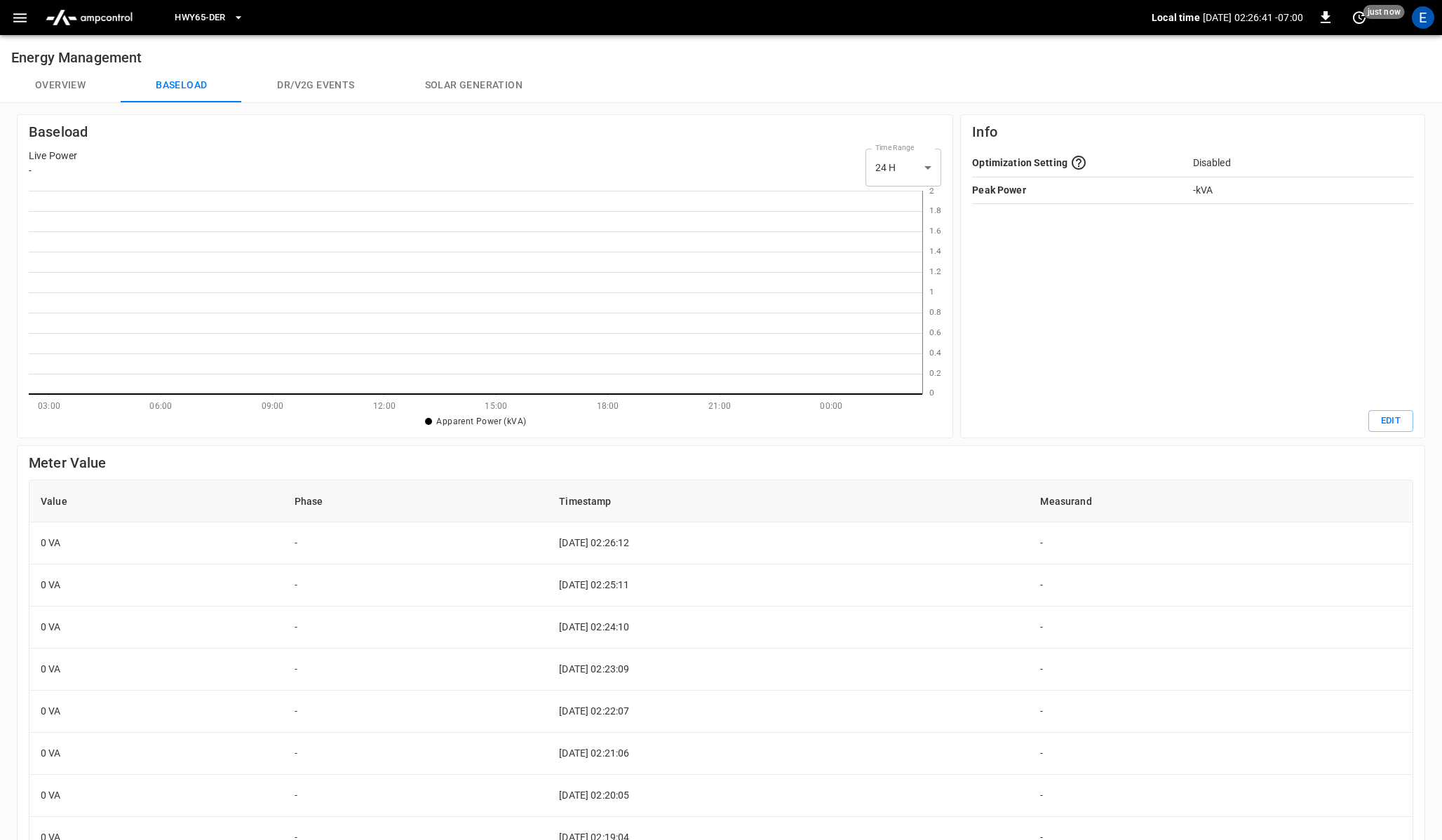
click at [704, 389] on icon at bounding box center [476, 292] width 894 height 203
click at [58, 377] on icon at bounding box center [476, 292] width 894 height 203
click at [48, 392] on icon at bounding box center [476, 292] width 894 height 203
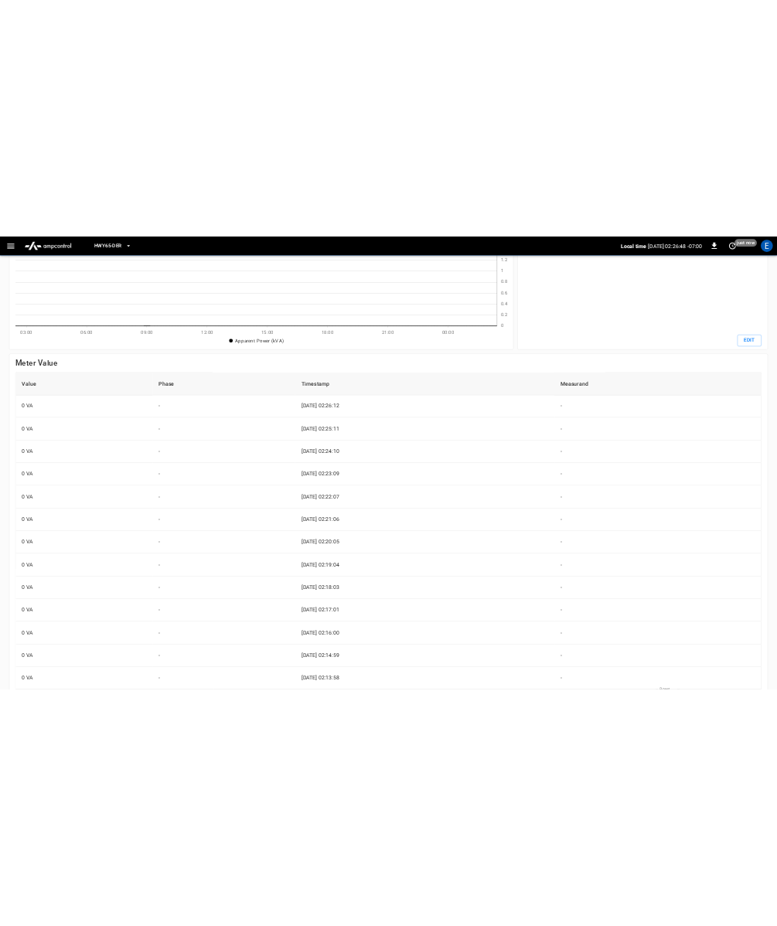
scroll to position [0, 0]
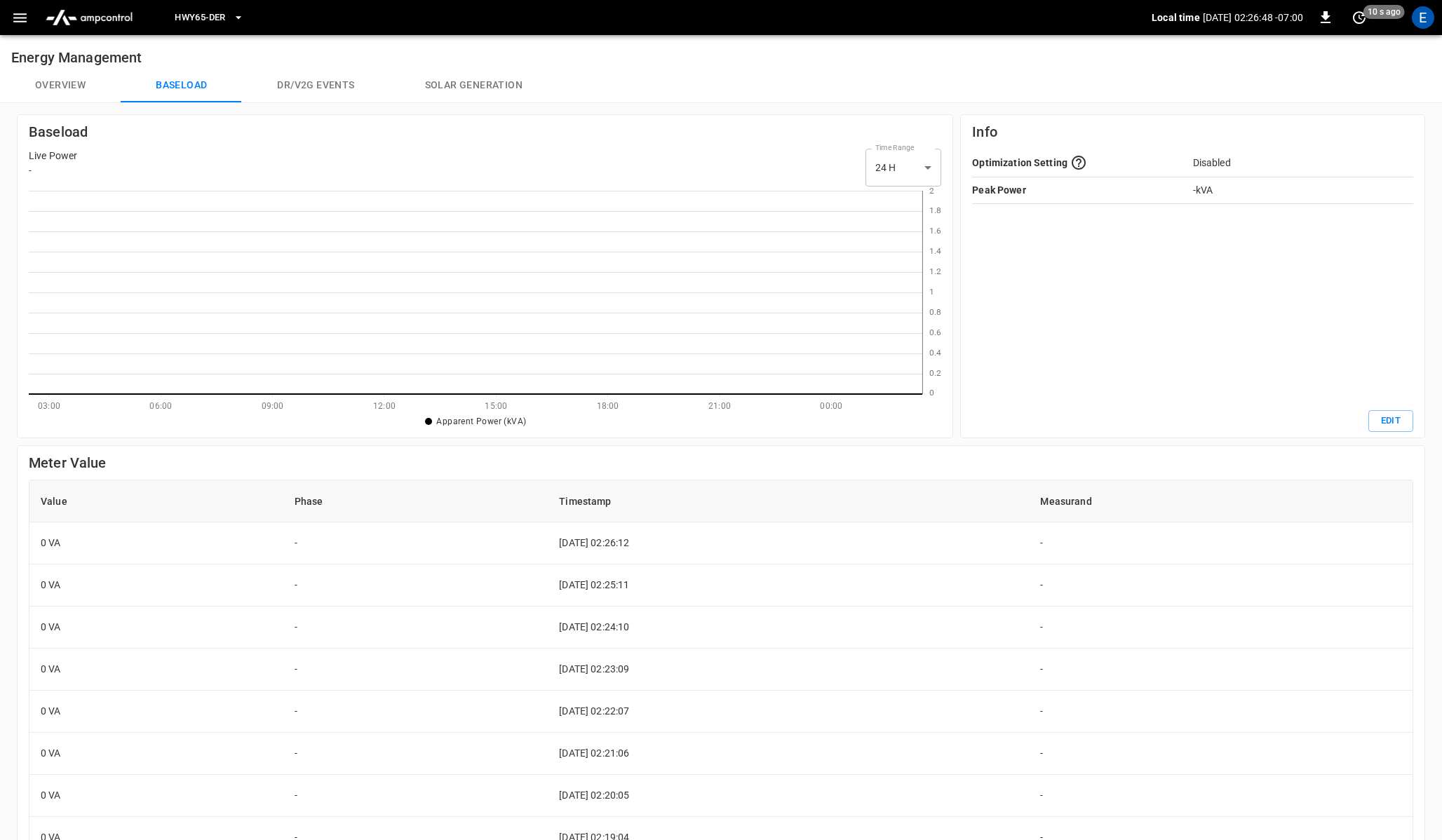
click at [704, 202] on icon at bounding box center [476, 292] width 894 height 203
click at [704, 263] on icon at bounding box center [476, 292] width 894 height 203
click at [531, 273] on icon at bounding box center [476, 292] width 894 height 203
click at [585, 288] on icon at bounding box center [476, 292] width 894 height 203
click at [643, 86] on div "Overview Baseload Dr/V2G events Solar generation" at bounding box center [721, 85] width 1442 height 34
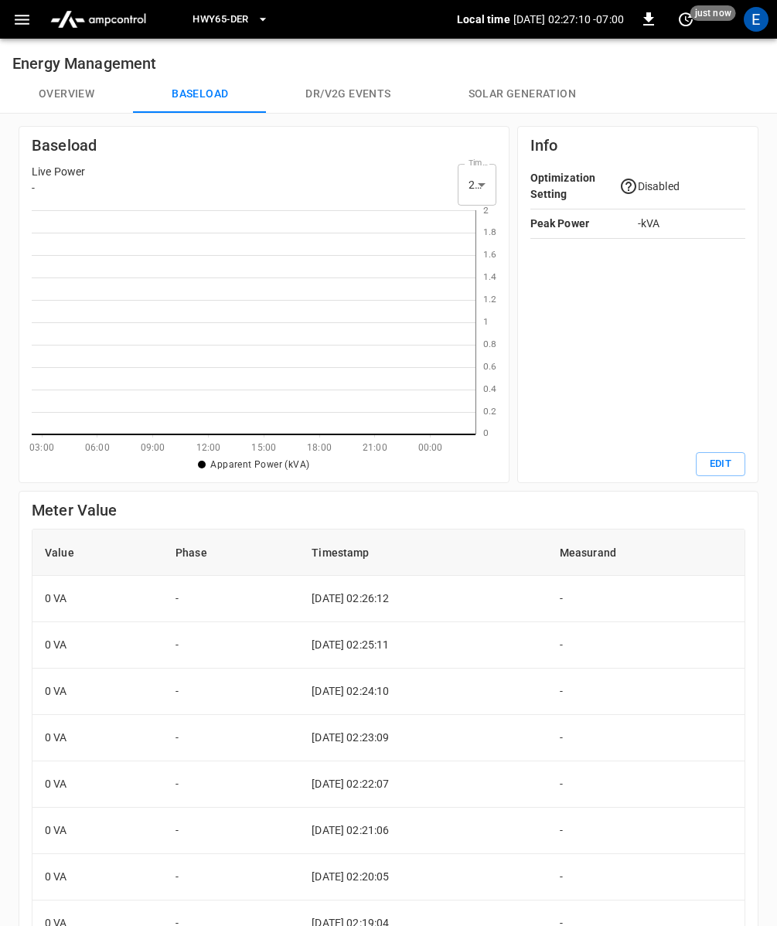
scroll to position [313, 0]
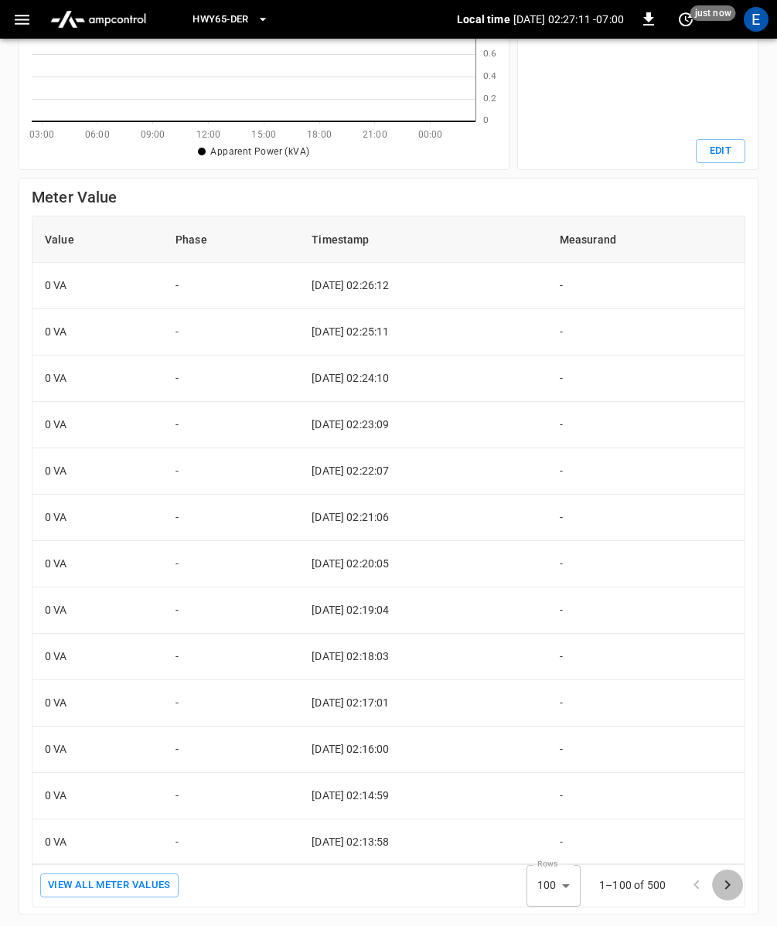
click at [731, 884] on icon "Go to next page" at bounding box center [727, 885] width 19 height 19
click at [731, 884] on div at bounding box center [712, 884] width 62 height 31
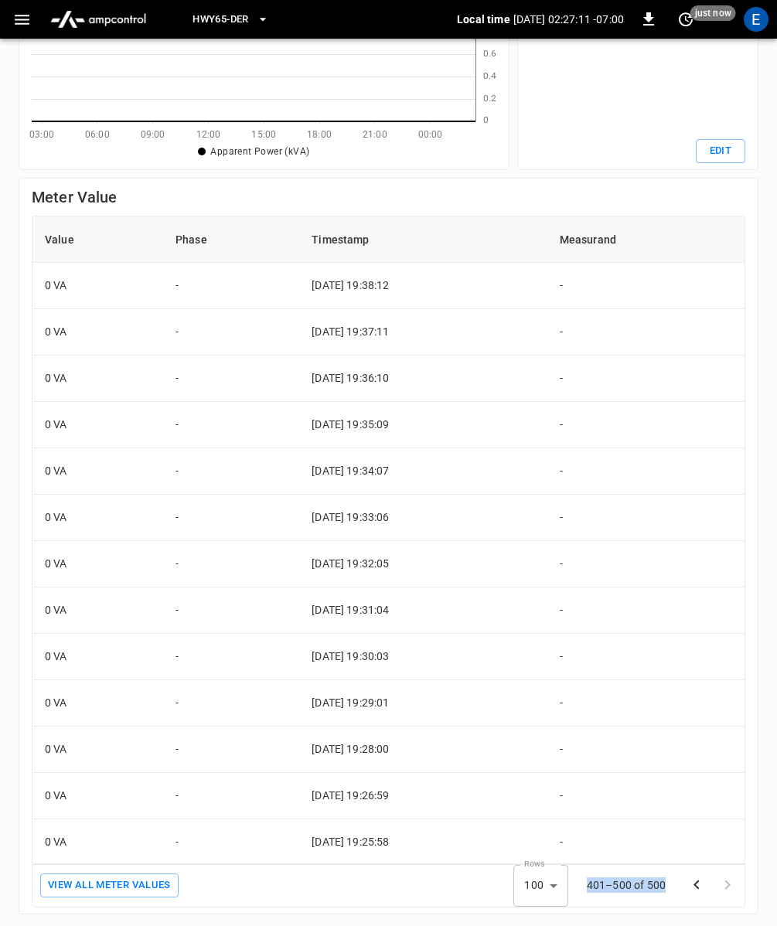
click at [731, 884] on div at bounding box center [712, 884] width 62 height 31
click at [731, 885] on div at bounding box center [712, 884] width 62 height 31
click at [702, 885] on icon "Go to previous page" at bounding box center [696, 885] width 19 height 19
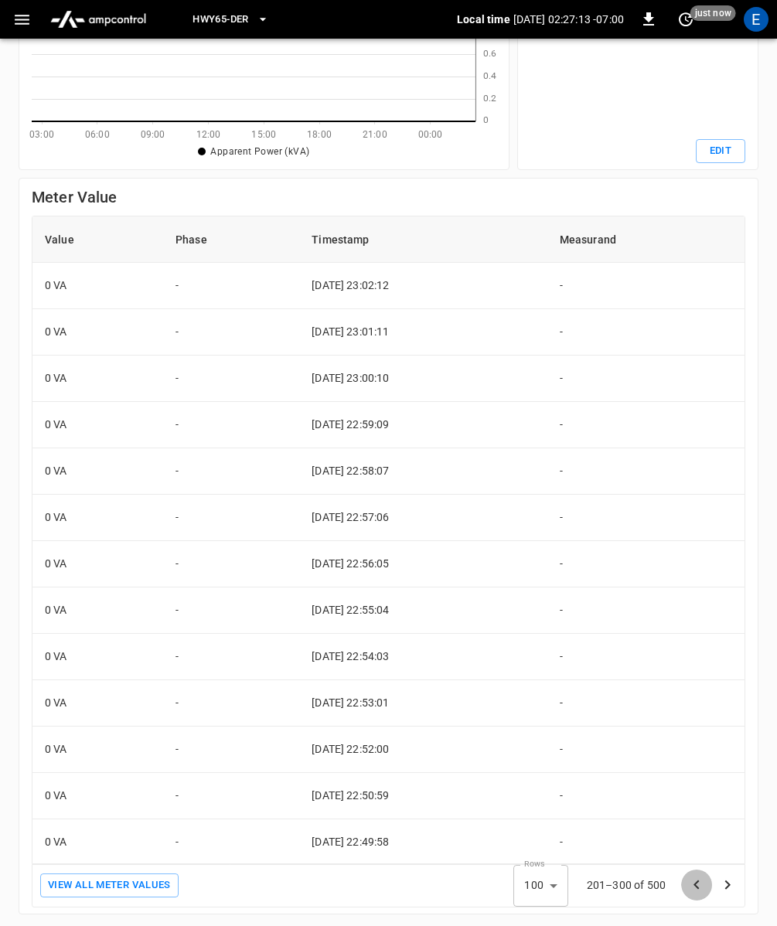
click at [702, 885] on icon "Go to previous page" at bounding box center [696, 885] width 19 height 19
click at [702, 886] on div at bounding box center [712, 884] width 62 height 31
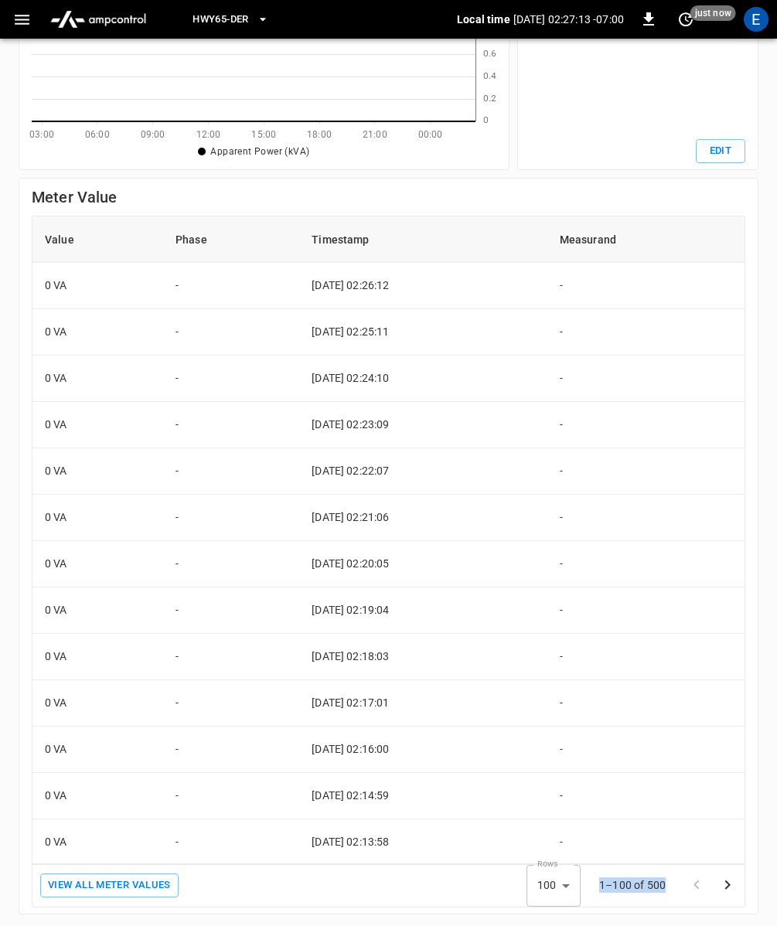
click at [702, 886] on div at bounding box center [712, 884] width 62 height 31
click at [408, 888] on div "Rows 100 *** Number of rows 1–100 of 500" at bounding box center [567, 886] width 356 height 42
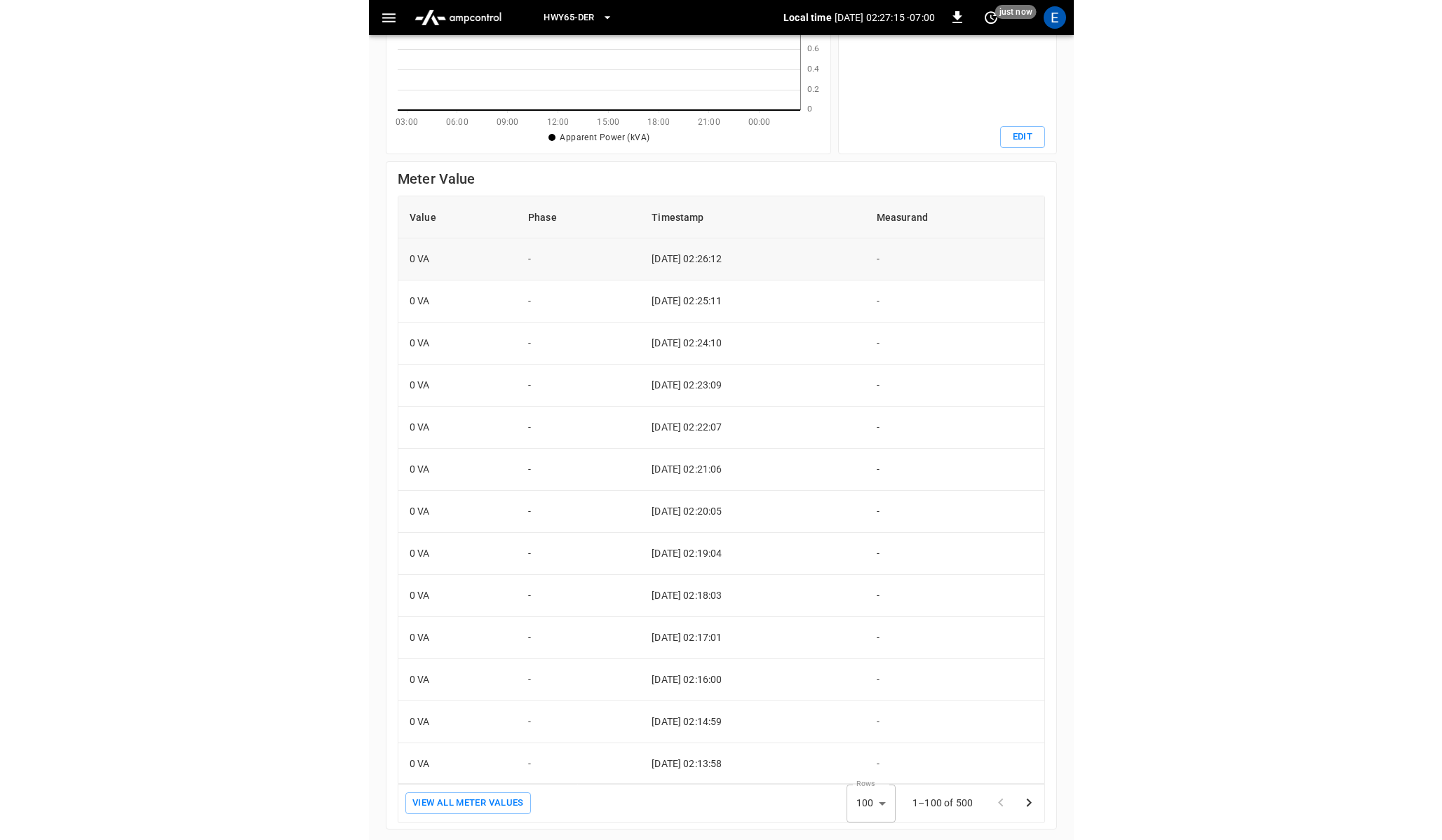
scroll to position [0, 0]
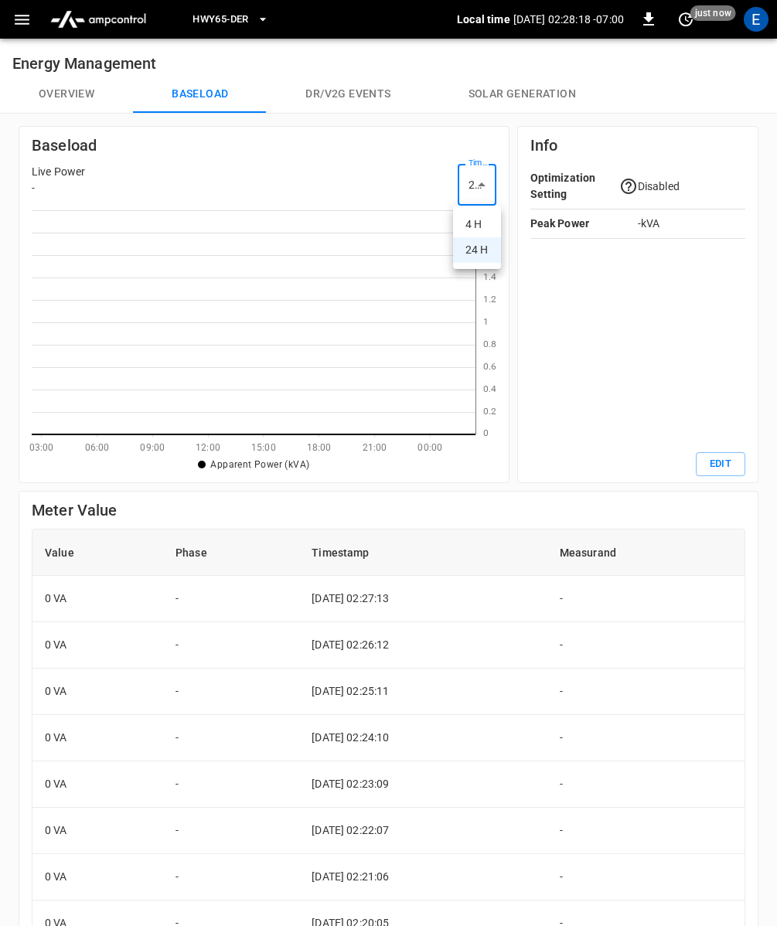
click at [483, 177] on body "HWY65-DER Local time [DATE] 02:28:18 -07:00 0 just now E Energy Management Over…" at bounding box center [388, 620] width 777 height 1240
click at [473, 252] on li "24 H" at bounding box center [477, 250] width 48 height 26
click at [641, 374] on div "Optimization Setting Disabled Peak Power - kVA" at bounding box center [637, 308] width 215 height 288
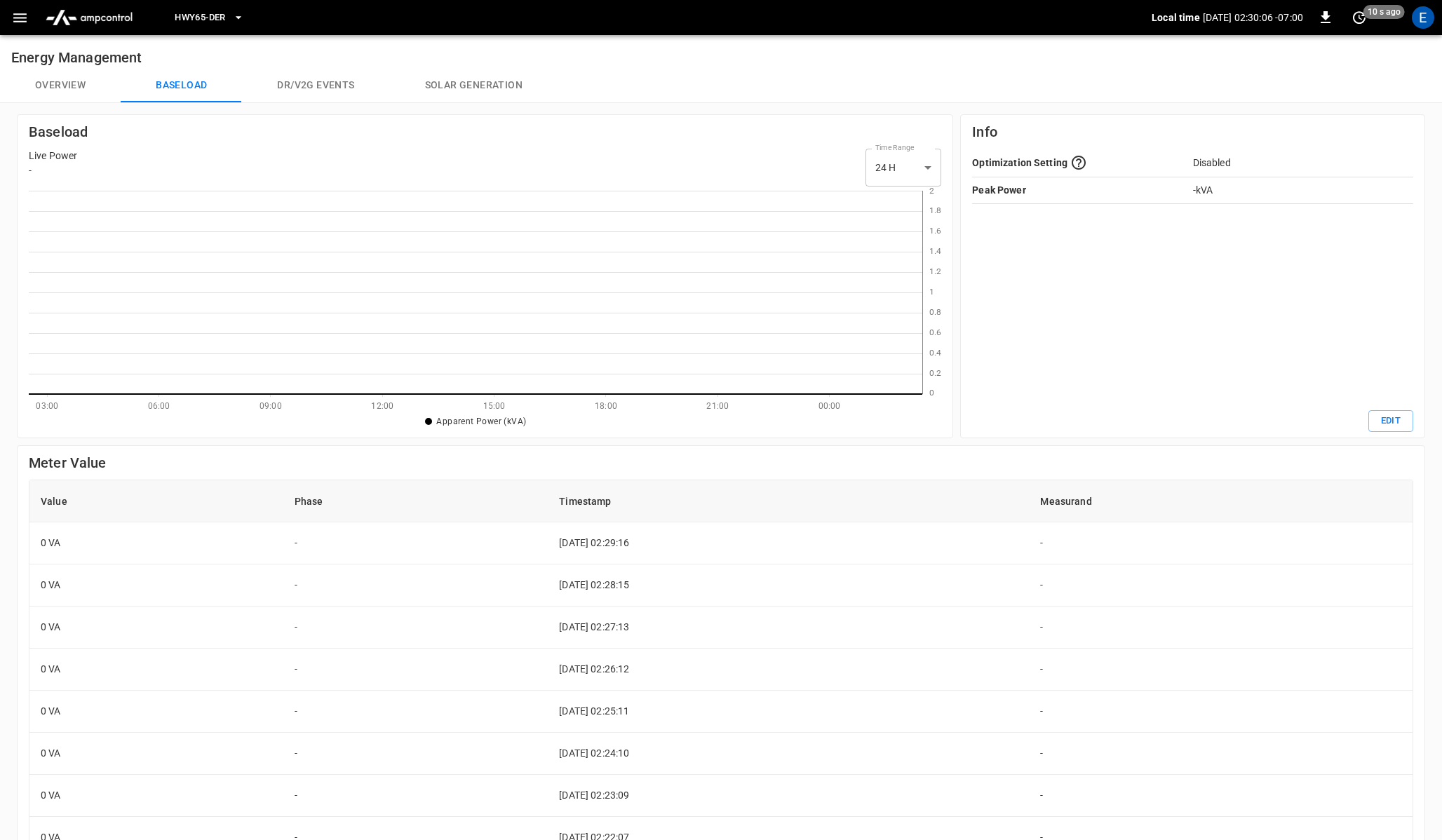
click at [49, 93] on button "Overview" at bounding box center [60, 85] width 121 height 34
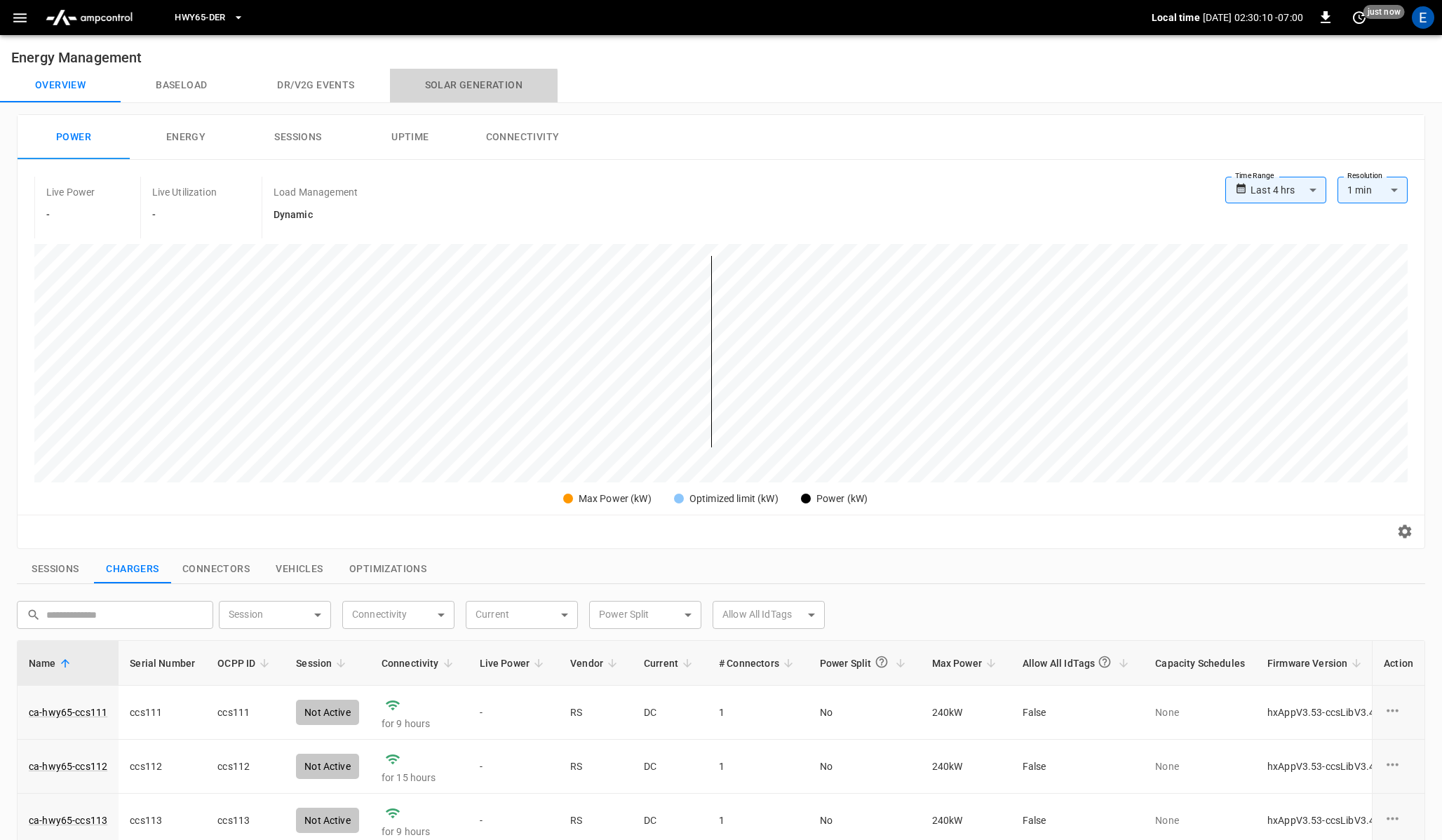
click at [433, 90] on button "Solar generation" at bounding box center [474, 85] width 168 height 34
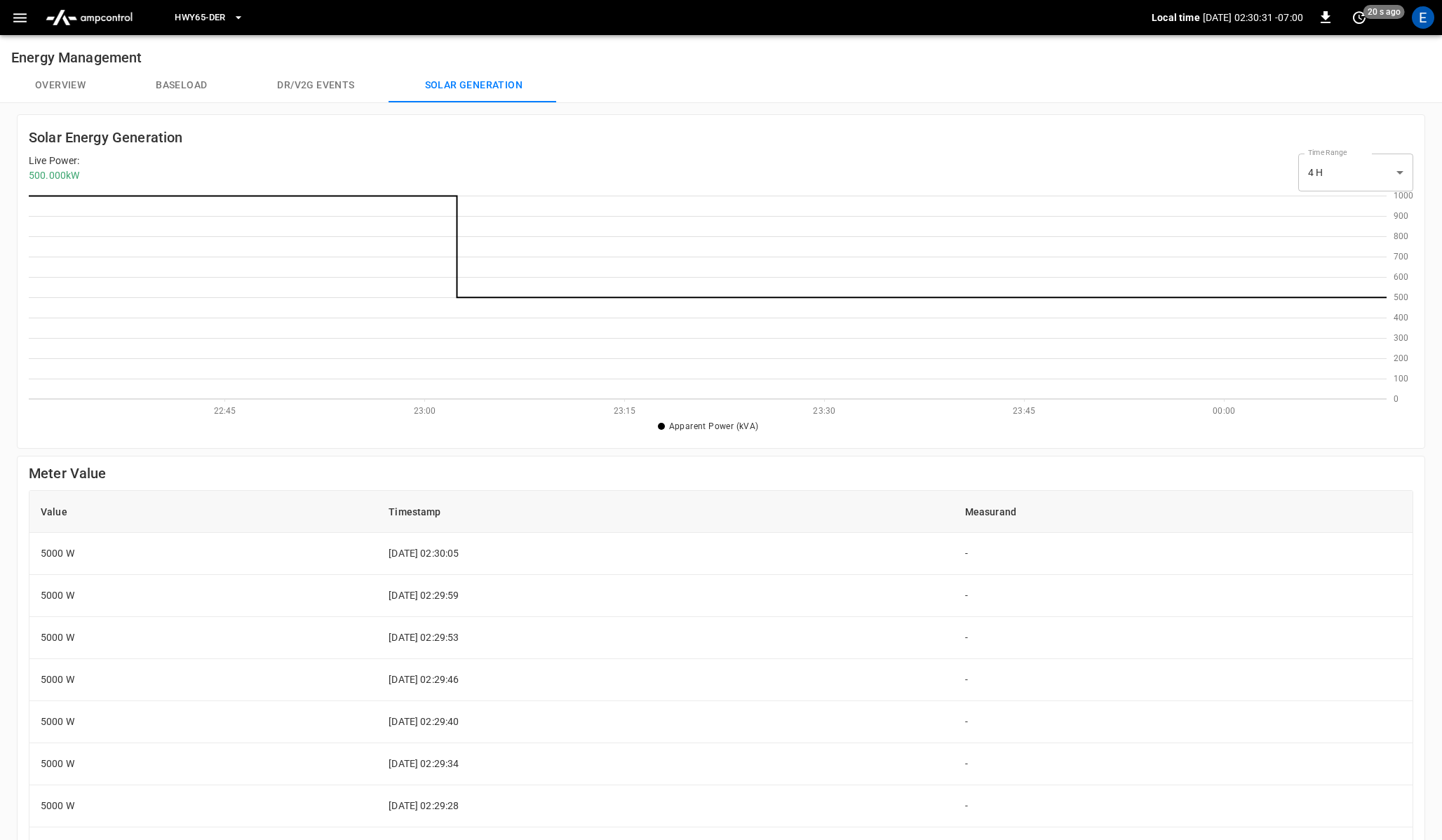
click at [583, 73] on div "Overview Baseload Dr/V2G events Solar generation" at bounding box center [721, 85] width 1442 height 34
click at [82, 88] on button "Overview" at bounding box center [60, 85] width 121 height 34
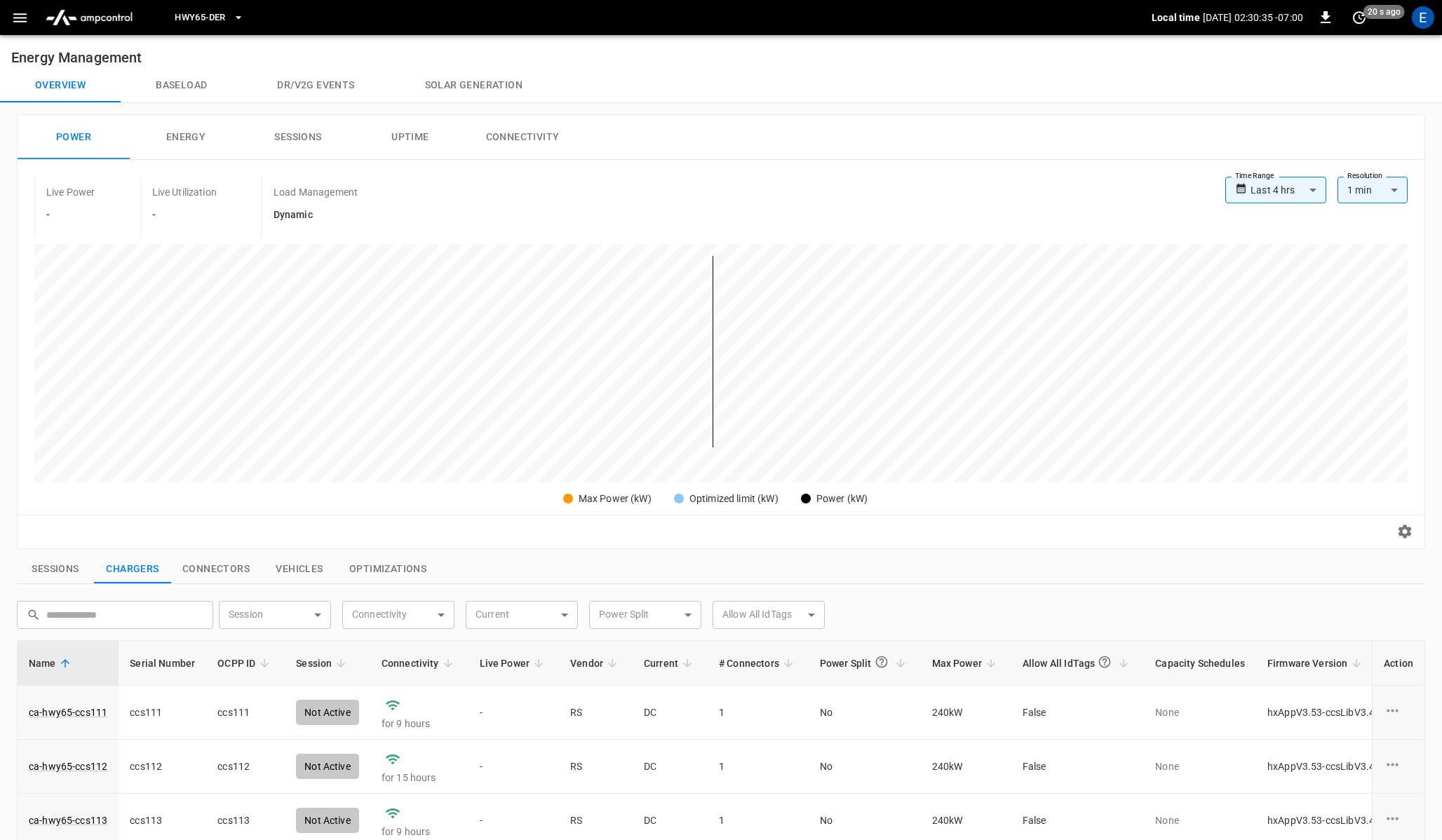
click at [295, 88] on button "Dr/V2G events" at bounding box center [316, 85] width 147 height 34
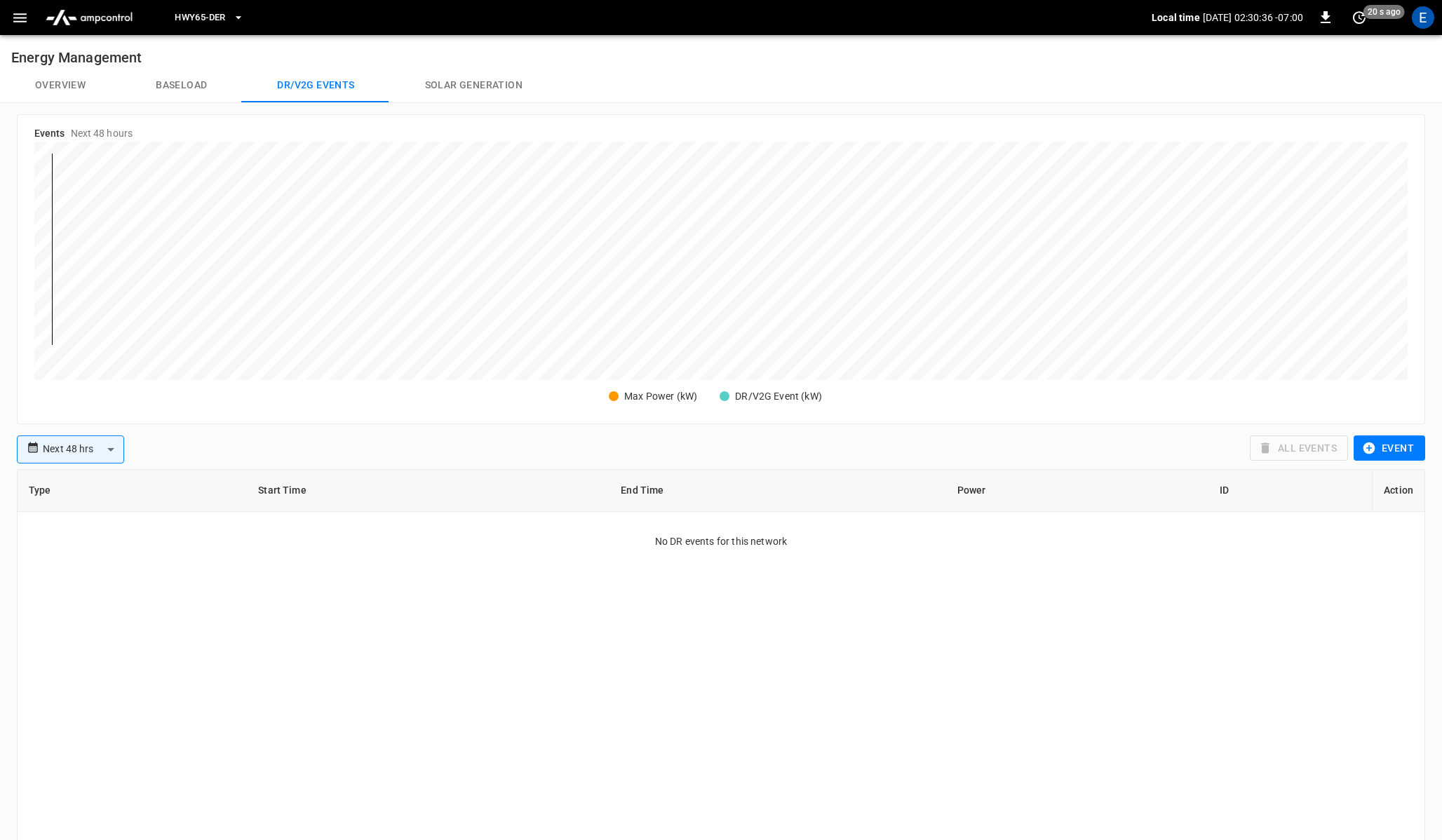
click at [181, 88] on button "Baseload" at bounding box center [181, 85] width 122 height 34
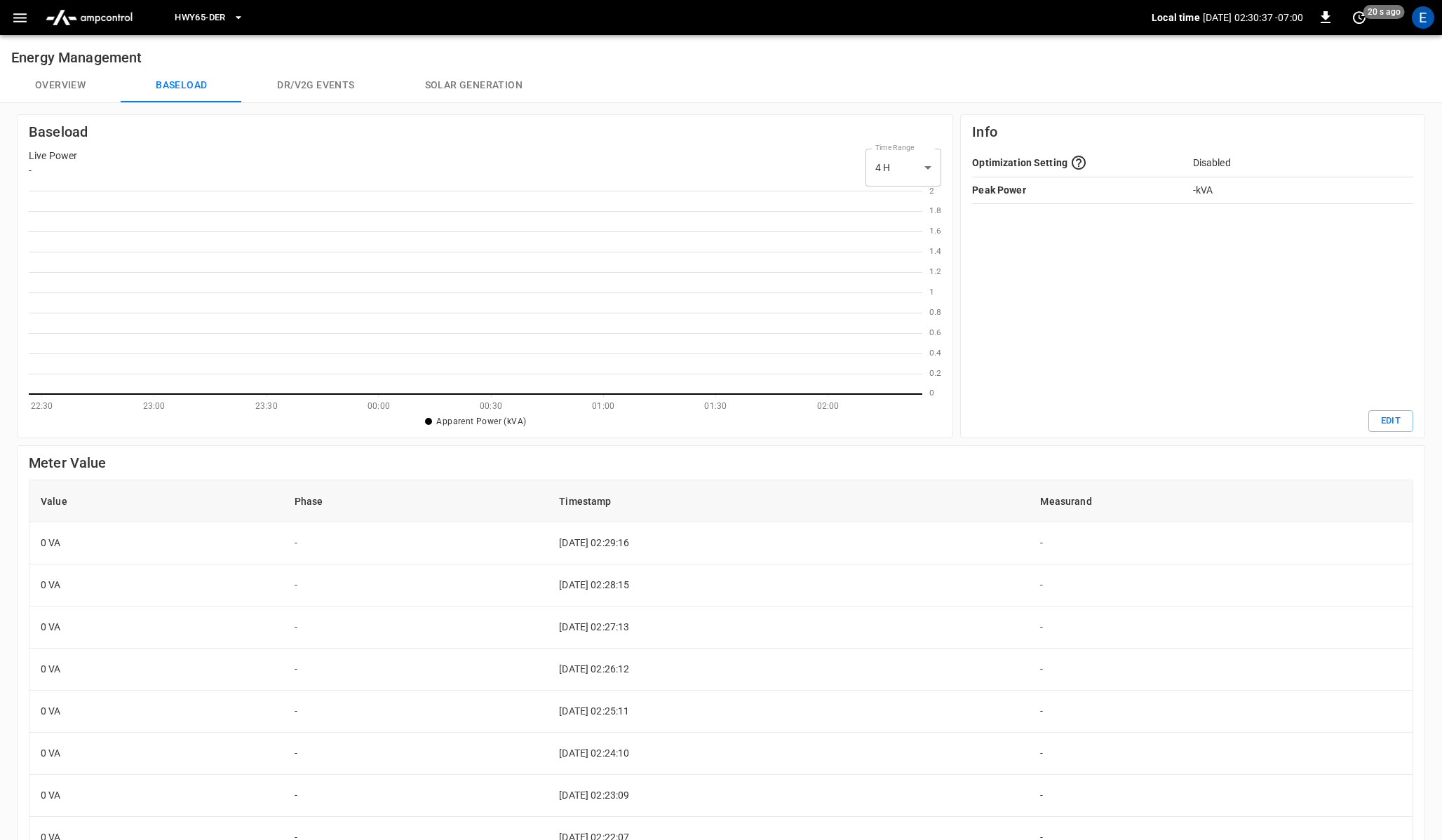
scroll to position [203, 894]
click at [451, 84] on button "Solar generation" at bounding box center [474, 85] width 168 height 34
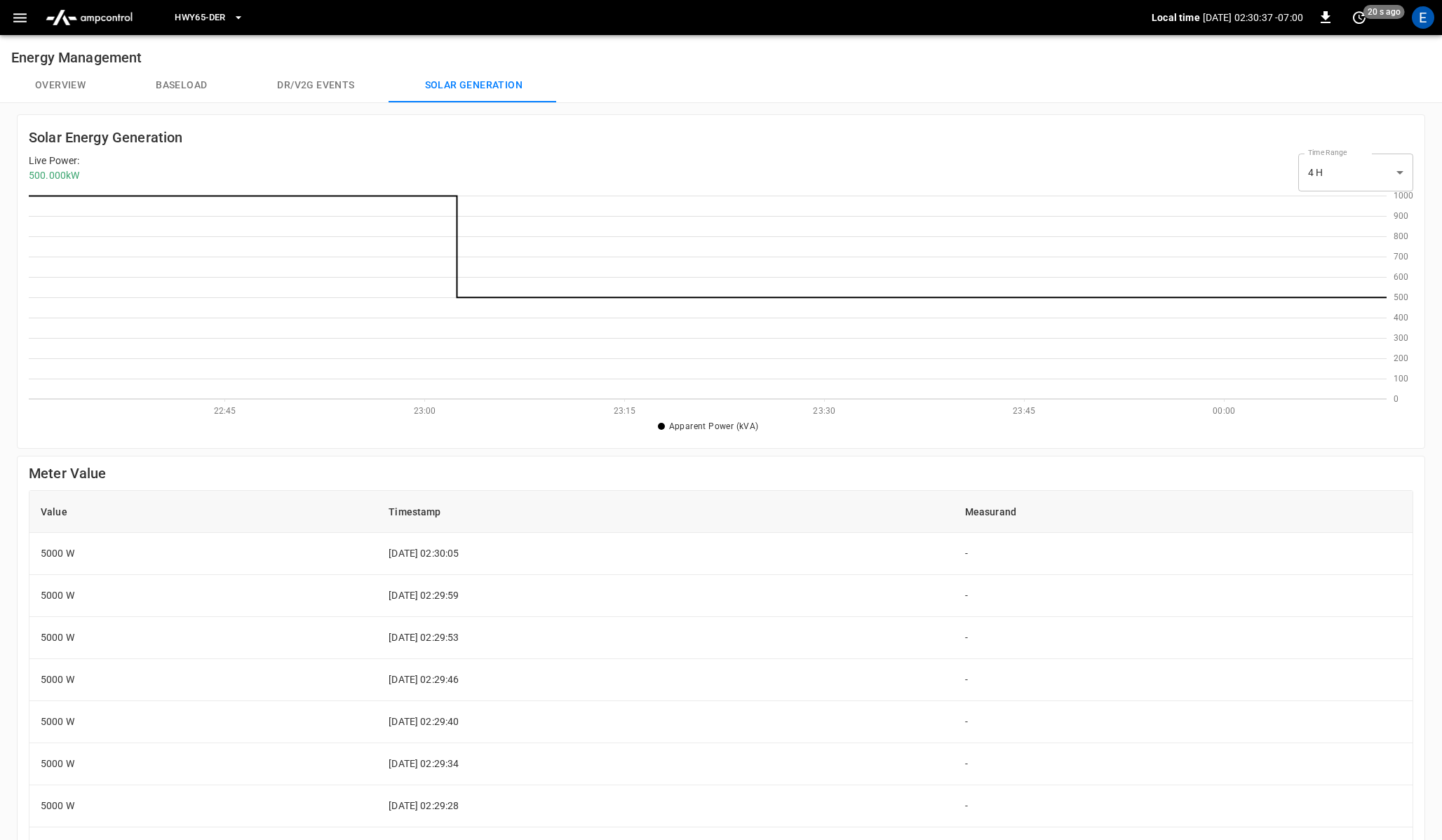
scroll to position [203, 1358]
click at [183, 97] on button "Baseload" at bounding box center [181, 85] width 122 height 34
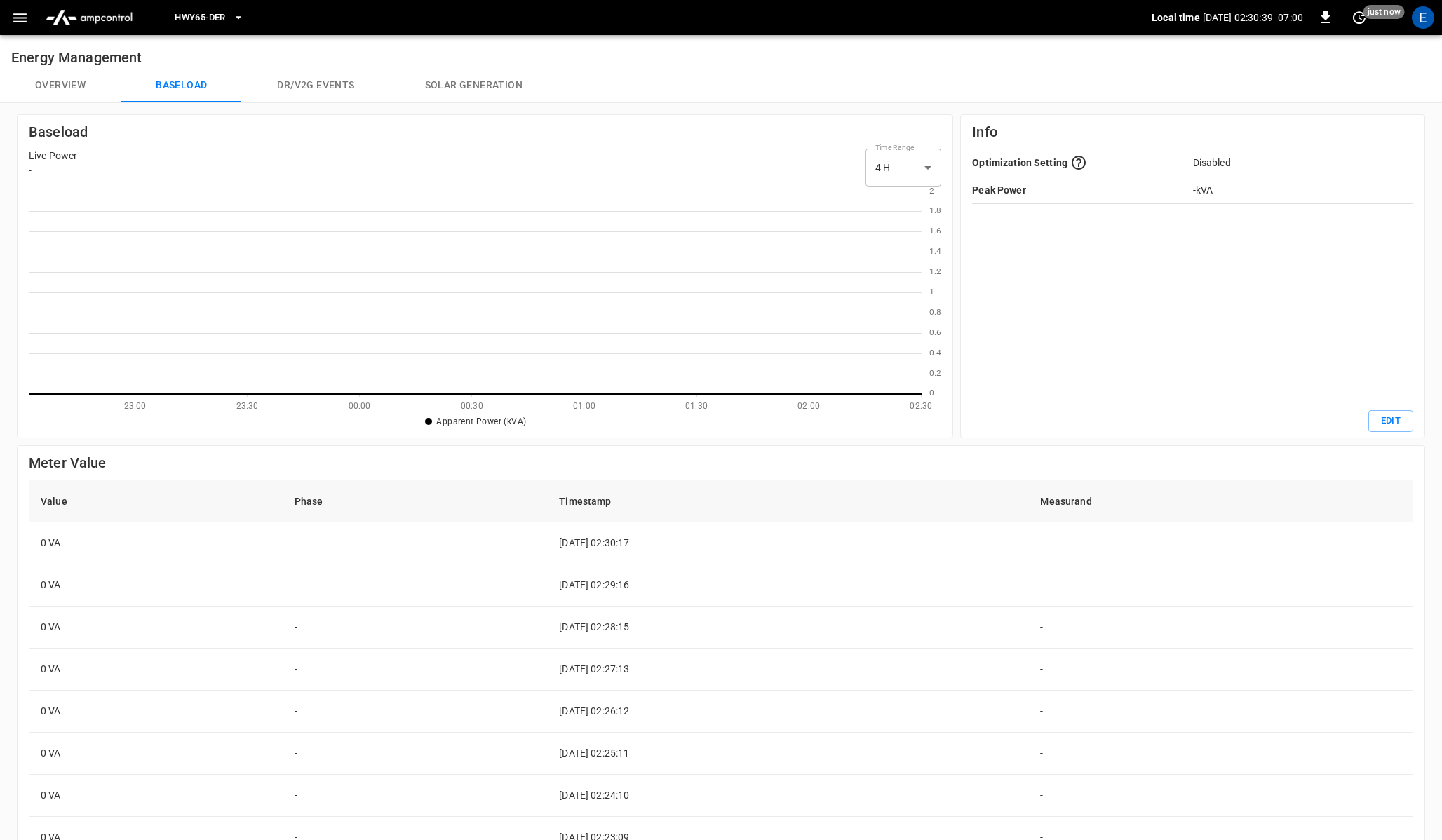
scroll to position [203, 894]
click at [467, 89] on button "Solar generation" at bounding box center [474, 85] width 168 height 34
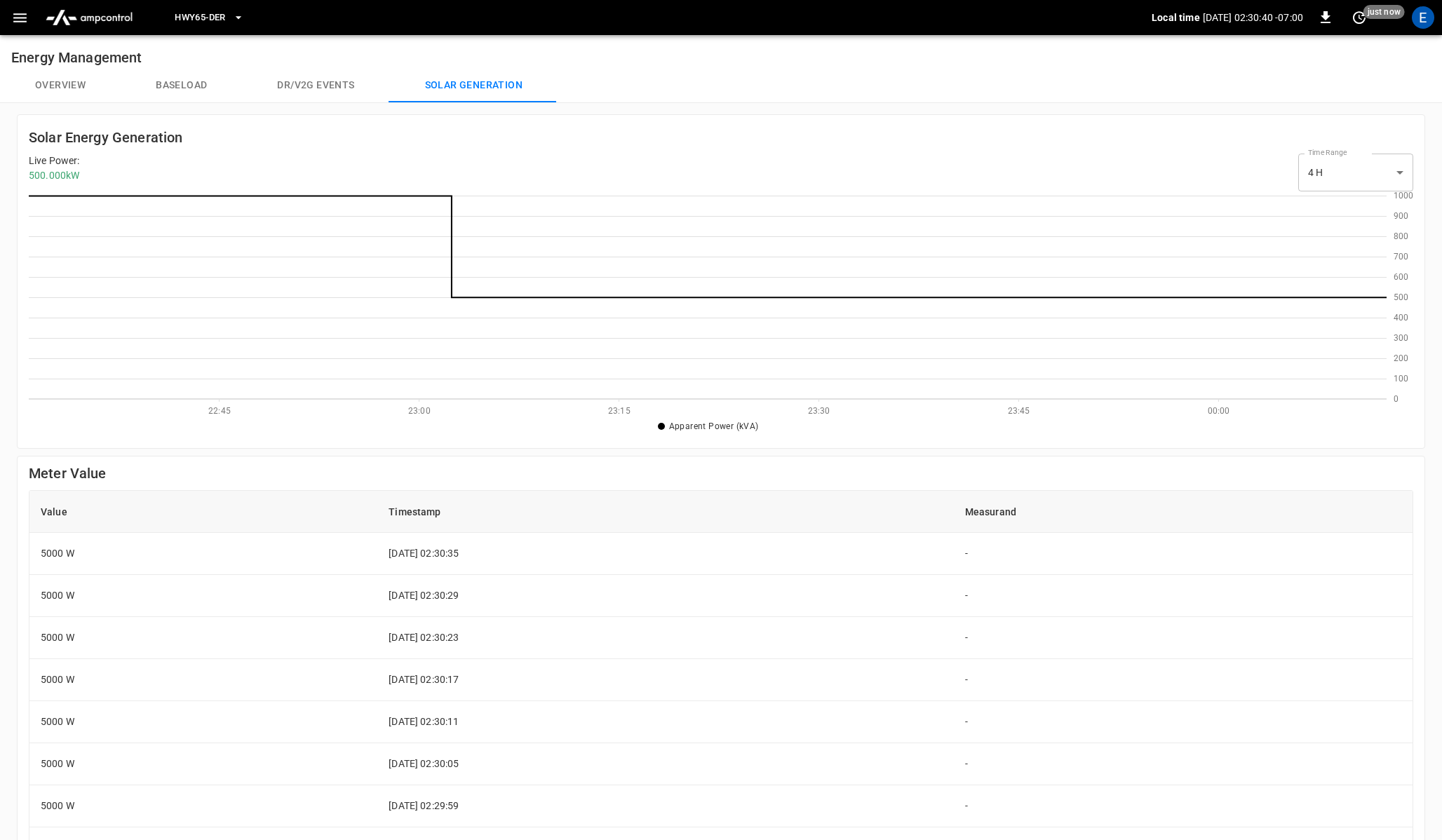
scroll to position [203, 1358]
click at [178, 90] on button "Baseload" at bounding box center [181, 85] width 122 height 34
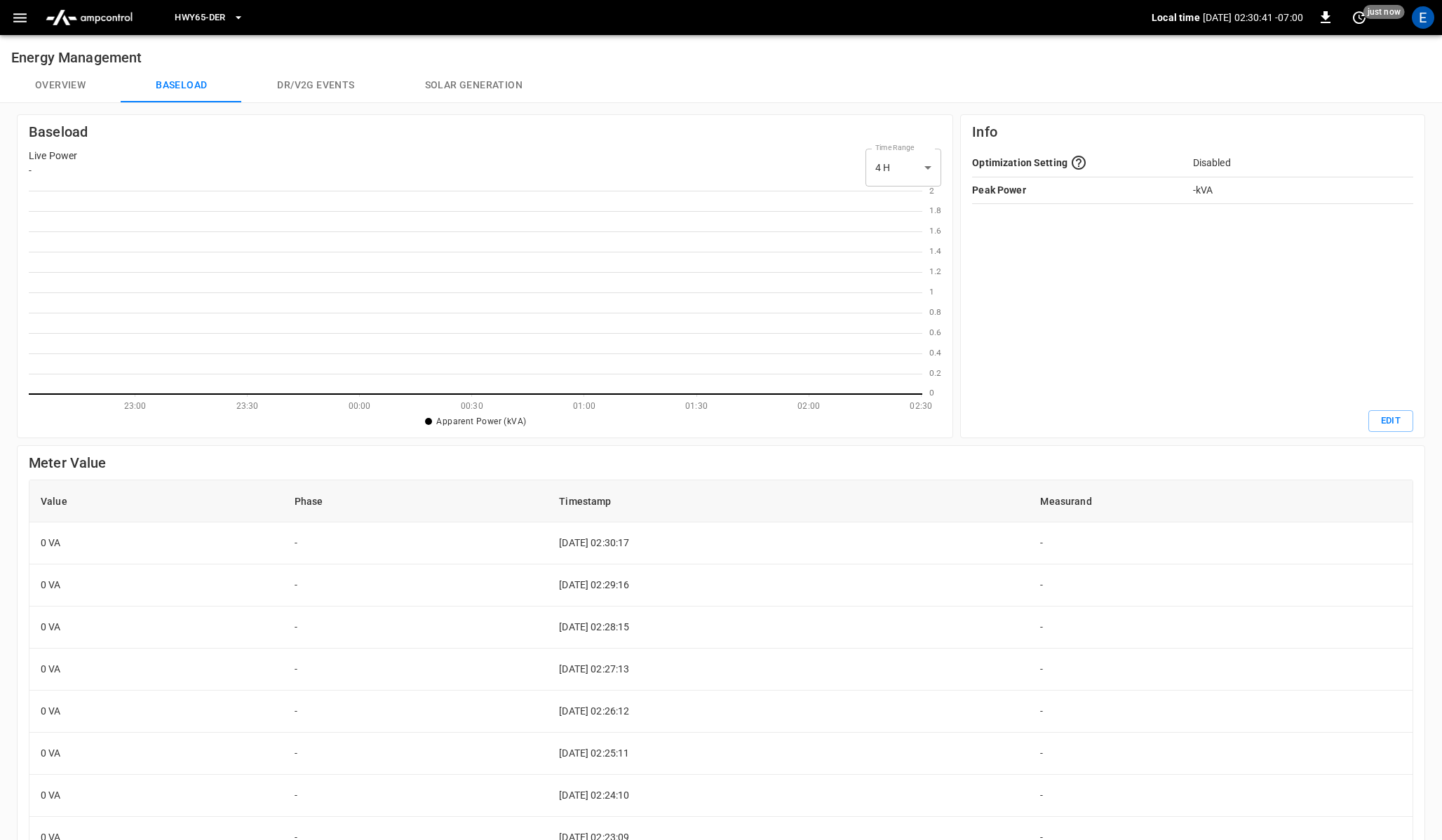
scroll to position [203, 894]
click at [466, 81] on button "Solar generation" at bounding box center [474, 85] width 168 height 34
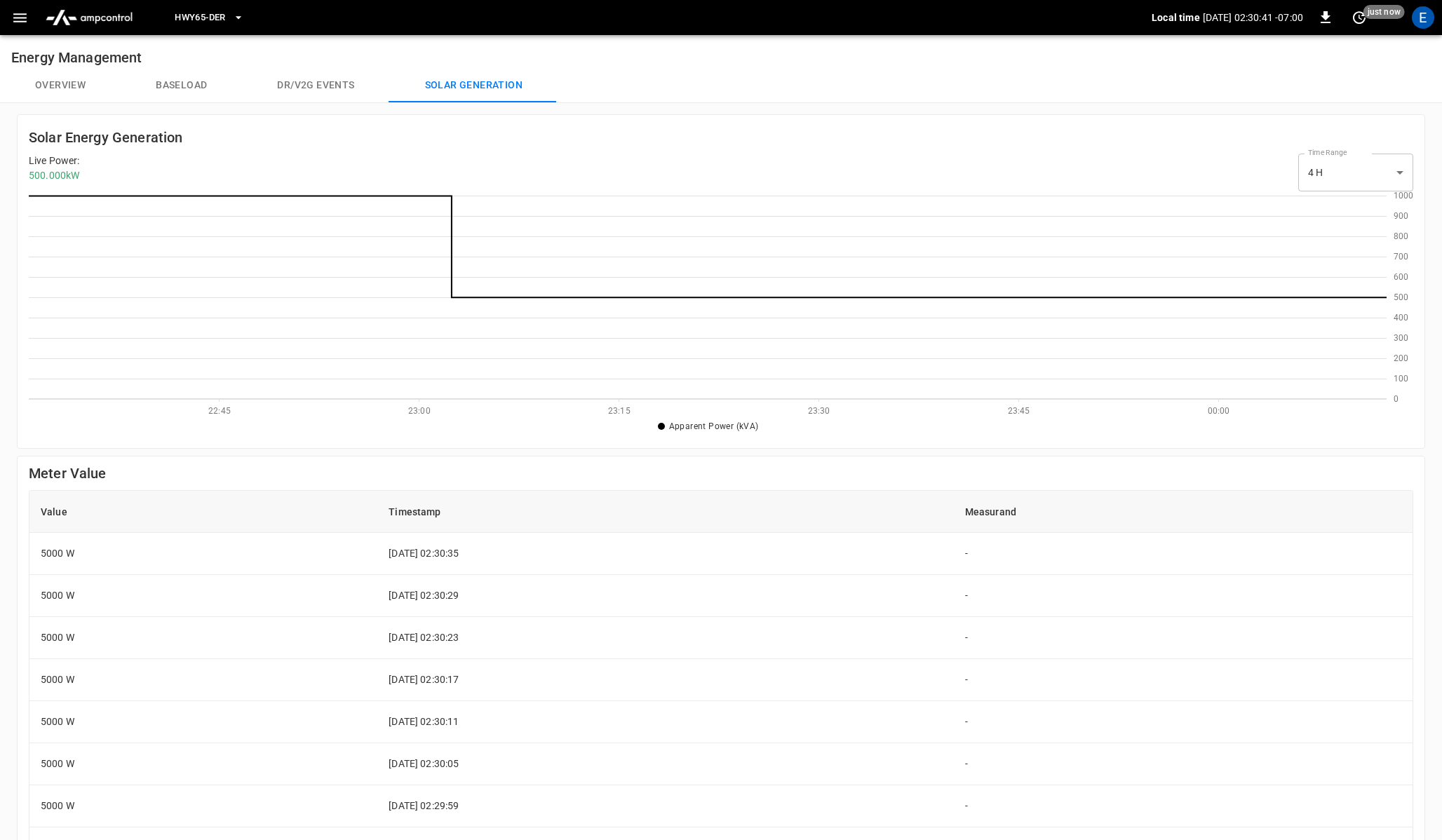
scroll to position [203, 1358]
click at [187, 79] on button "Baseload" at bounding box center [181, 85] width 122 height 34
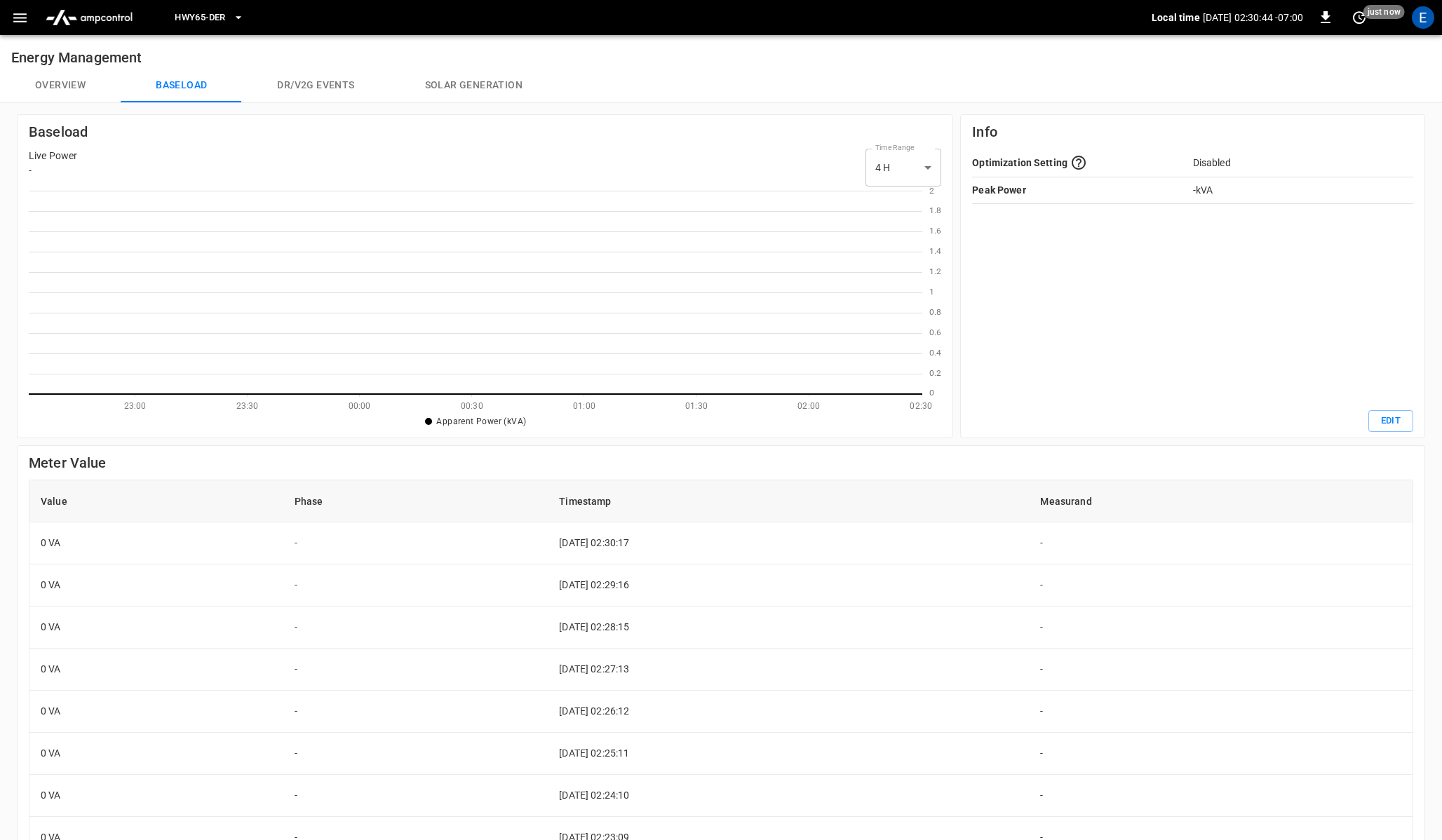
scroll to position [203, 894]
click at [482, 86] on button "Solar generation" at bounding box center [474, 85] width 168 height 34
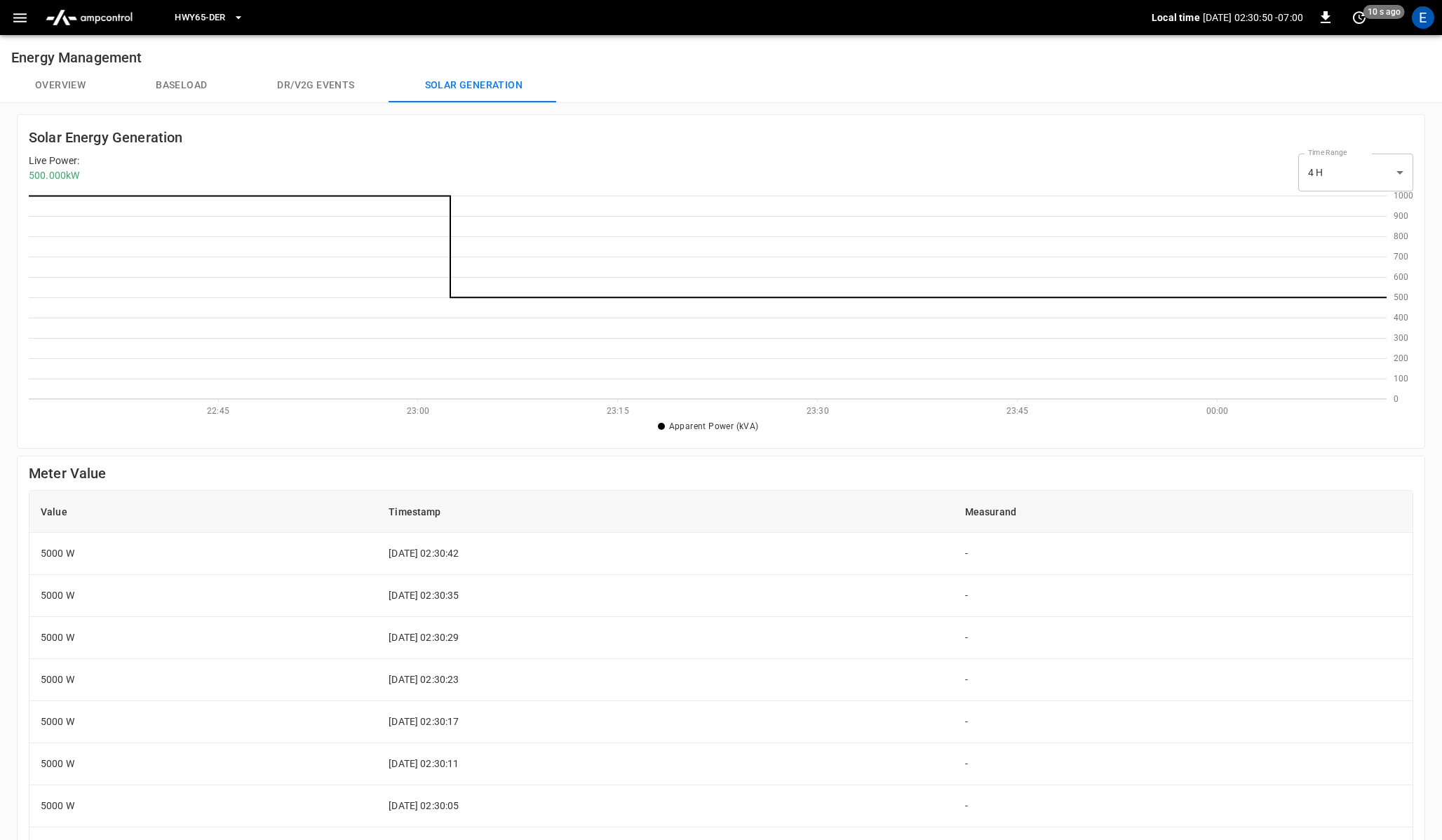
click at [446, 251] on icon at bounding box center [708, 298] width 1358 height 203
click at [477, 243] on icon at bounding box center [708, 298] width 1358 height 203
click at [152, 69] on button "Baseload" at bounding box center [181, 85] width 122 height 34
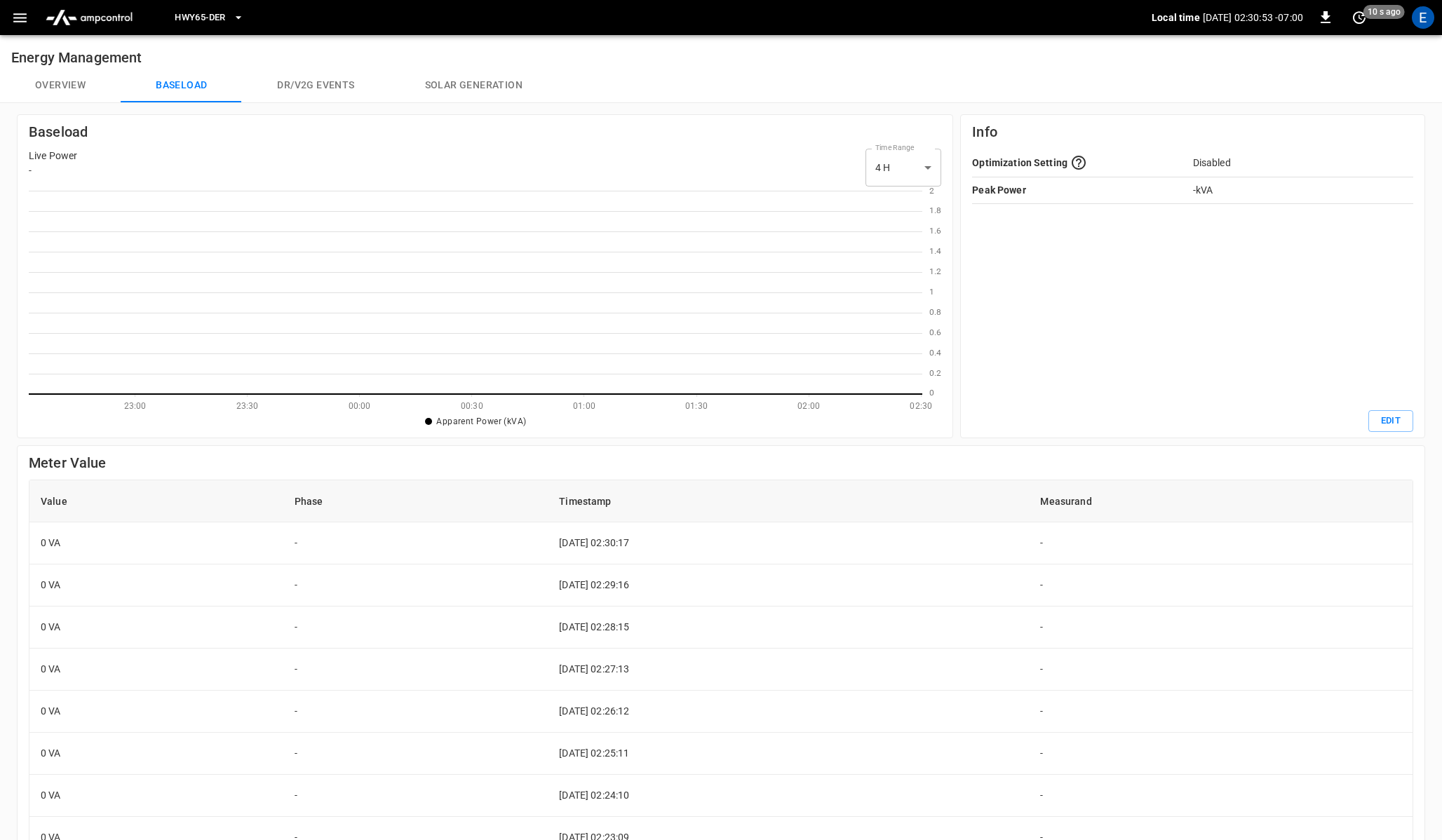
click at [546, 357] on icon at bounding box center [476, 292] width 894 height 203
click at [704, 425] on button "Edit" at bounding box center [1390, 421] width 44 height 22
click at [598, 142] on h6 "Baseload" at bounding box center [485, 132] width 912 height 23
click at [447, 89] on button "Solar generation" at bounding box center [474, 85] width 168 height 34
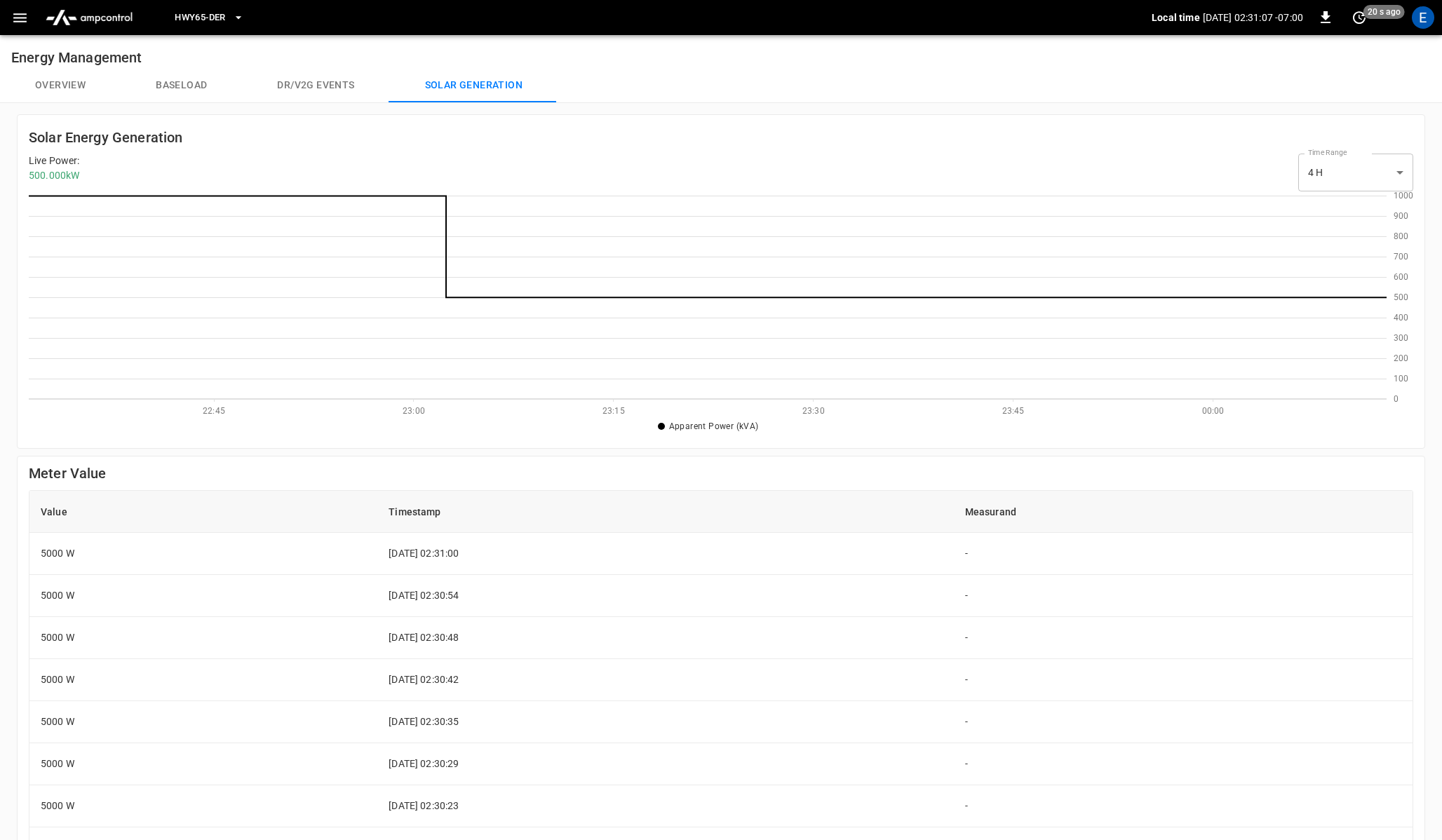
click at [180, 85] on button "Baseload" at bounding box center [181, 85] width 122 height 34
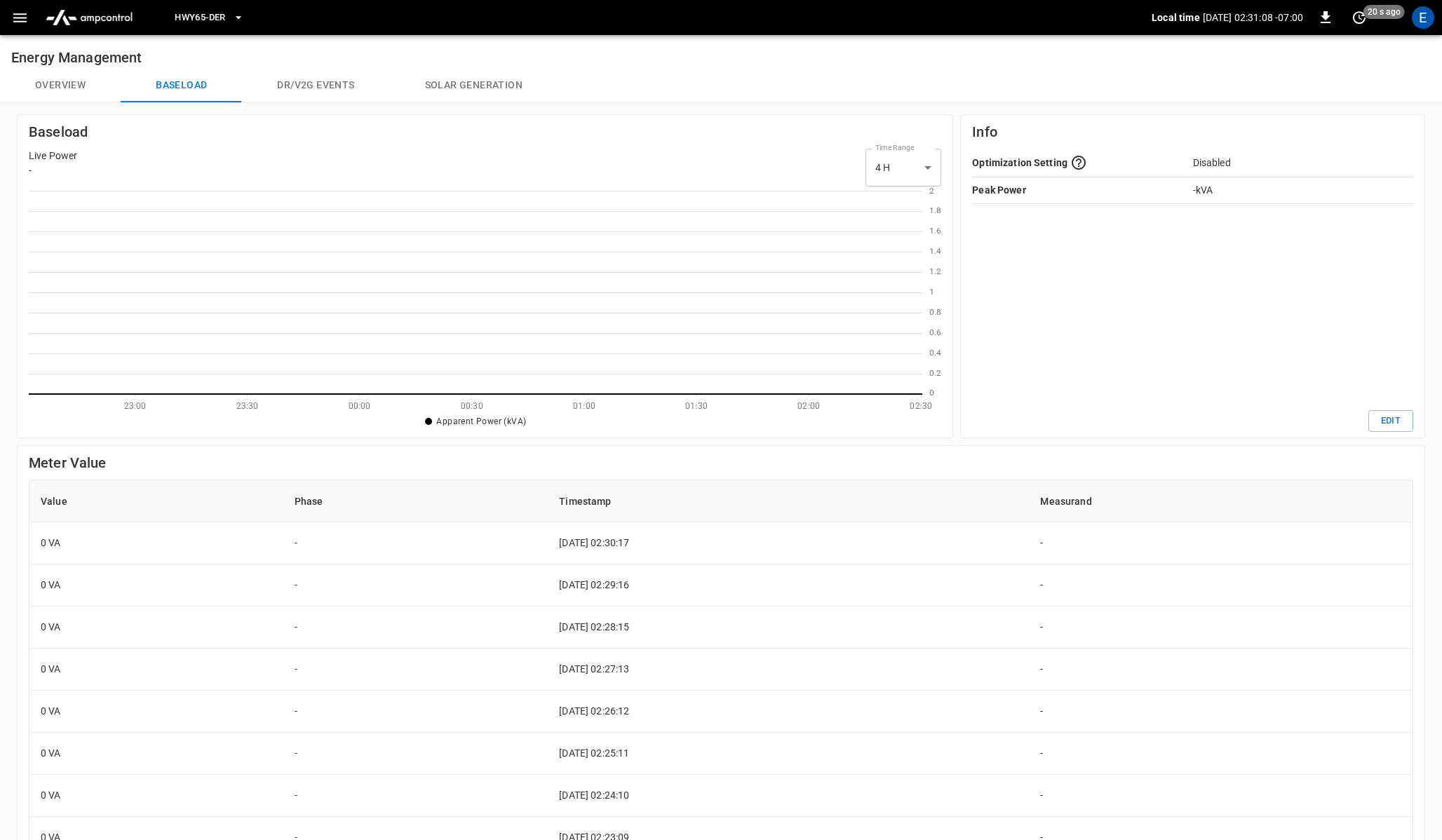
click at [564, 119] on div "Baseload Live Power - Time Range 4 H ** select-time-range 0 0.2 0.4 0.6 0.8 1 1…" at bounding box center [486, 276] width 937 height 324
click at [245, 366] on icon at bounding box center [476, 292] width 894 height 203
click at [704, 168] on body "HWY65-DER Local time [DATE] 02:31:32 -07:00 0 20 s ago E Energy Management Over…" at bounding box center [721, 562] width 1442 height 1125
click at [704, 224] on li "24 H" at bounding box center [903, 227] width 75 height 24
click at [704, 144] on div "Baseload Live Power - Time Range 24 H *** select-time-range 0 0.2 0.4 0.6 0.8 1…" at bounding box center [485, 276] width 912 height 311
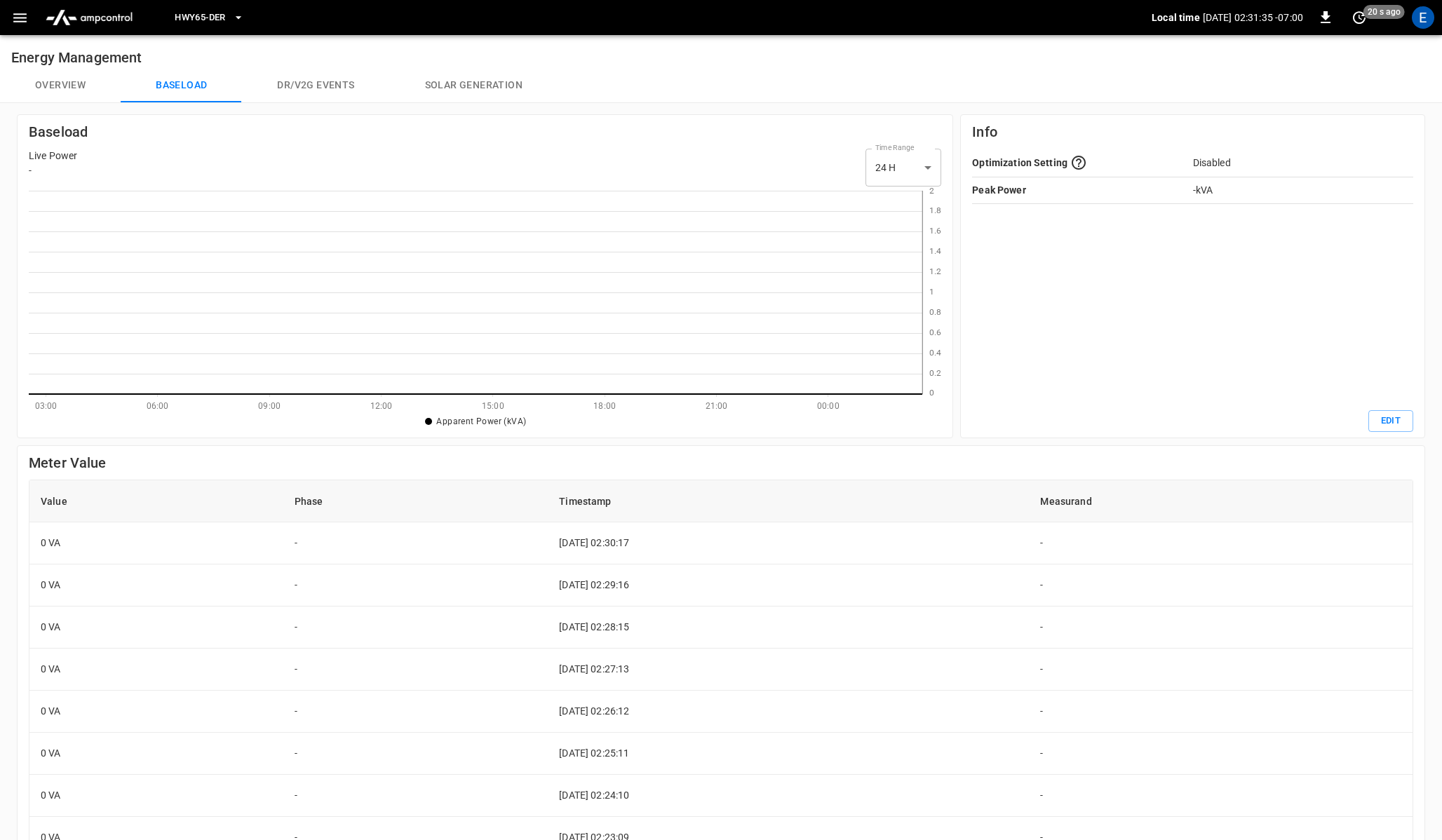
click at [704, 170] on body "HWY65-DER Local time [DATE] 02:31:35 -07:00 0 20 s ago E Energy Management Over…" at bounding box center [721, 562] width 1442 height 1125
click at [704, 196] on li "4 H" at bounding box center [903, 204] width 75 height 24
type input "**"
click at [454, 93] on button "Solar generation" at bounding box center [474, 85] width 168 height 34
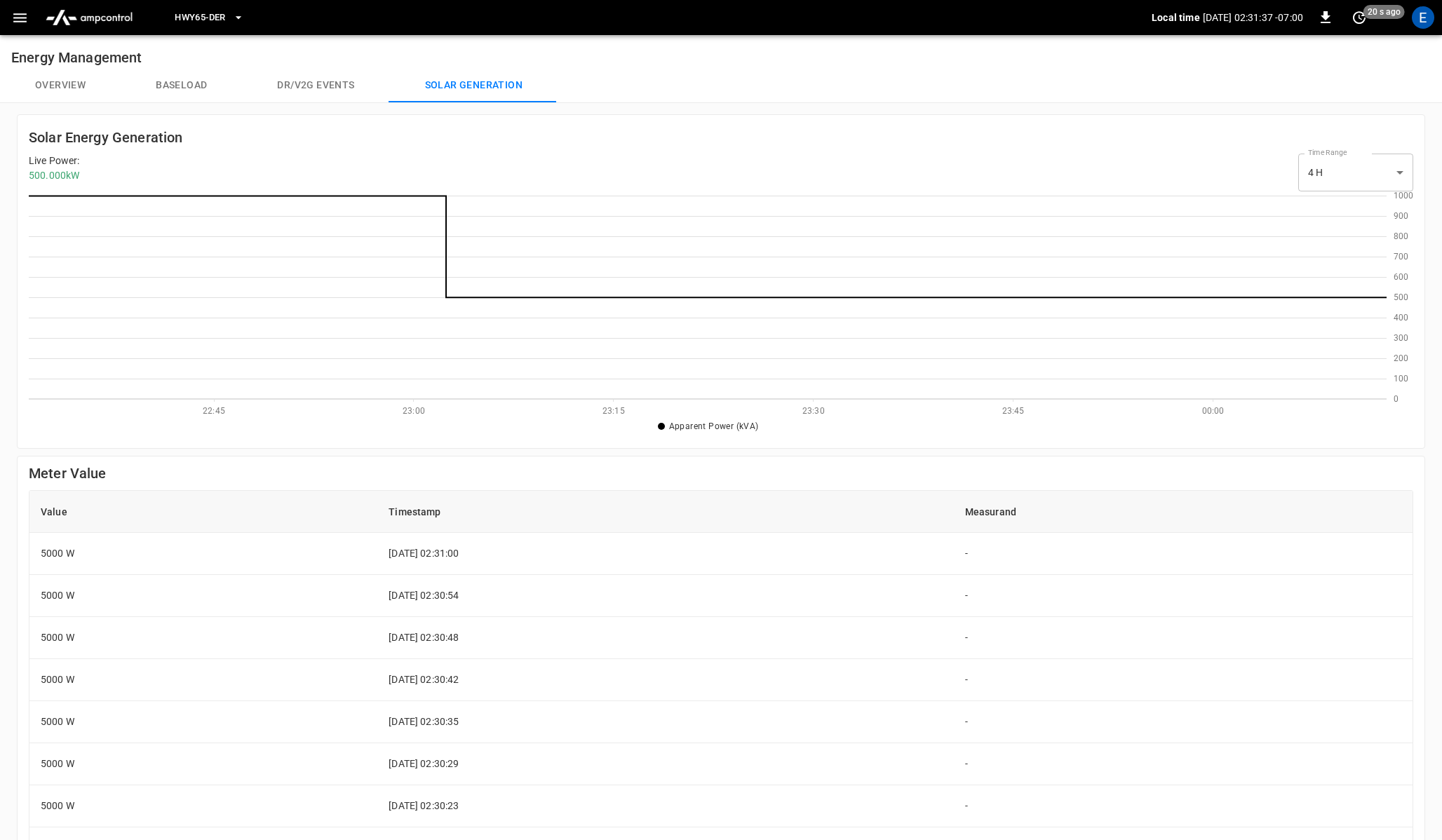
scroll to position [203, 1358]
